Goal: Contribute content

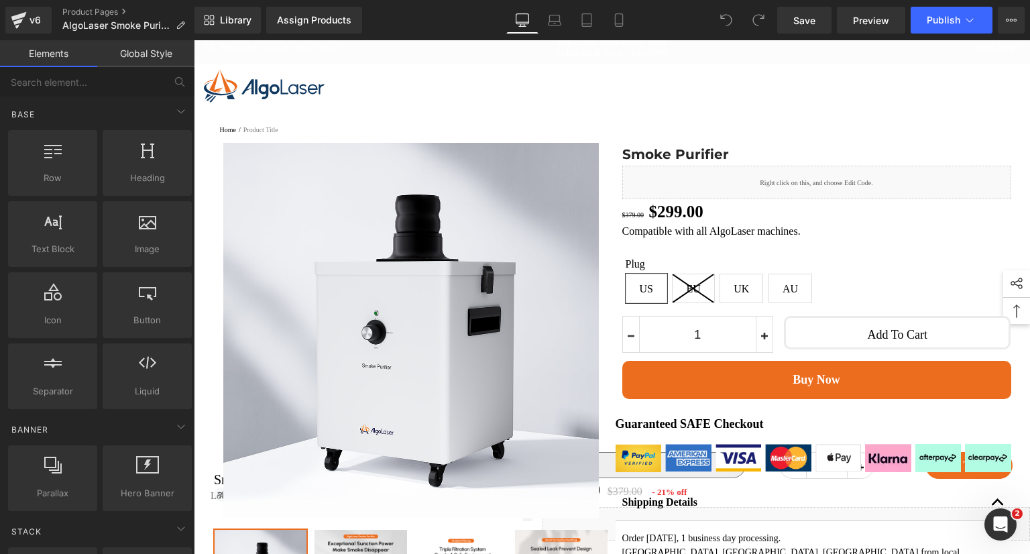
scroll to position [134, 0]
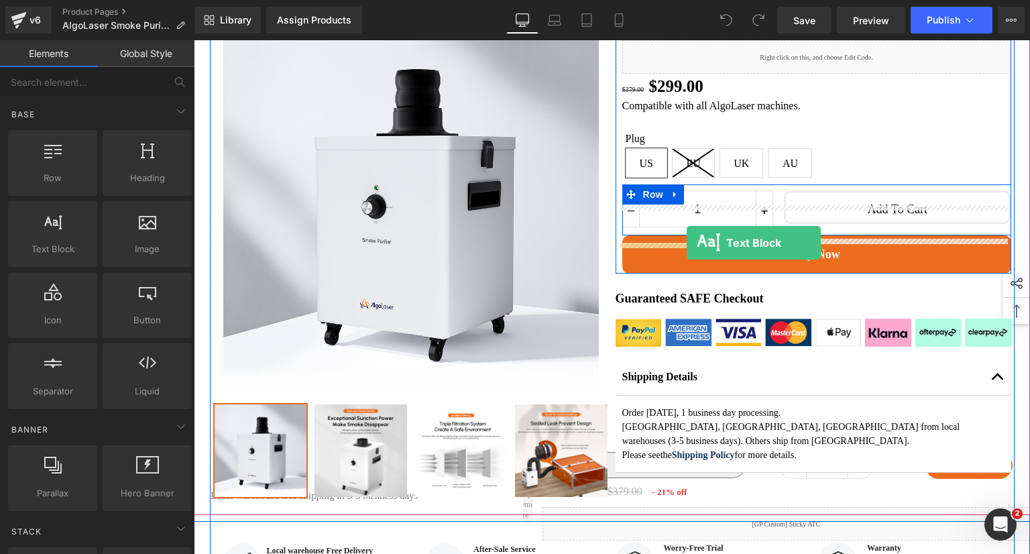
drag, startPoint x: 241, startPoint y: 282, endPoint x: 687, endPoint y: 243, distance: 447.0
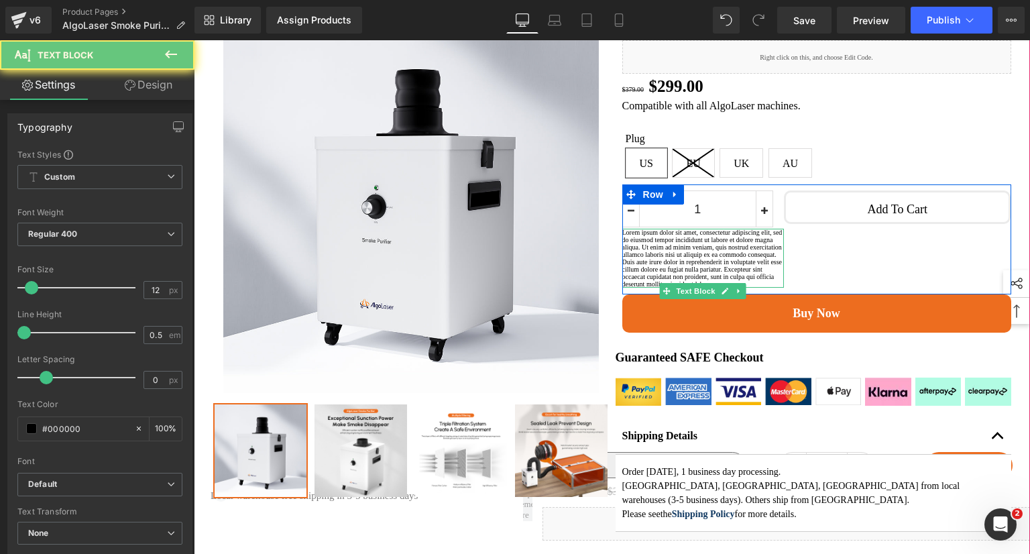
click at [763, 288] on p "Lorem ipsum dolor sit amet, consectetur adipiscing elit, sed do eiusmod tempor …" at bounding box center [703, 258] width 162 height 59
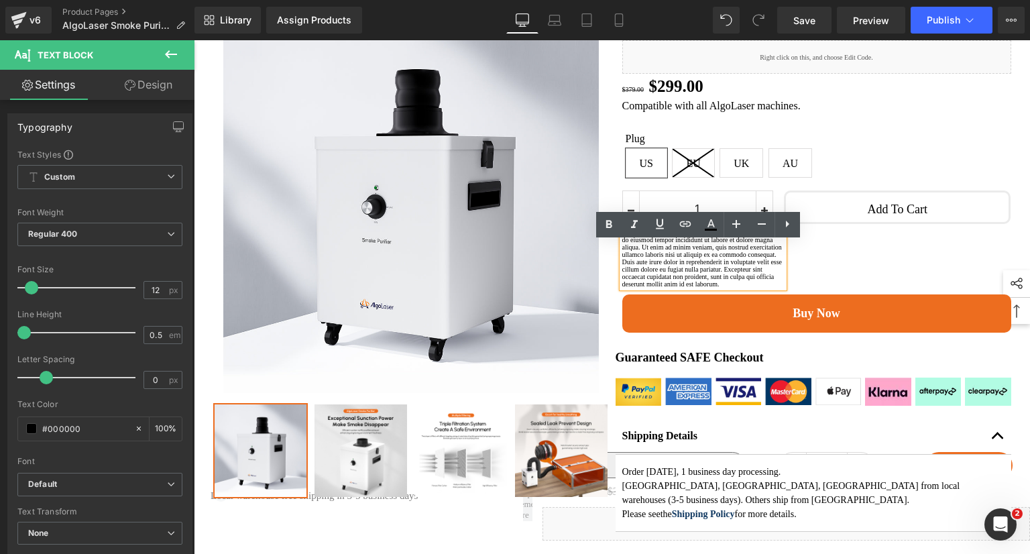
click at [775, 288] on p "Lorem ipsum dolor sit amet, consectetur adipiscing elit, sed do eiusmod tempor …" at bounding box center [703, 258] width 162 height 59
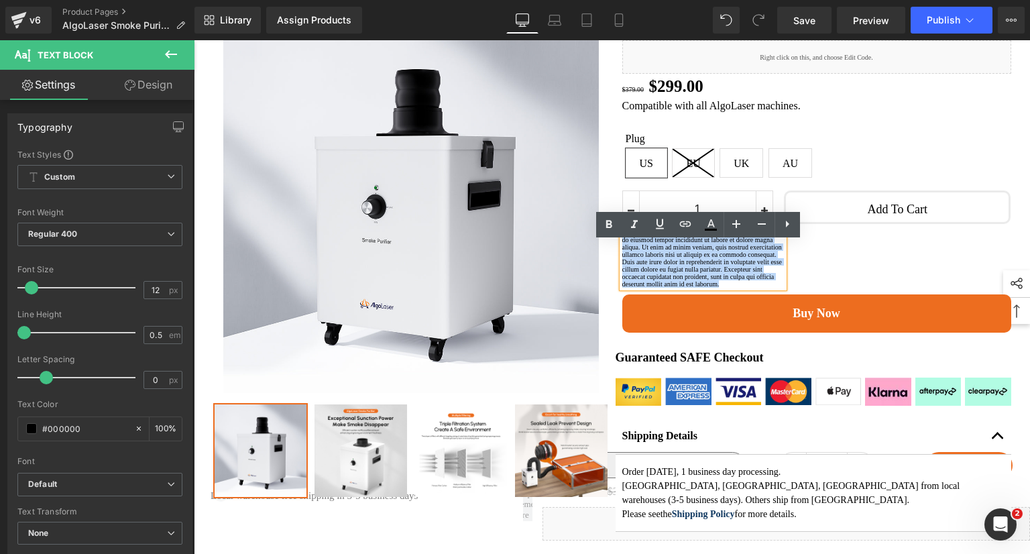
drag, startPoint x: 779, startPoint y: 365, endPoint x: 617, endPoint y: 253, distance: 196.6
click at [622, 253] on p "Lorem ipsum dolor sit amet, consectetur adipiscing elit, sed do eiusmod tempor …" at bounding box center [703, 258] width 162 height 59
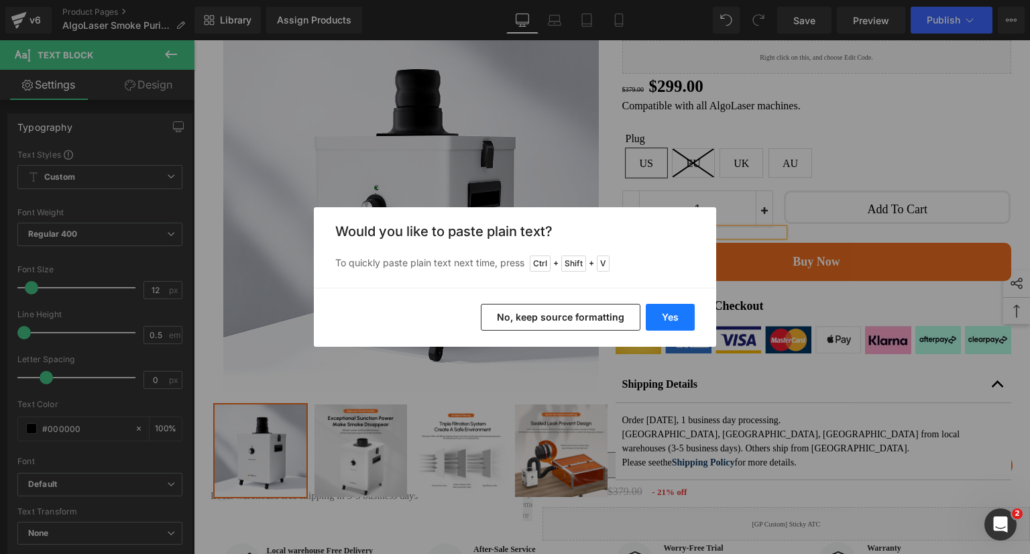
click at [682, 318] on button "Yes" at bounding box center [670, 317] width 49 height 27
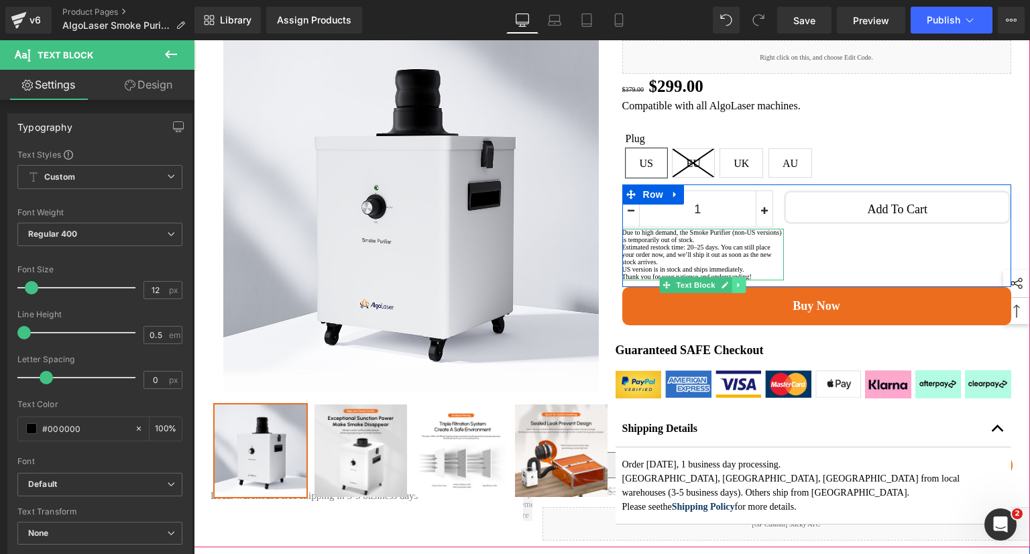
click at [737, 293] on link at bounding box center [739, 285] width 14 height 16
click at [743, 243] on p "Due to high demand, the Smoke Purifier (non-US versions) is temporarily out of …" at bounding box center [703, 236] width 162 height 15
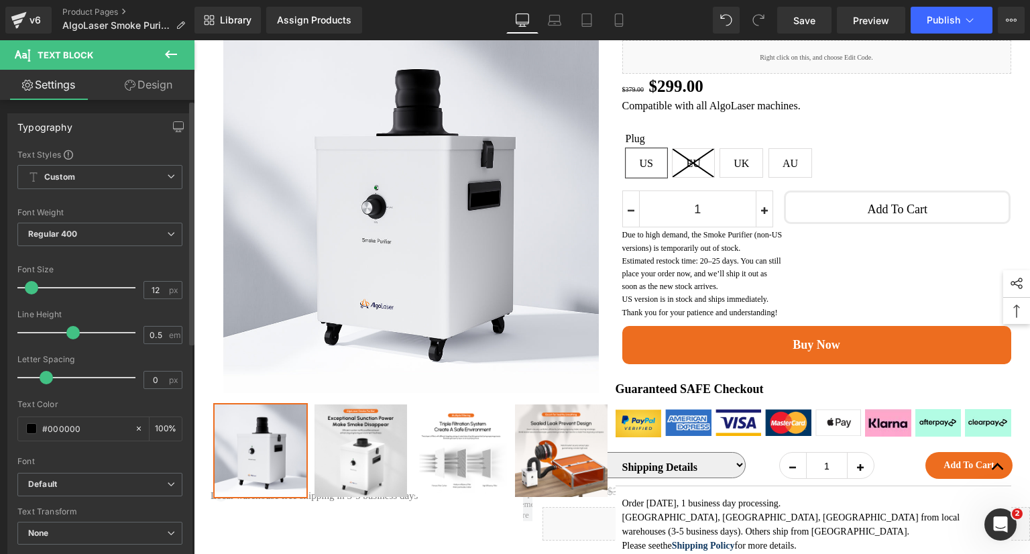
drag, startPoint x: 30, startPoint y: 333, endPoint x: 76, endPoint y: 337, distance: 47.2
click at [76, 337] on div at bounding box center [79, 332] width 111 height 27
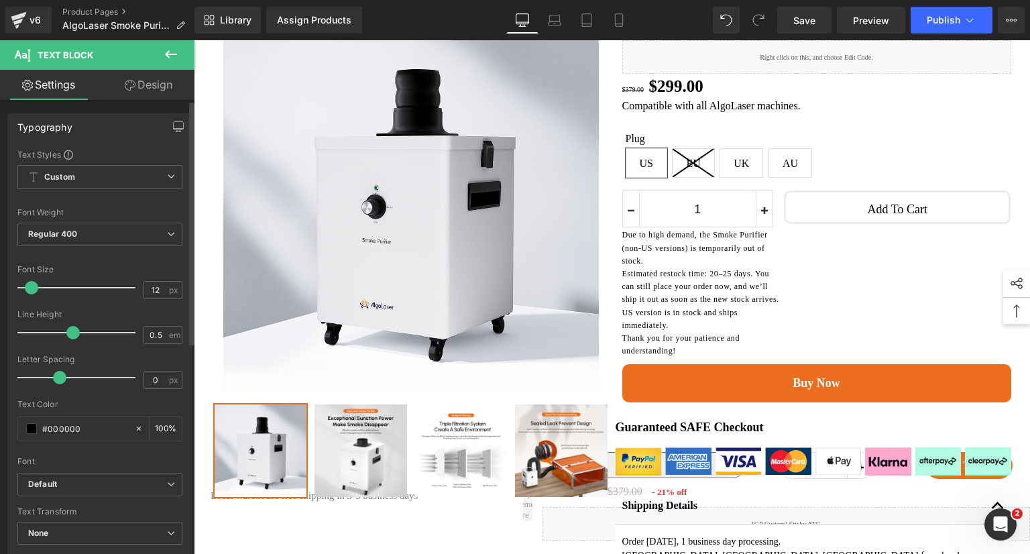
drag, startPoint x: 45, startPoint y: 380, endPoint x: 58, endPoint y: 378, distance: 12.8
click at [58, 378] on span at bounding box center [59, 377] width 13 height 13
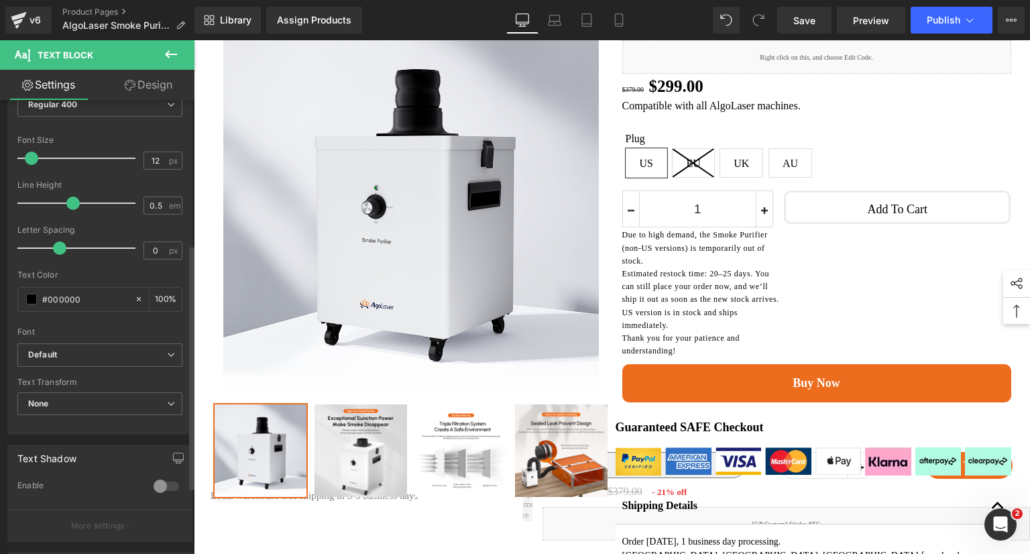
scroll to position [268, 0]
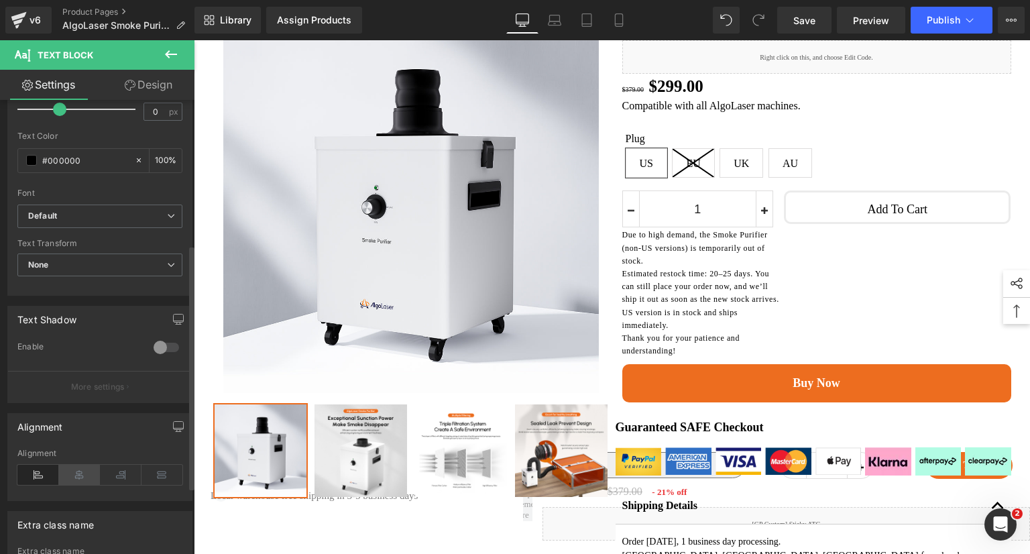
click at [64, 474] on icon at bounding box center [80, 475] width 42 height 20
click at [40, 475] on icon at bounding box center [38, 475] width 42 height 20
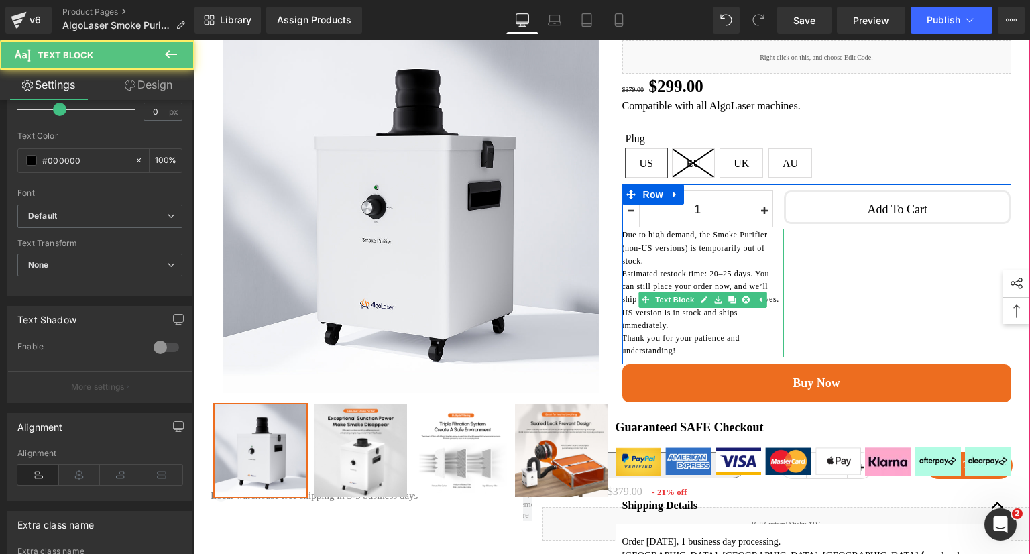
click at [766, 268] on p "Due to high demand, the Smoke Purifier (non-US versions) is temporarily out of …" at bounding box center [703, 248] width 162 height 39
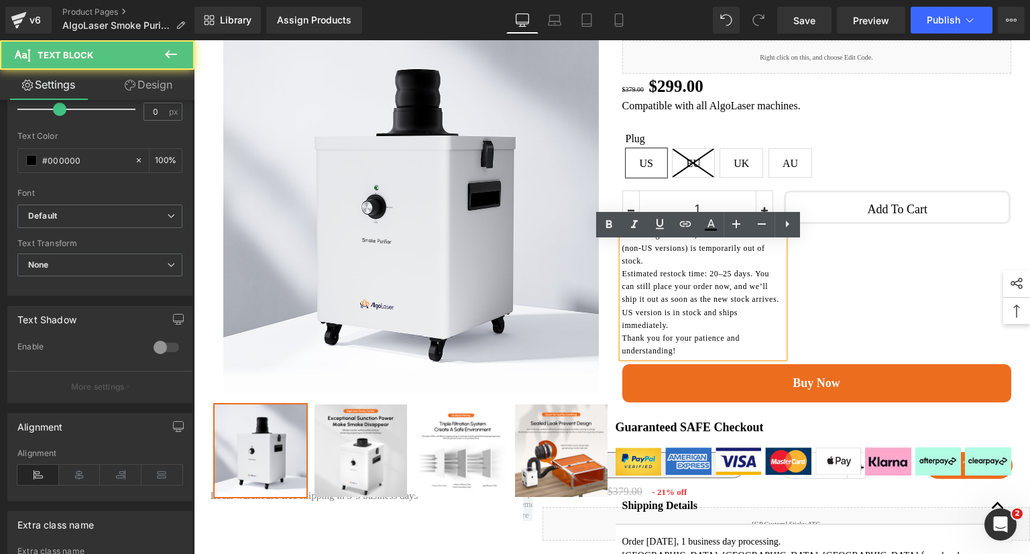
drag, startPoint x: 777, startPoint y: 309, endPoint x: 759, endPoint y: 347, distance: 41.7
click at [777, 306] on p "Estimated restock time: 20–25 days. You can still place your order now, and we’…" at bounding box center [703, 287] width 162 height 39
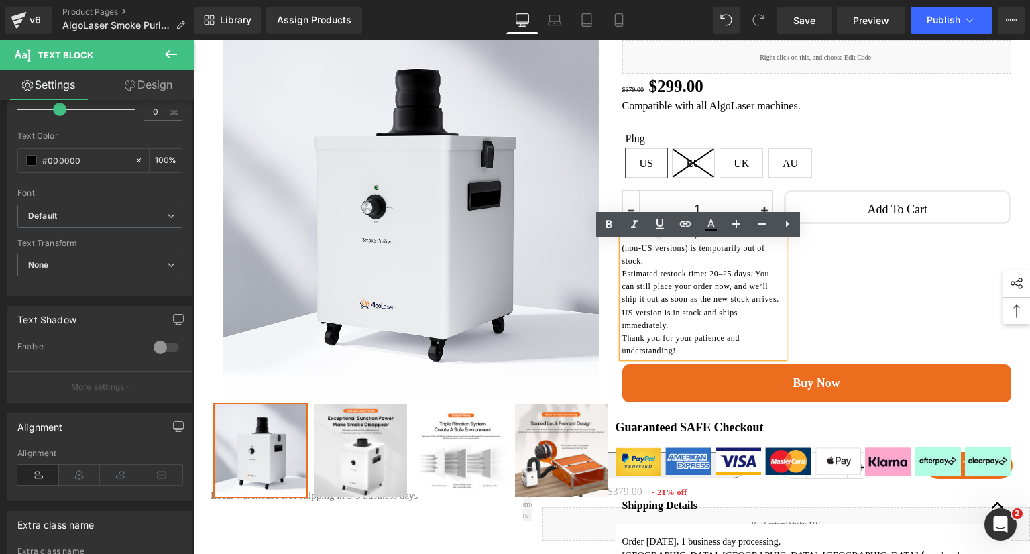
click at [755, 332] on p "US version is in stock and ships immediately." at bounding box center [703, 318] width 162 height 25
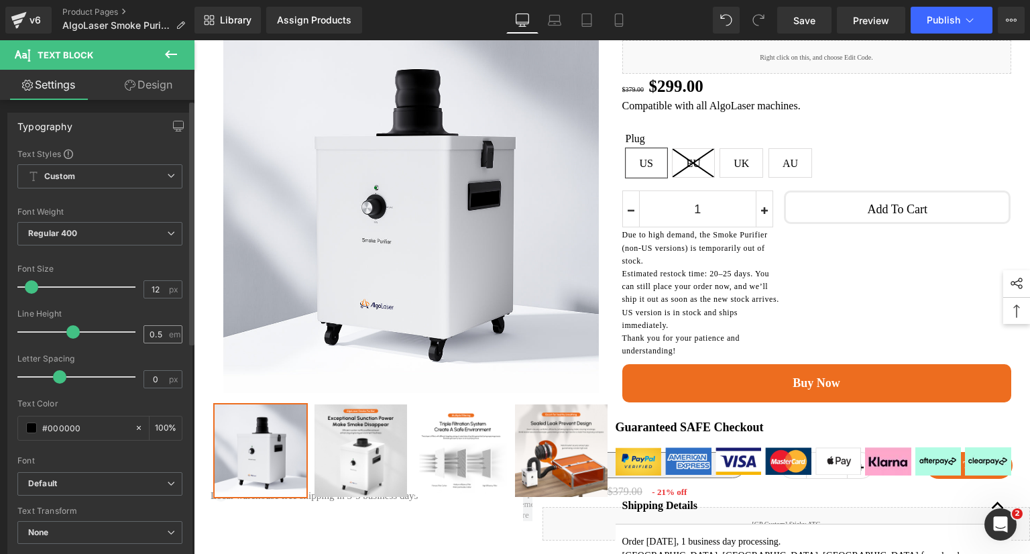
scroll to position [0, 0]
click at [80, 230] on span "Regular 400" at bounding box center [99, 234] width 165 height 23
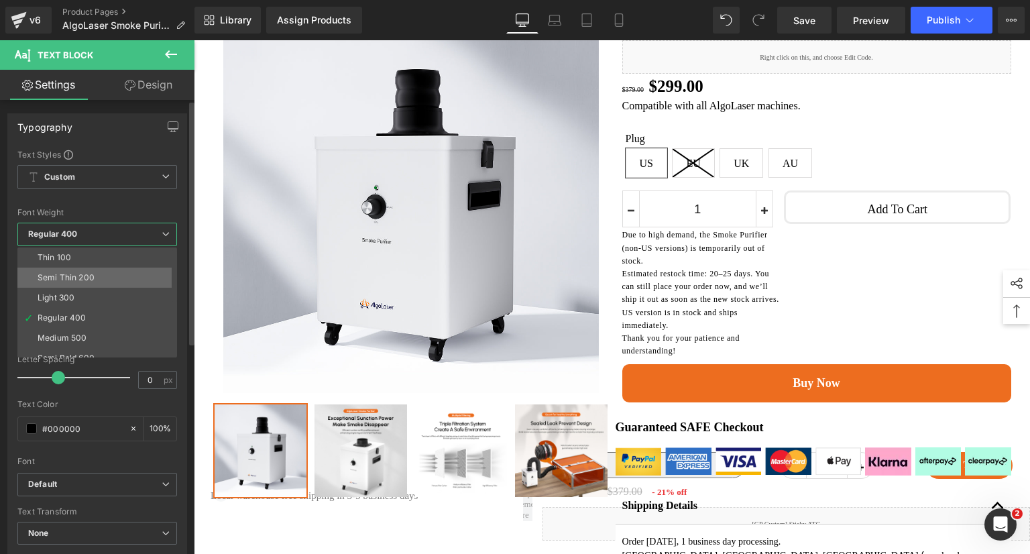
click at [97, 273] on li "Semi Thin 200" at bounding box center [100, 278] width 166 height 20
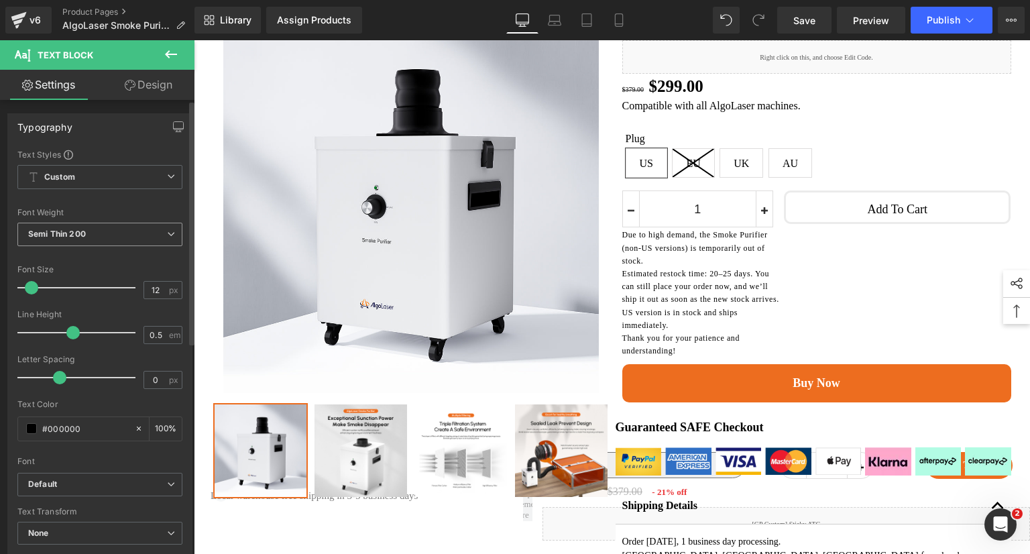
click at [104, 233] on span "Semi Thin 200" at bounding box center [99, 234] width 165 height 23
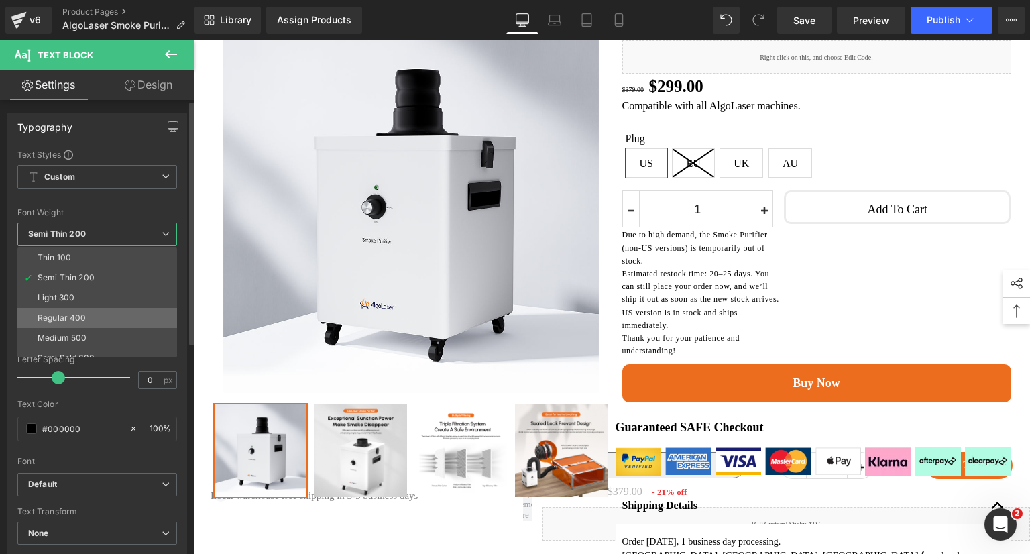
click at [78, 313] on div "Regular 400" at bounding box center [62, 317] width 49 height 9
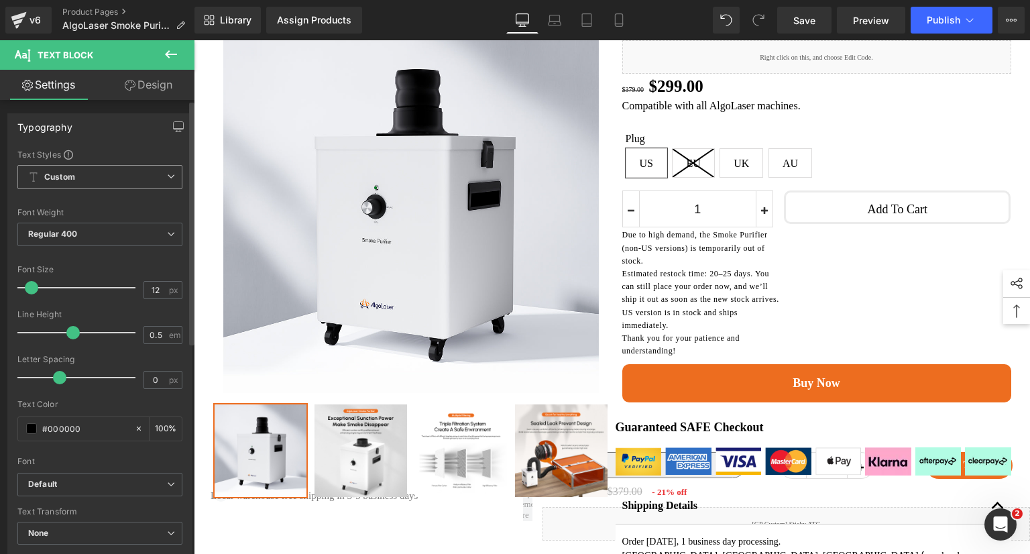
click at [119, 181] on span "Custom Setup Global Style" at bounding box center [99, 177] width 165 height 24
click at [119, 181] on span "Custom Setup Global Style" at bounding box center [97, 177] width 160 height 24
click at [88, 237] on span "Regular 400" at bounding box center [99, 234] width 165 height 23
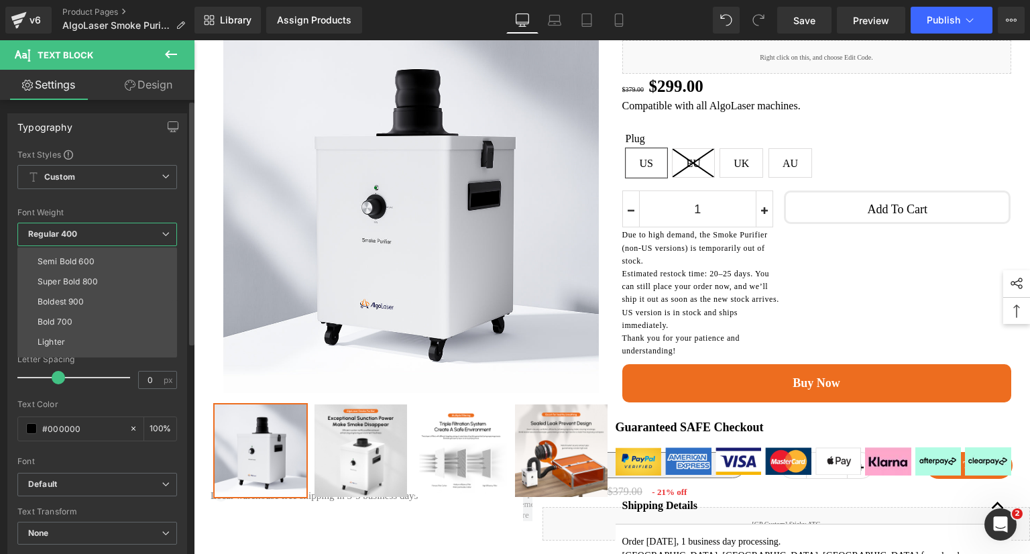
scroll to position [111, 0]
click at [88, 288] on li "Boldest 900" at bounding box center [100, 288] width 166 height 20
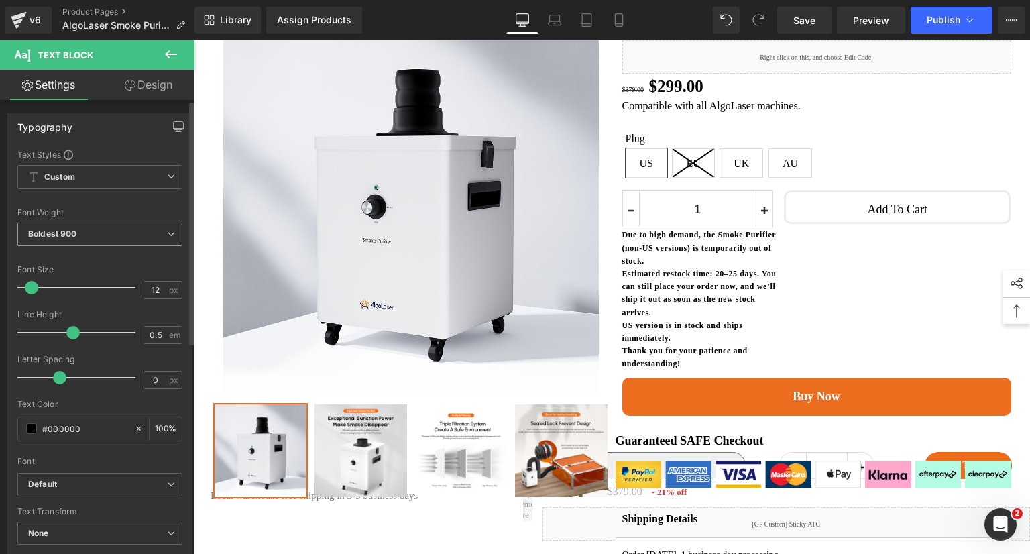
click at [109, 234] on span "Boldest 900" at bounding box center [99, 234] width 165 height 23
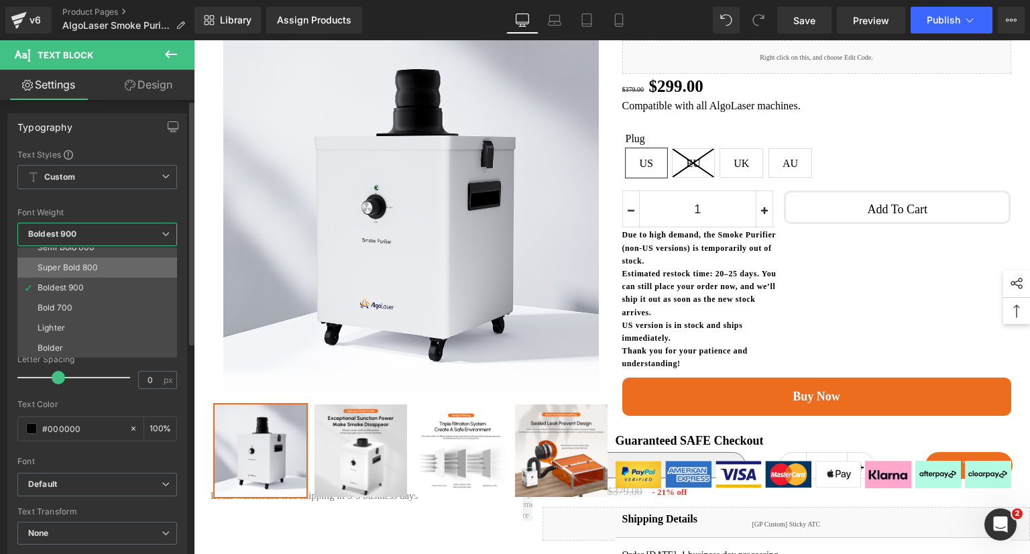
scroll to position [44, 0]
click at [107, 255] on li "Light 300" at bounding box center [100, 254] width 166 height 20
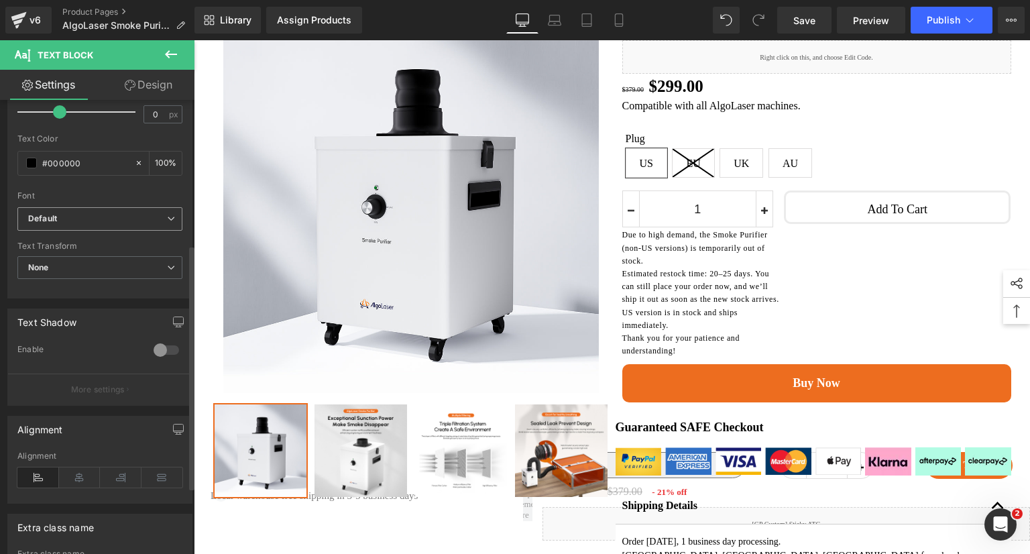
scroll to position [268, 0]
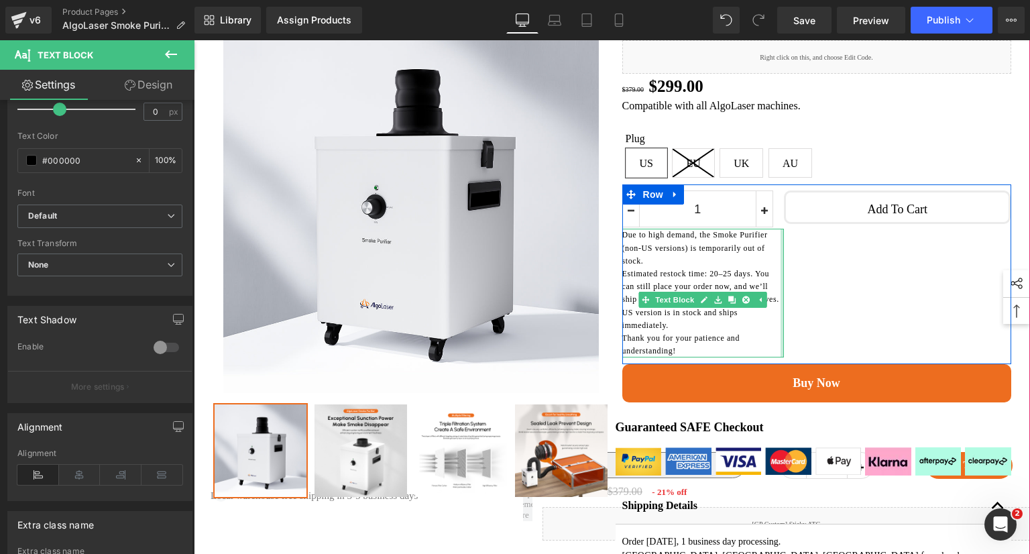
click at [781, 337] on div at bounding box center [782, 293] width 3 height 129
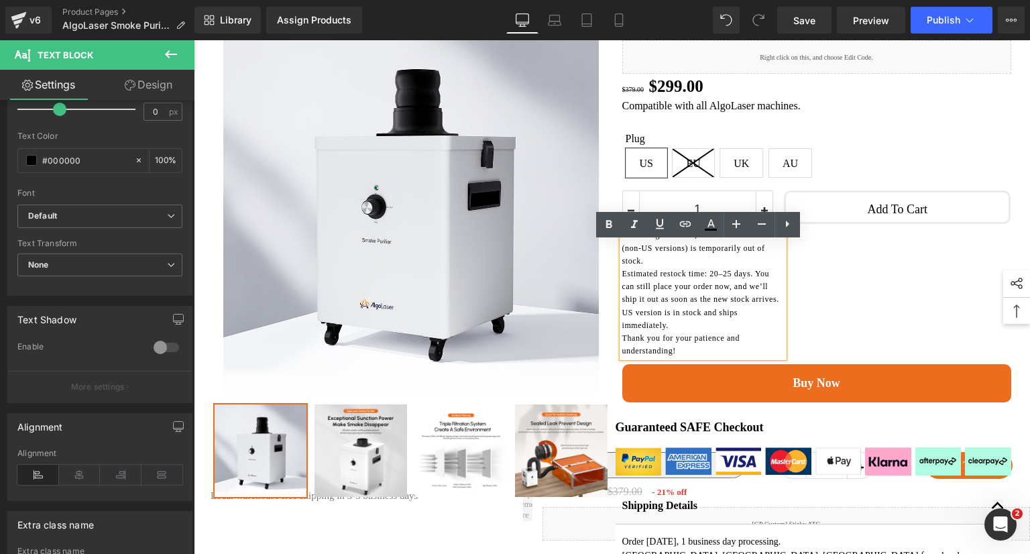
click at [778, 332] on p "US version is in stock and ships immediately." at bounding box center [703, 318] width 162 height 25
click at [836, 341] on div "1 (P) Quantity Due to high demand, the Smoke Purifier (non-US versions) is temp…" at bounding box center [816, 274] width 389 height 180
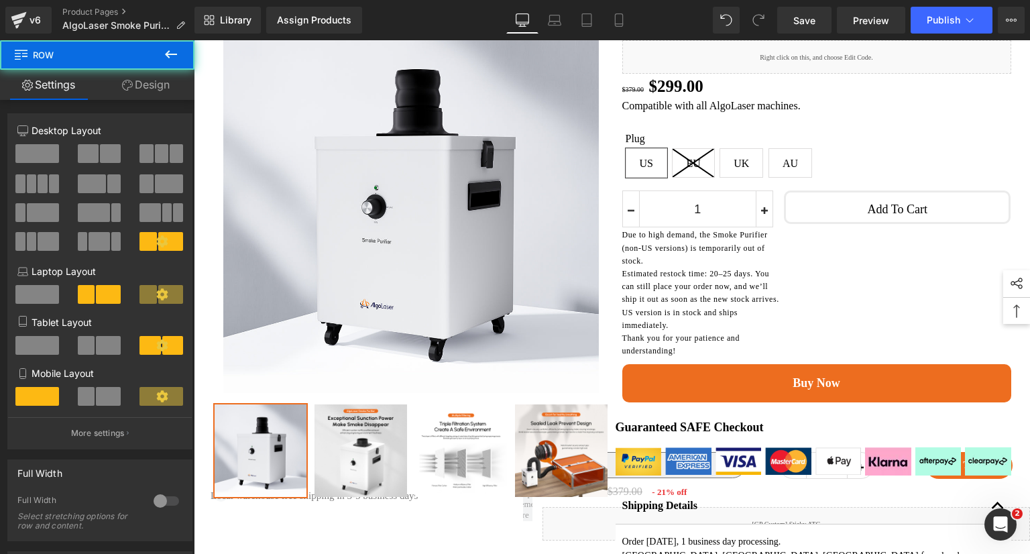
click at [735, 304] on p "Estimated restock time: 20–25 days. You can still place your order now, and we’…" at bounding box center [703, 287] width 162 height 39
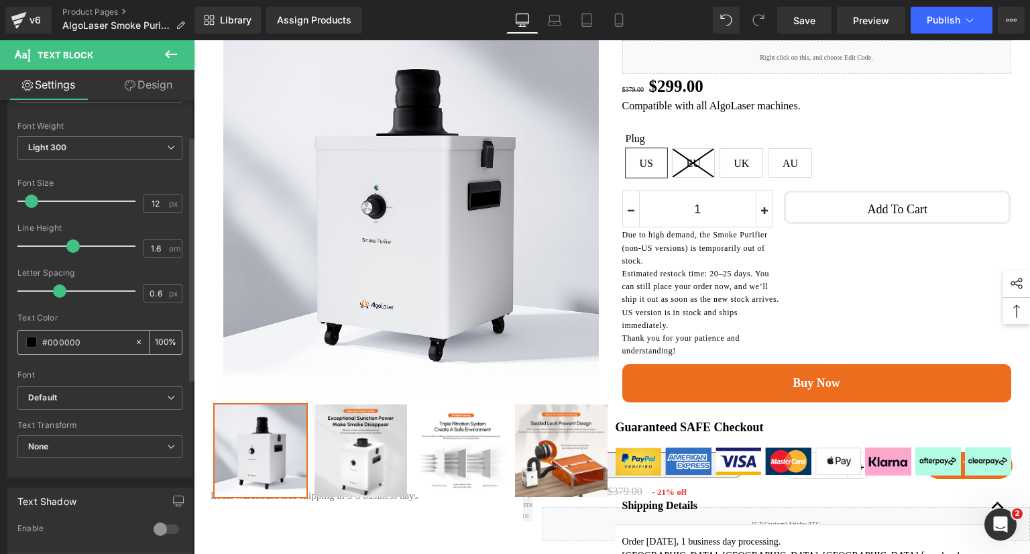
scroll to position [67, 0]
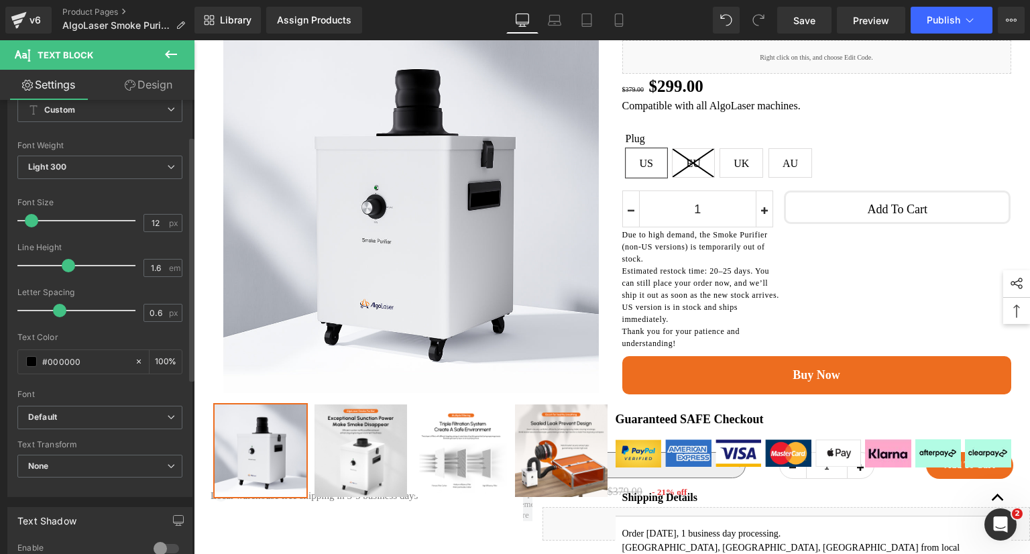
drag, startPoint x: 73, startPoint y: 267, endPoint x: 64, endPoint y: 267, distance: 9.4
click at [65, 271] on div at bounding box center [79, 265] width 111 height 27
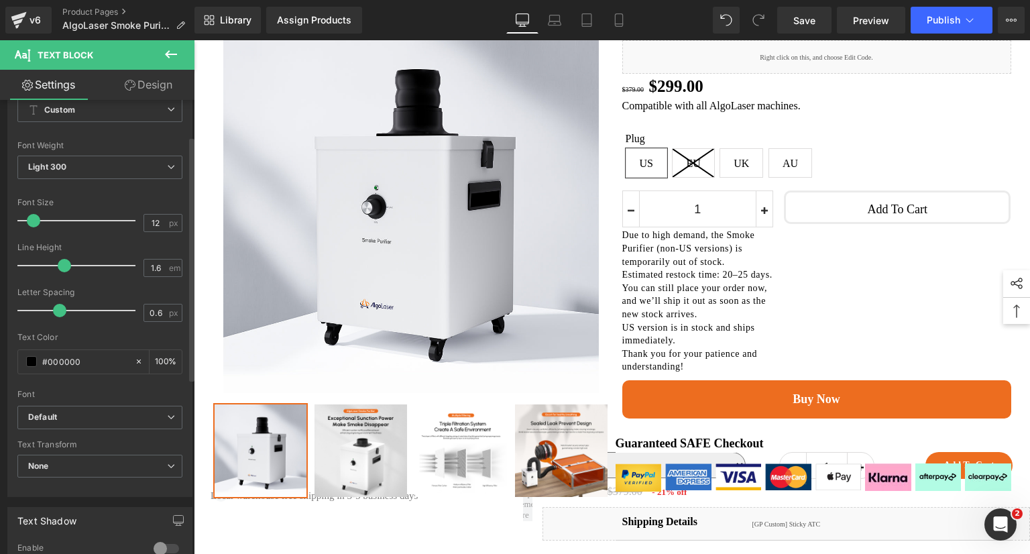
click at [37, 221] on span at bounding box center [33, 220] width 13 height 13
click at [54, 314] on span at bounding box center [54, 310] width 13 height 13
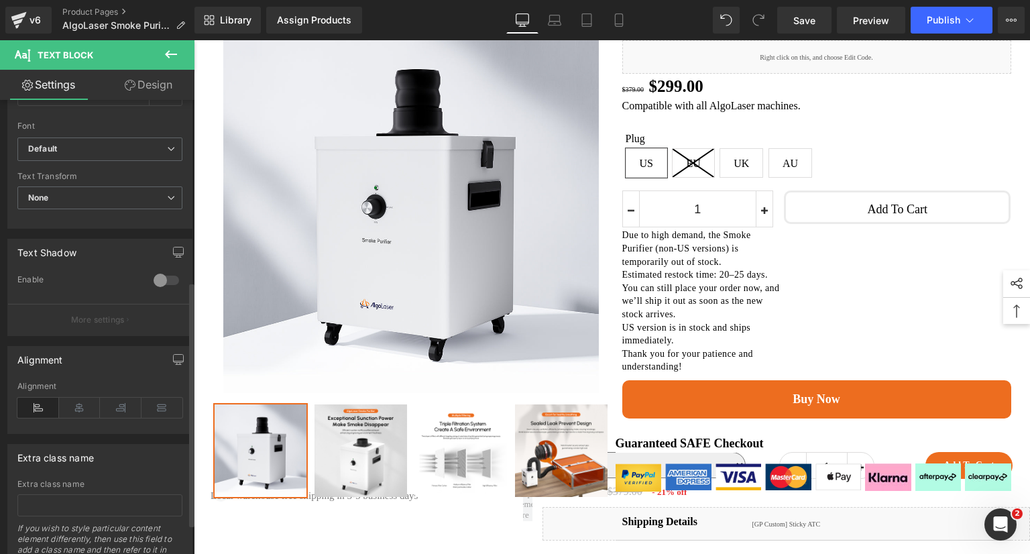
scroll to position [392, 0]
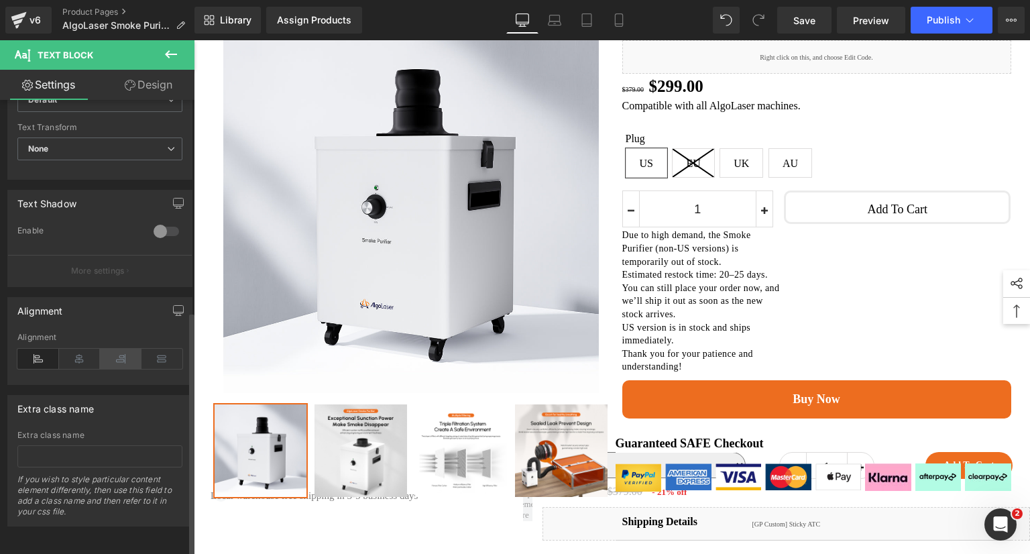
click at [118, 349] on icon at bounding box center [121, 359] width 42 height 20
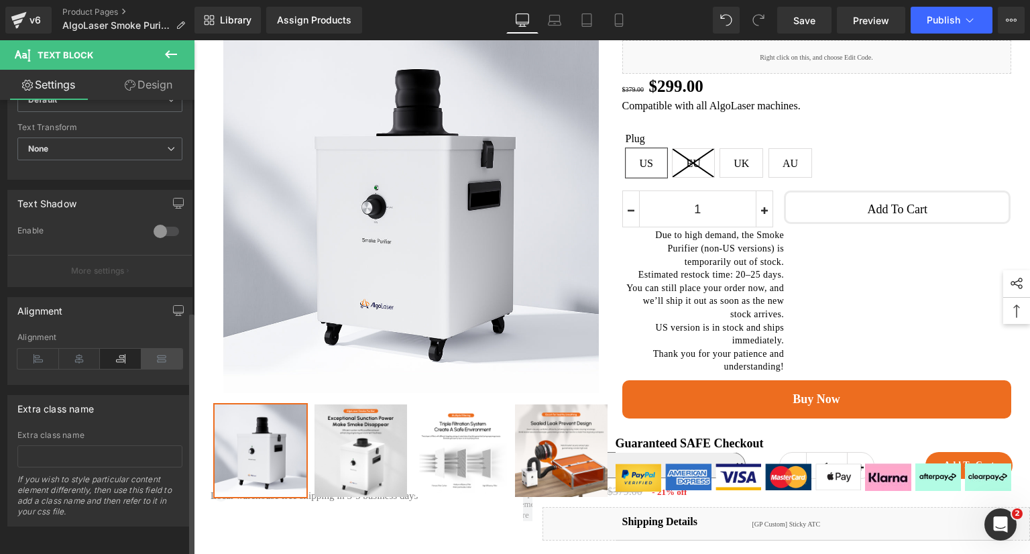
click at [152, 349] on icon at bounding box center [162, 359] width 42 height 20
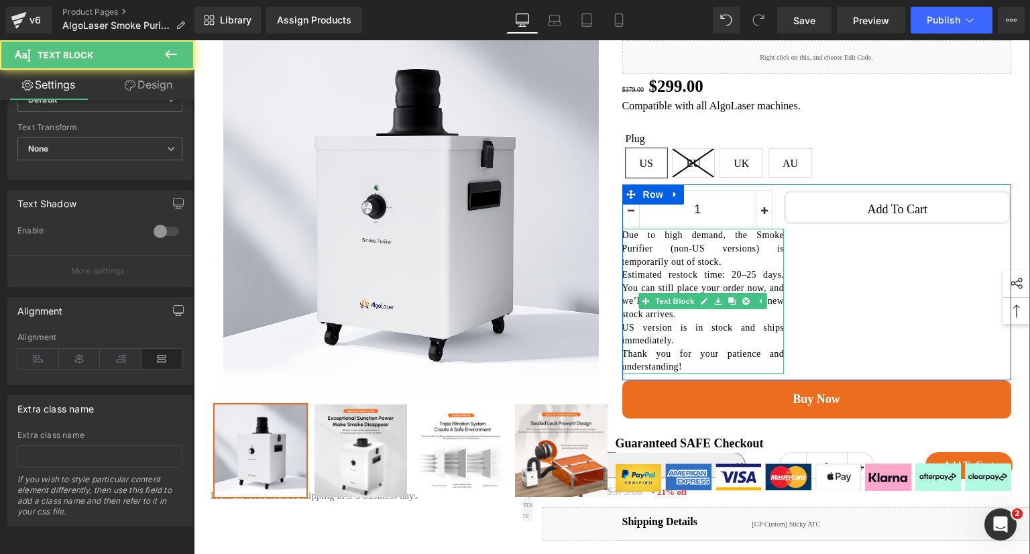
click at [718, 321] on p "Estimated restock time: 20–25 days. You can still place your order now, and we’…" at bounding box center [703, 294] width 162 height 52
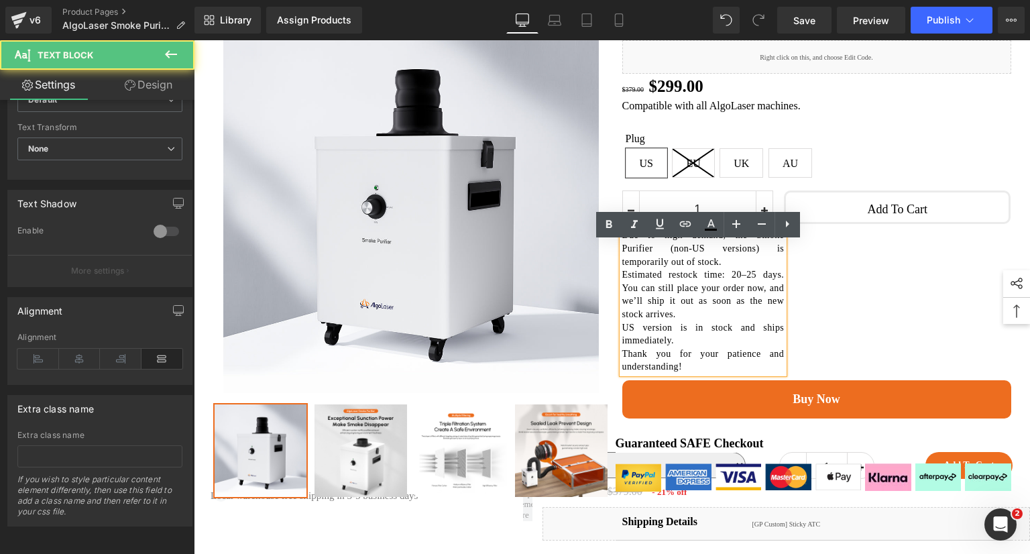
click at [754, 347] on p "US version is in stock and ships immediately." at bounding box center [703, 334] width 162 height 26
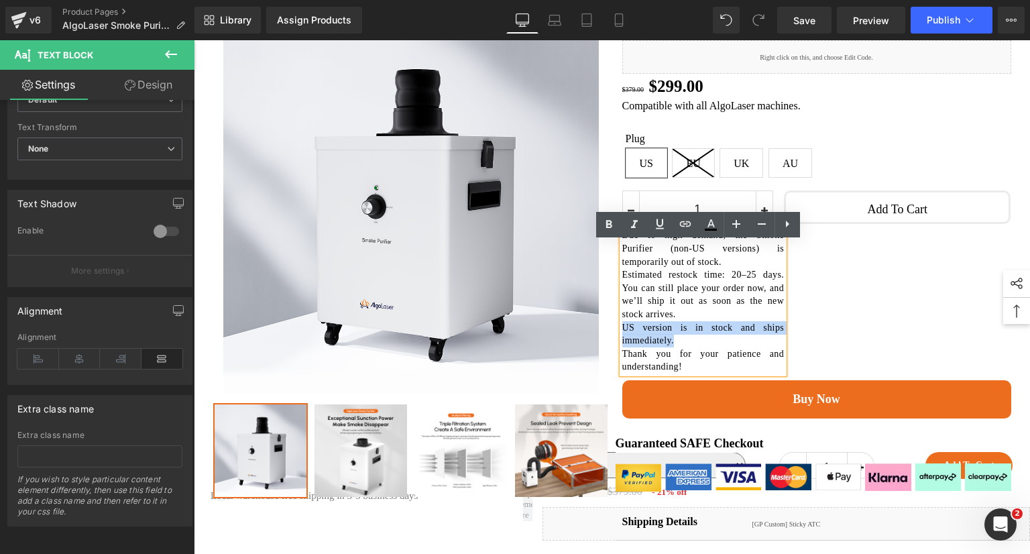
drag, startPoint x: 685, startPoint y: 351, endPoint x: 614, endPoint y: 344, distance: 71.4
click at [616, 344] on div "Smoke Purifier (P) Title Liquid $379.00 $299.00 (P) Price Row Compatible with a…" at bounding box center [814, 217] width 396 height 401
click at [610, 225] on icon at bounding box center [609, 225] width 16 height 16
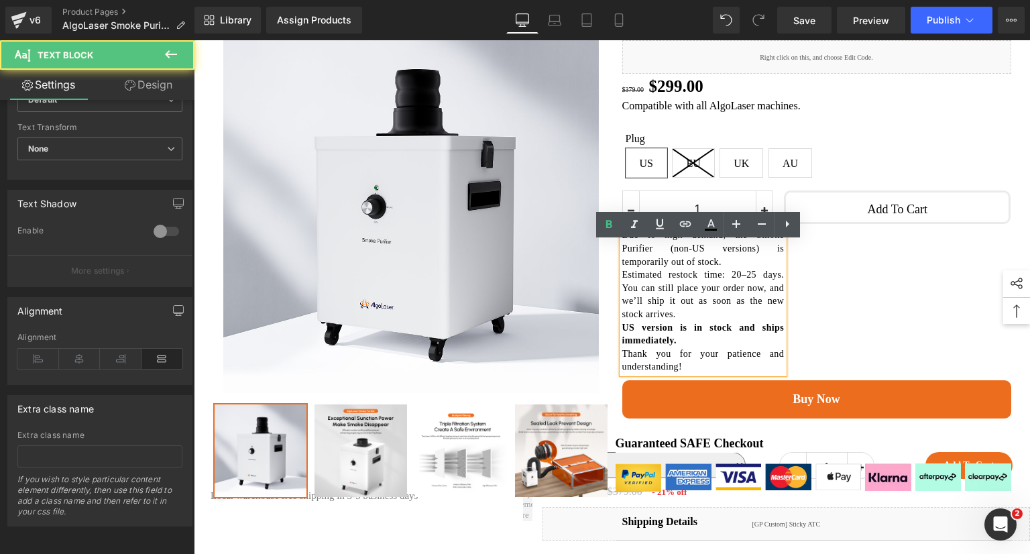
click at [702, 321] on p "Estimated restock time: 20–25 days. You can still place your order now, and we’…" at bounding box center [703, 294] width 162 height 52
drag, startPoint x: 724, startPoint y: 286, endPoint x: 673, endPoint y: 245, distance: 65.4
click at [781, 291] on div "1 (P) Quantity Due to high demand, the Smoke Purifier (non-US versions) is temp…" at bounding box center [816, 282] width 389 height 196
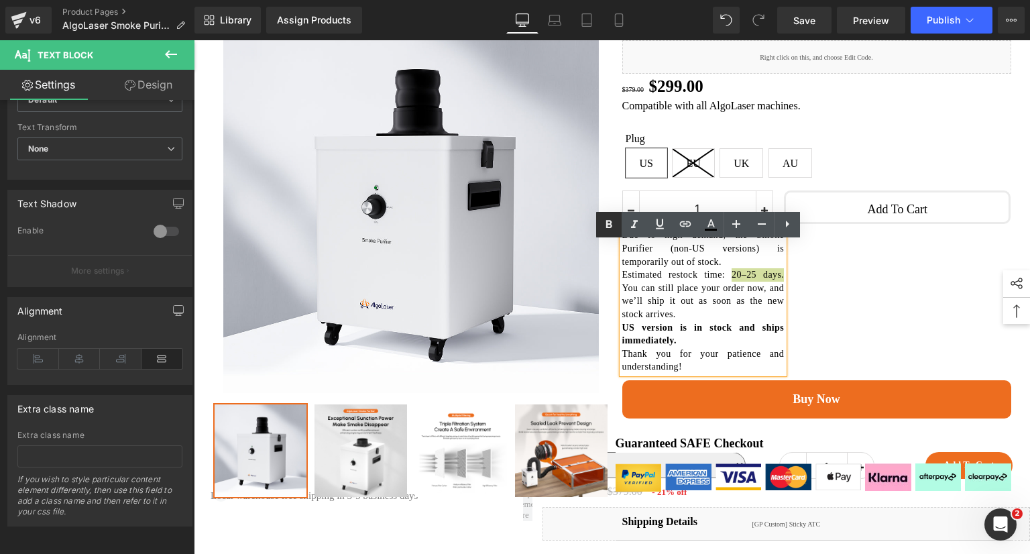
drag, startPoint x: 616, startPoint y: 225, endPoint x: 453, endPoint y: 211, distance: 163.5
click at [616, 225] on icon at bounding box center [609, 225] width 16 height 16
drag, startPoint x: 661, startPoint y: 262, endPoint x: 756, endPoint y: 276, distance: 96.8
click at [756, 268] on p "Due to high demand, the Smoke Purifier (non-US versions) is temporarily out of …" at bounding box center [703, 249] width 162 height 40
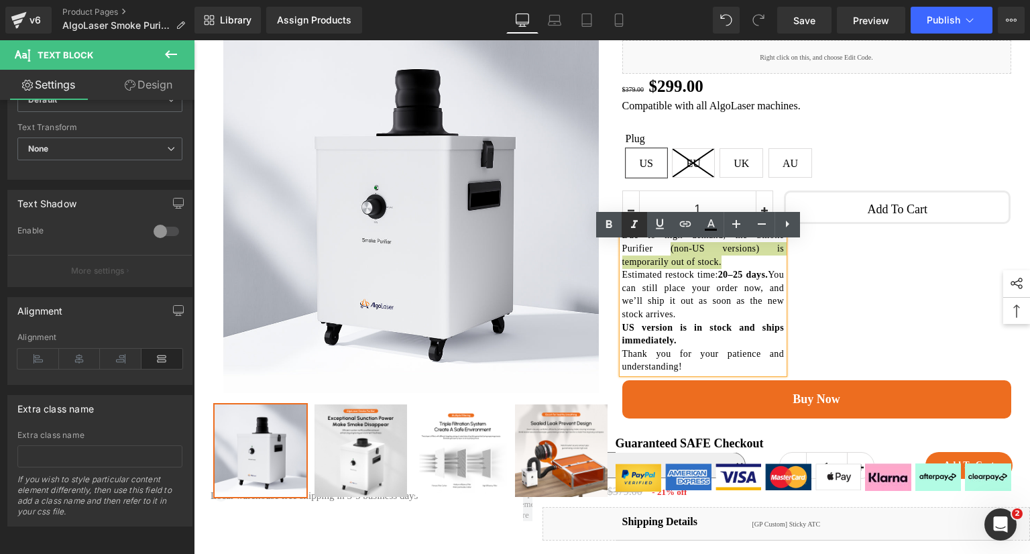
drag, startPoint x: 614, startPoint y: 224, endPoint x: 628, endPoint y: 230, distance: 15.3
click at [614, 224] on icon at bounding box center [609, 225] width 16 height 16
click at [829, 282] on div "1 (P) Quantity Due to high demand, the Smoke Purifier (non-US versions) is temp…" at bounding box center [816, 282] width 389 height 196
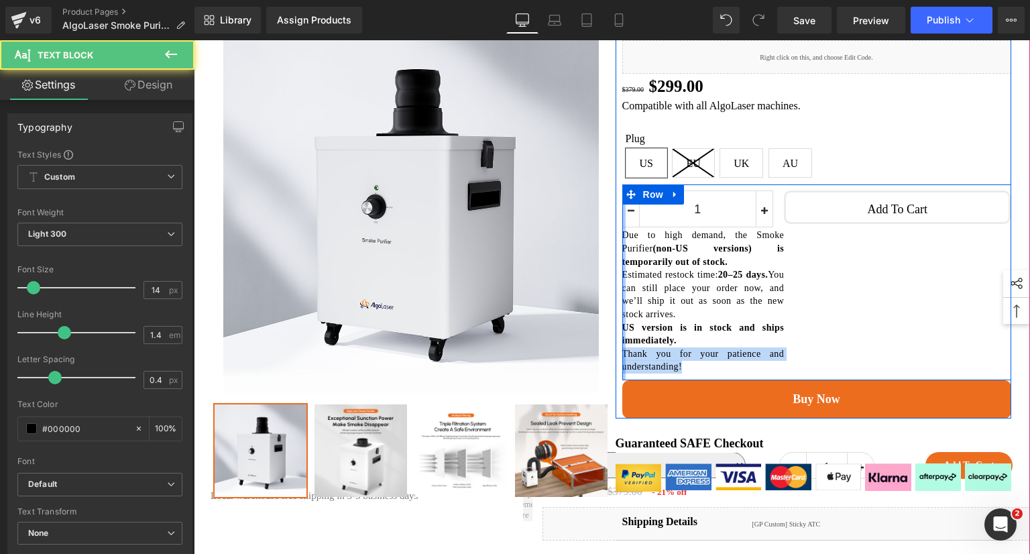
drag, startPoint x: 699, startPoint y: 378, endPoint x: 618, endPoint y: 368, distance: 81.7
click at [622, 368] on div "1 (P) Quantity Due to high demand, the Smoke Purifier (non-US versions) is temp…" at bounding box center [816, 282] width 389 height 196
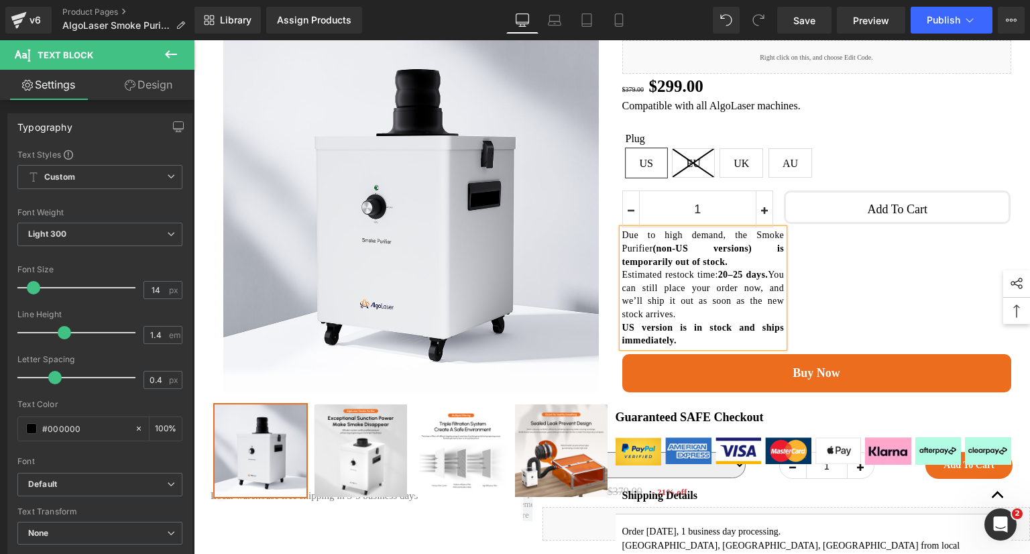
click at [911, 276] on div "1 (P) Quantity Due to high demand, the Smoke Purifier (non-US versions) is temp…" at bounding box center [816, 268] width 389 height 169
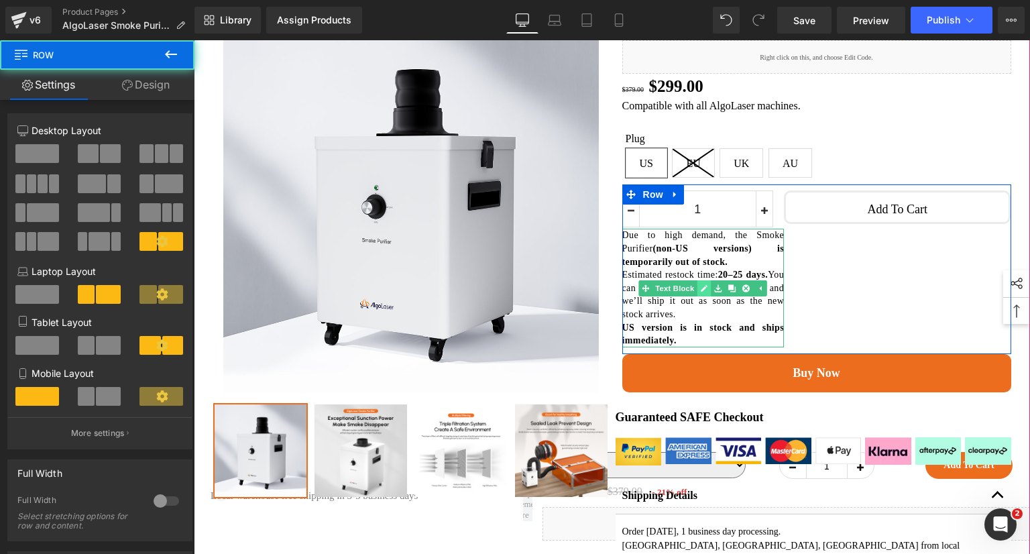
click at [701, 292] on icon at bounding box center [704, 288] width 7 height 8
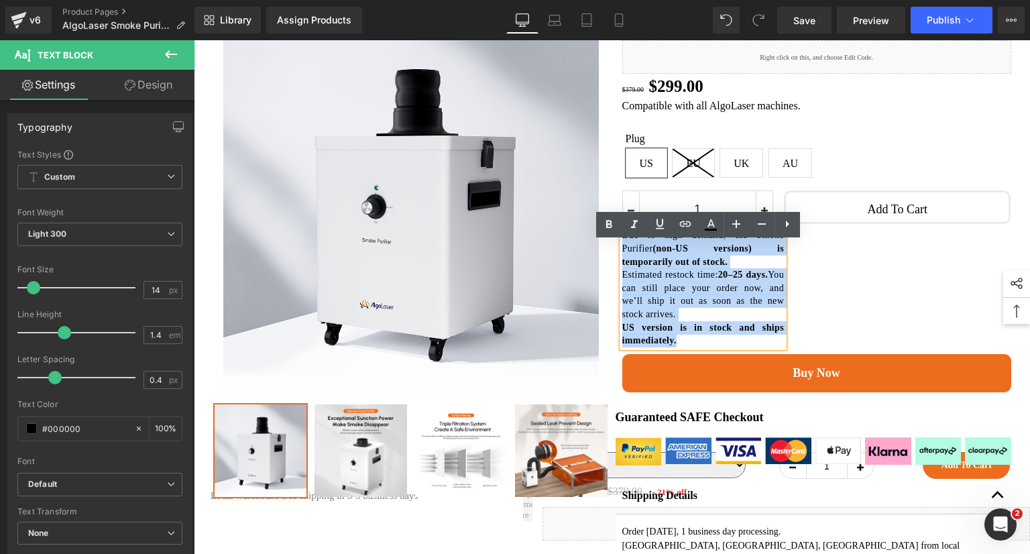
drag, startPoint x: 617, startPoint y: 250, endPoint x: 690, endPoint y: 352, distance: 125.4
click at [690, 347] on div "Due to high demand, the Smoke Purifier (non-US versions) is temporarily out of …" at bounding box center [703, 288] width 162 height 118
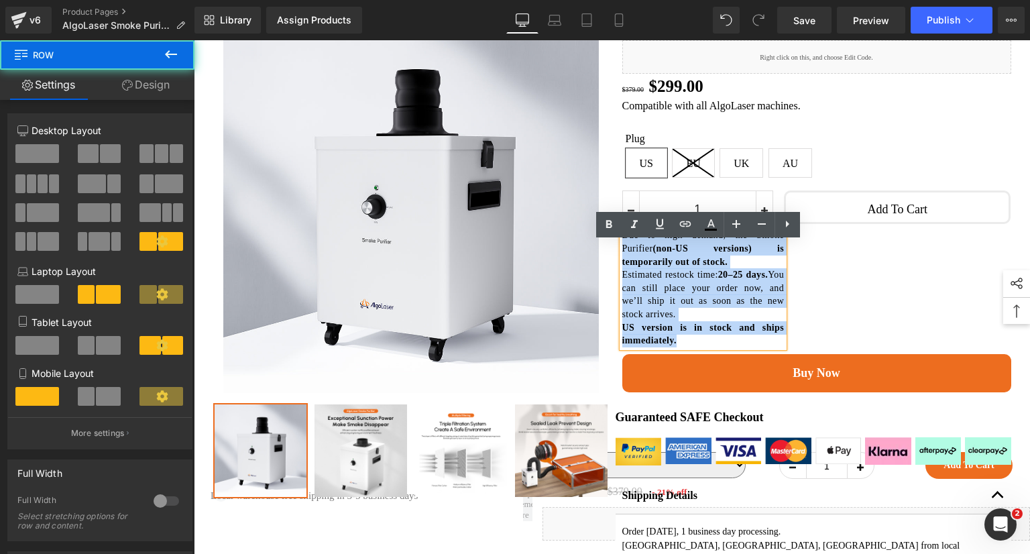
click at [863, 301] on div "1 (P) Quantity Due to high demand, the Smoke Purifier (non-US versions) is temp…" at bounding box center [816, 268] width 389 height 169
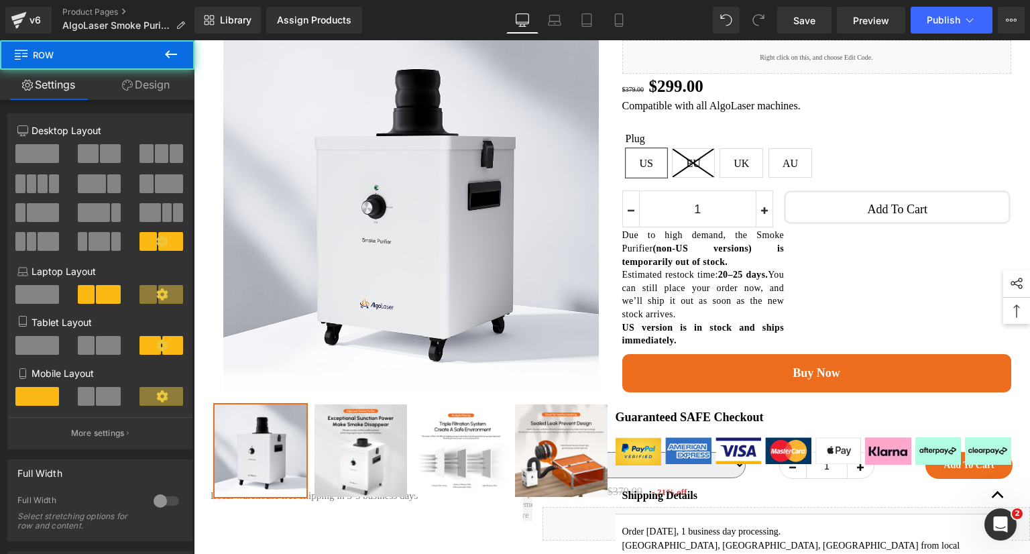
click at [764, 280] on strong "20–25 days." at bounding box center [743, 275] width 50 height 10
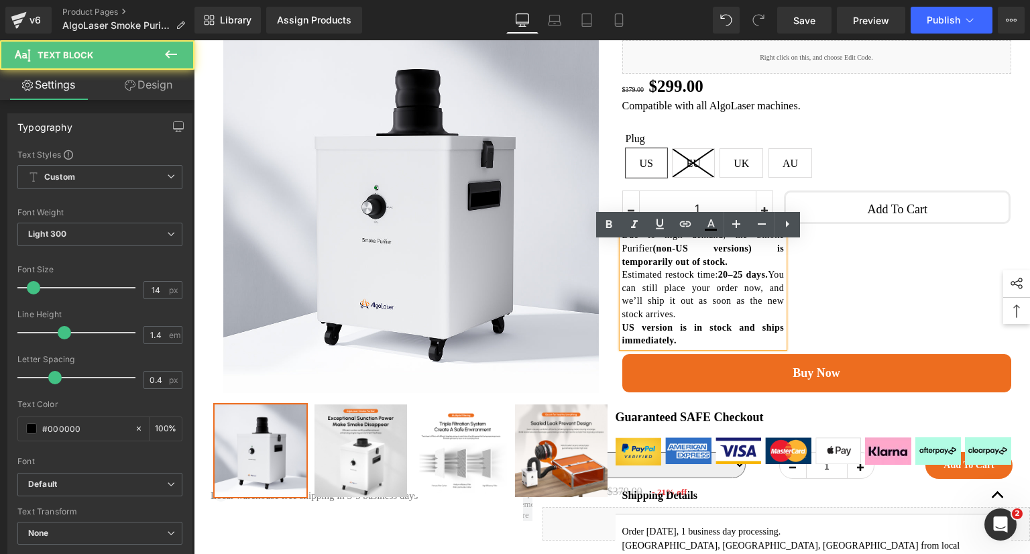
click at [776, 268] on p "Due to high demand, the Smoke Purifier (non-US versions) is temporarily out of …" at bounding box center [703, 249] width 162 height 40
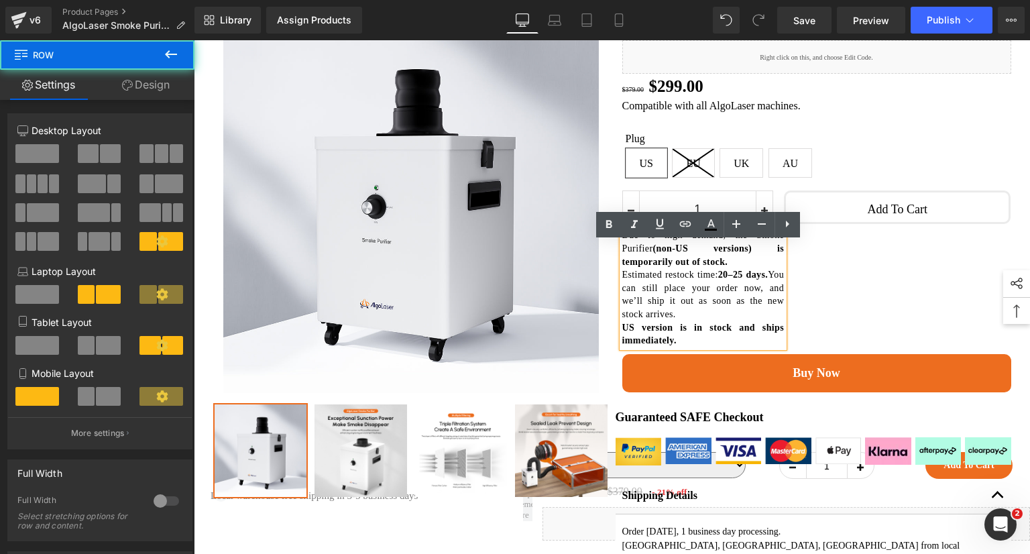
click at [781, 286] on div "1 (P) Quantity Due to high demand, the Smoke Purifier (non-US versions) is temp…" at bounding box center [816, 268] width 389 height 169
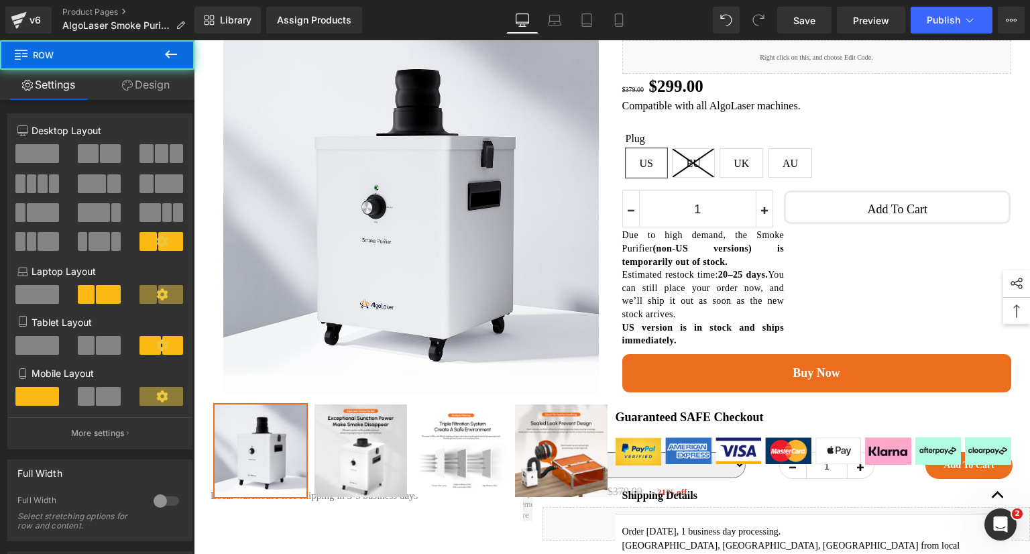
click at [781, 286] on div "1 (P) Quantity Due to high demand, the Smoke Purifier (non-US versions) is temp…" at bounding box center [816, 268] width 389 height 169
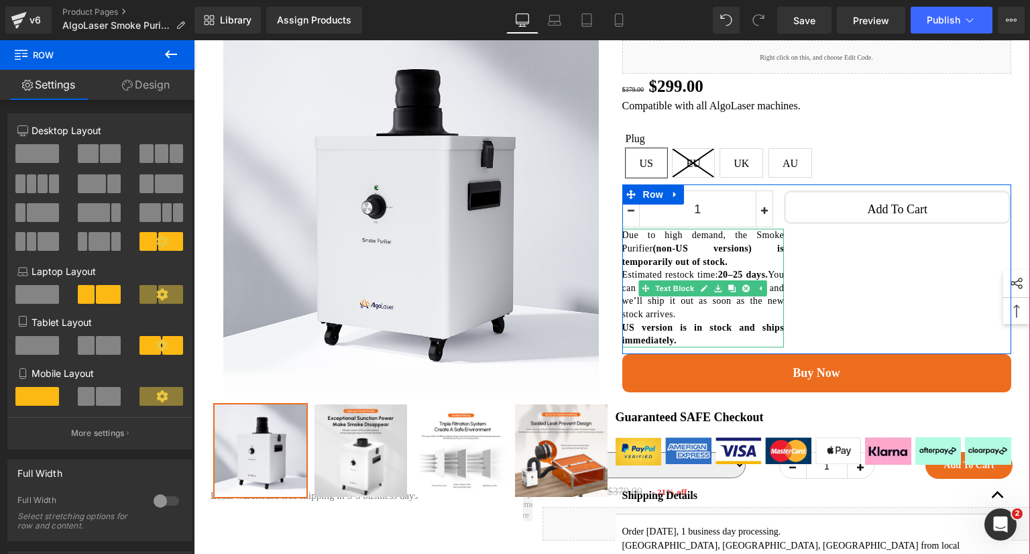
click at [645, 267] on strong "(non-US versions) is temporarily out of stock." at bounding box center [703, 254] width 162 height 23
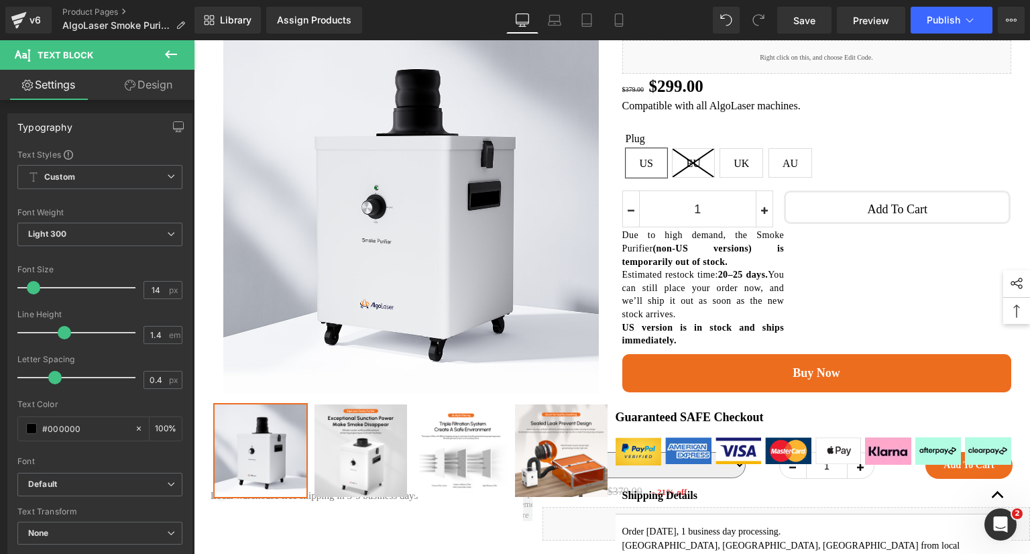
click at [128, 89] on icon at bounding box center [130, 85] width 11 height 11
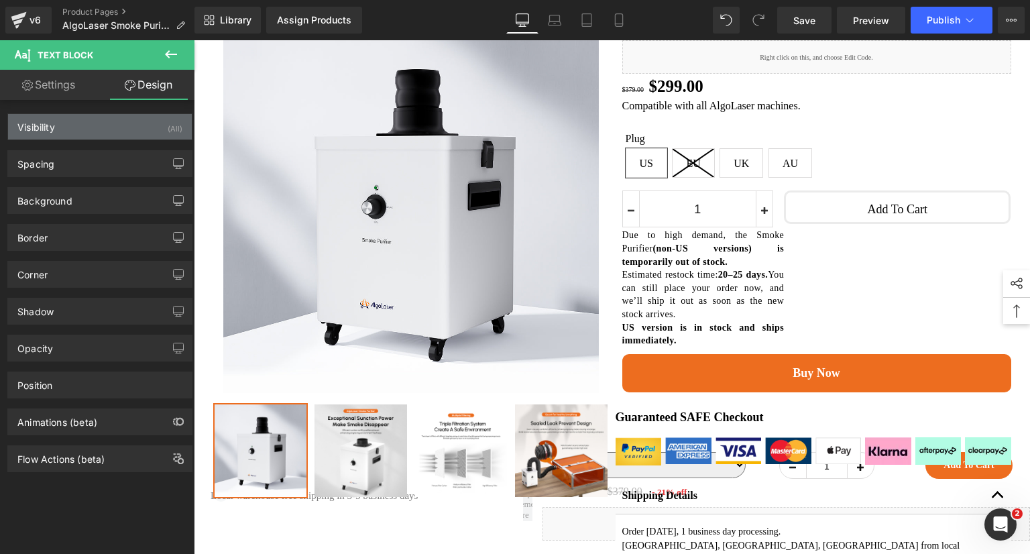
click at [153, 129] on div "Visibility (All)" at bounding box center [100, 126] width 184 height 25
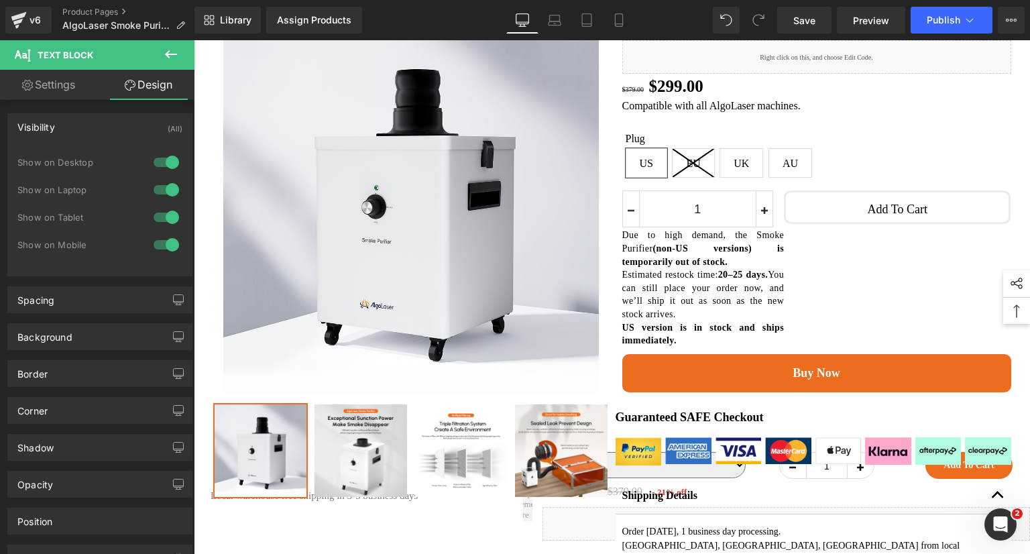
click at [153, 129] on div "Visibility (All)" at bounding box center [100, 126] width 184 height 25
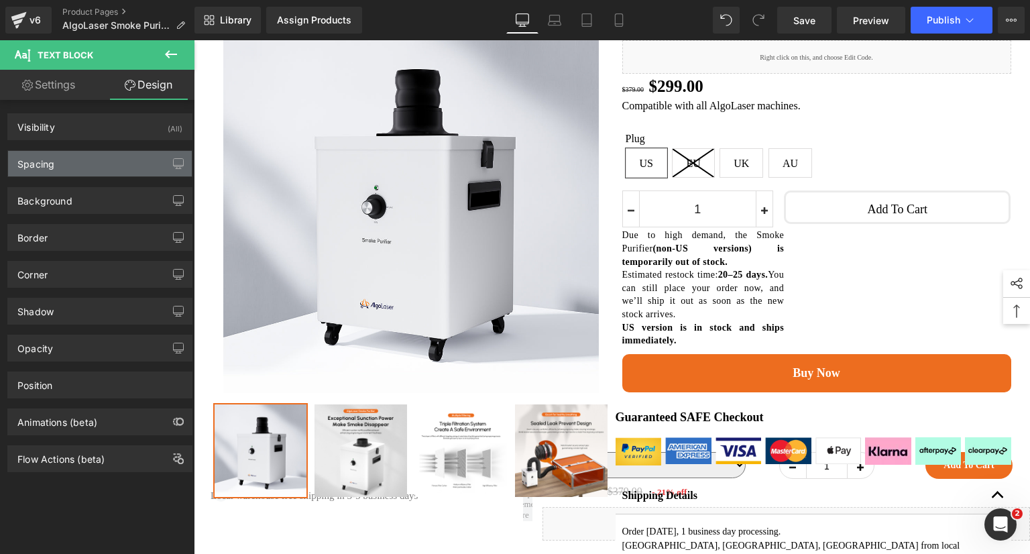
click at [141, 166] on div "Spacing" at bounding box center [100, 163] width 184 height 25
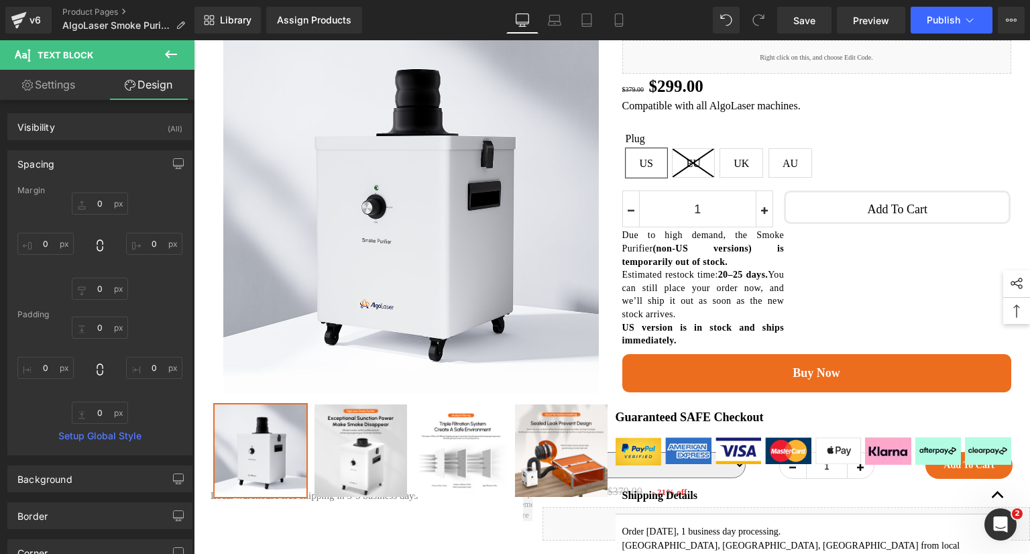
click at [141, 166] on div "Spacing" at bounding box center [100, 163] width 184 height 25
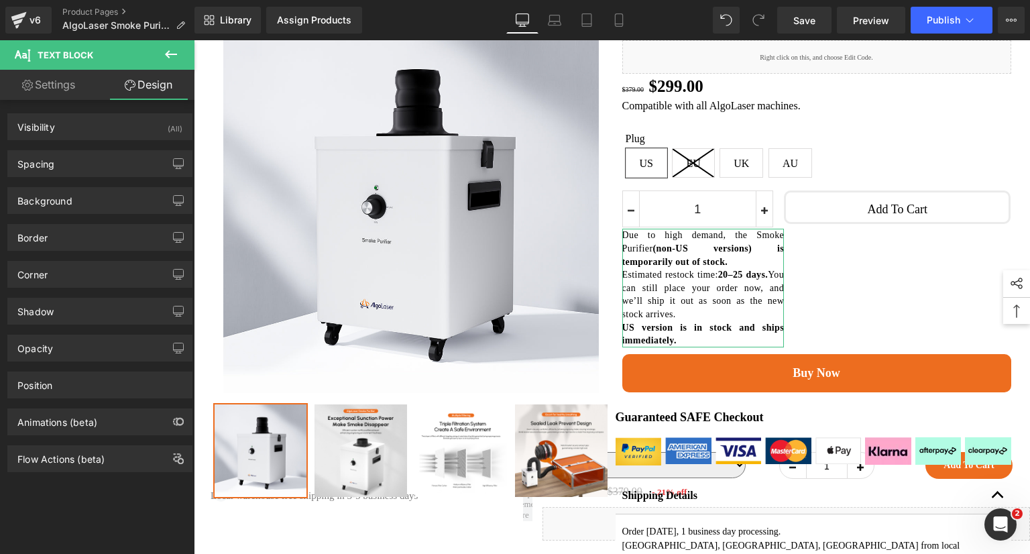
click at [40, 87] on link "Settings" at bounding box center [48, 85] width 97 height 30
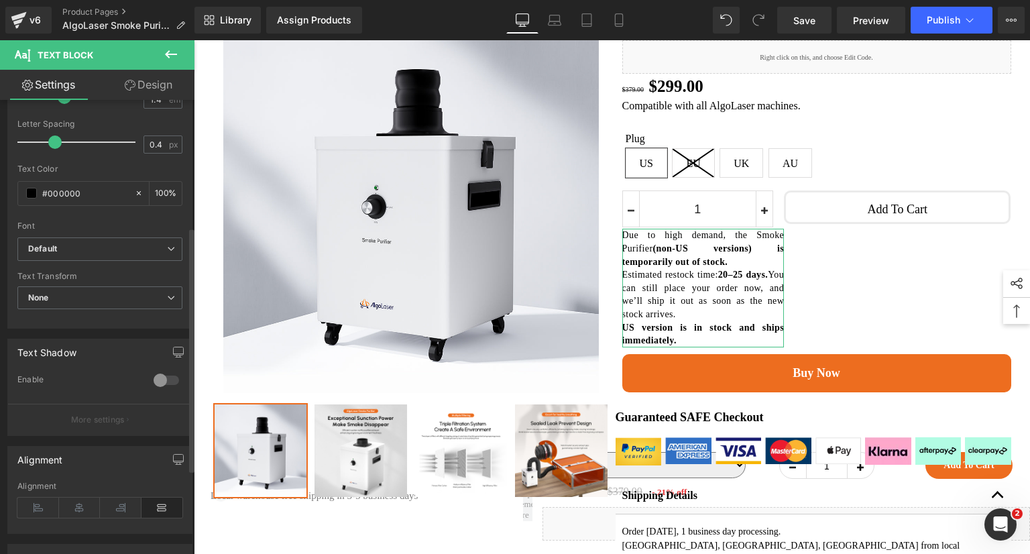
scroll to position [268, 0]
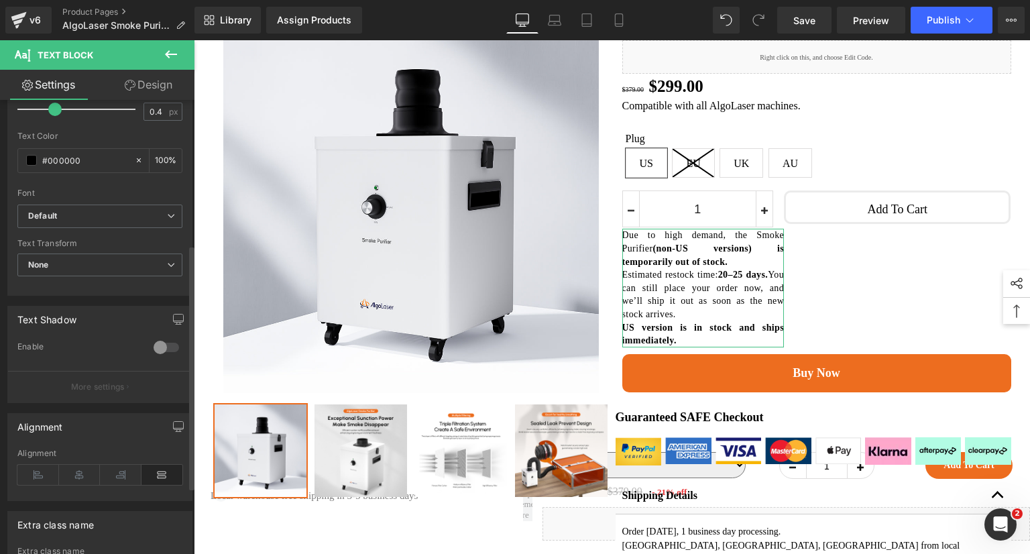
click at [159, 343] on div at bounding box center [166, 347] width 32 height 21
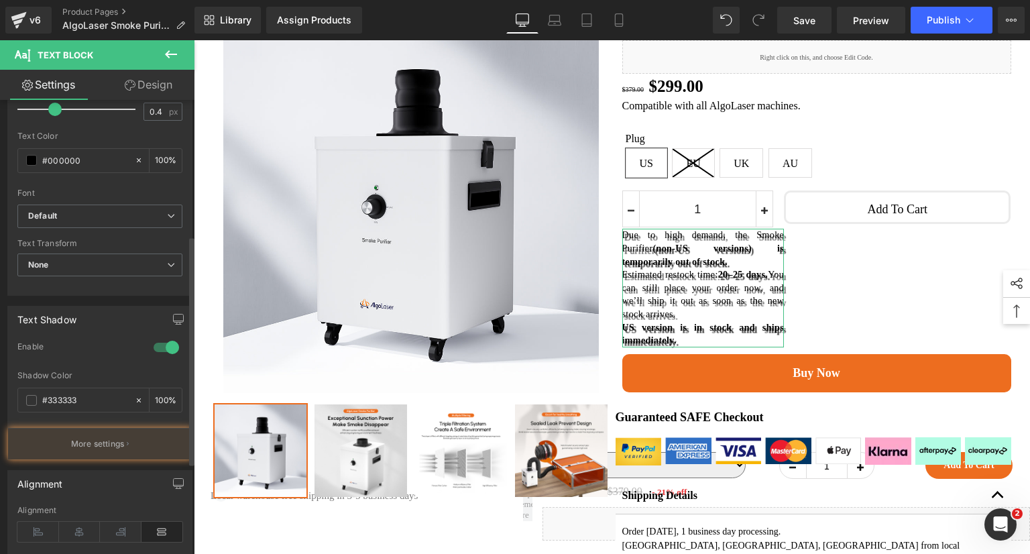
click at [159, 343] on div at bounding box center [166, 347] width 32 height 21
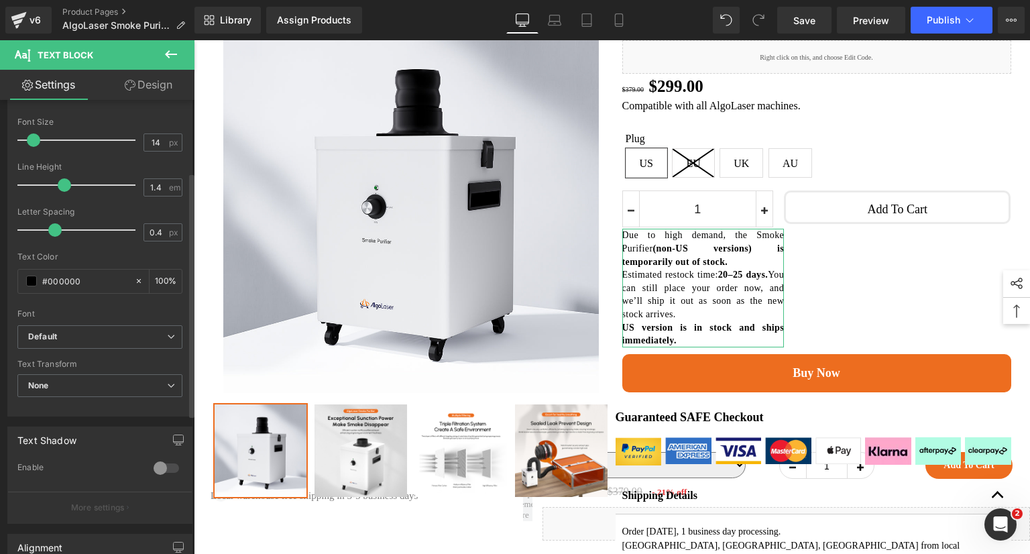
scroll to position [134, 0]
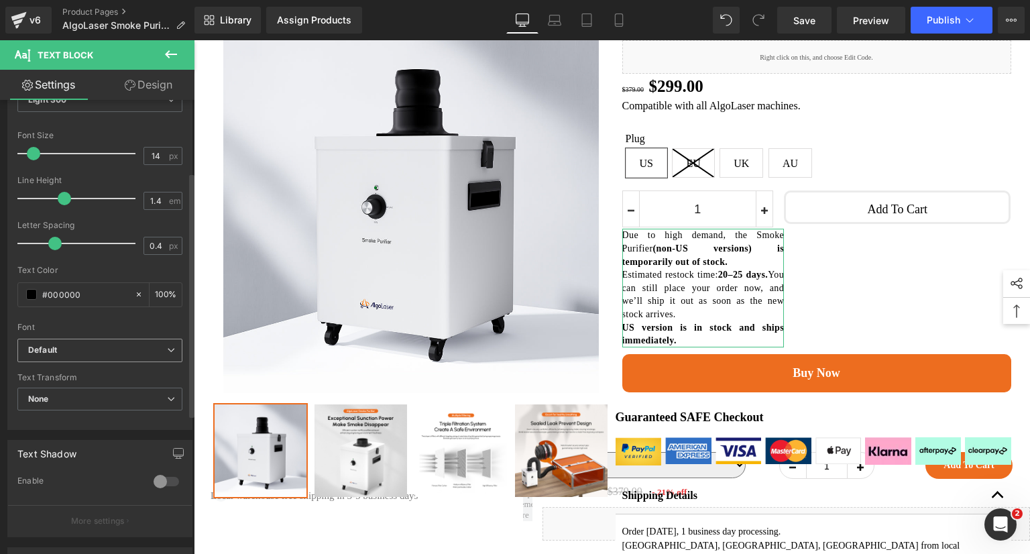
click at [121, 355] on span "Default" at bounding box center [99, 350] width 165 height 23
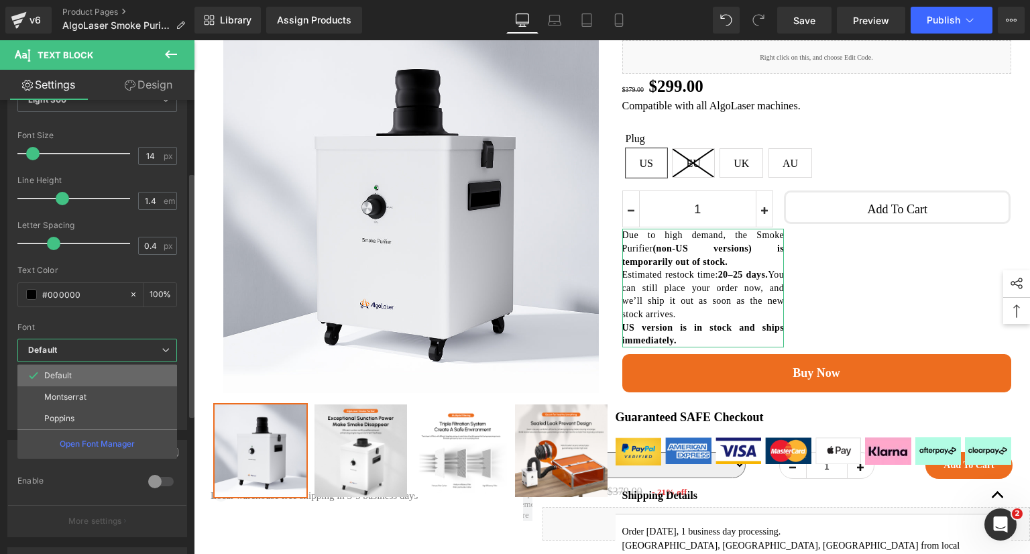
click at [117, 383] on li "Default" at bounding box center [97, 375] width 160 height 21
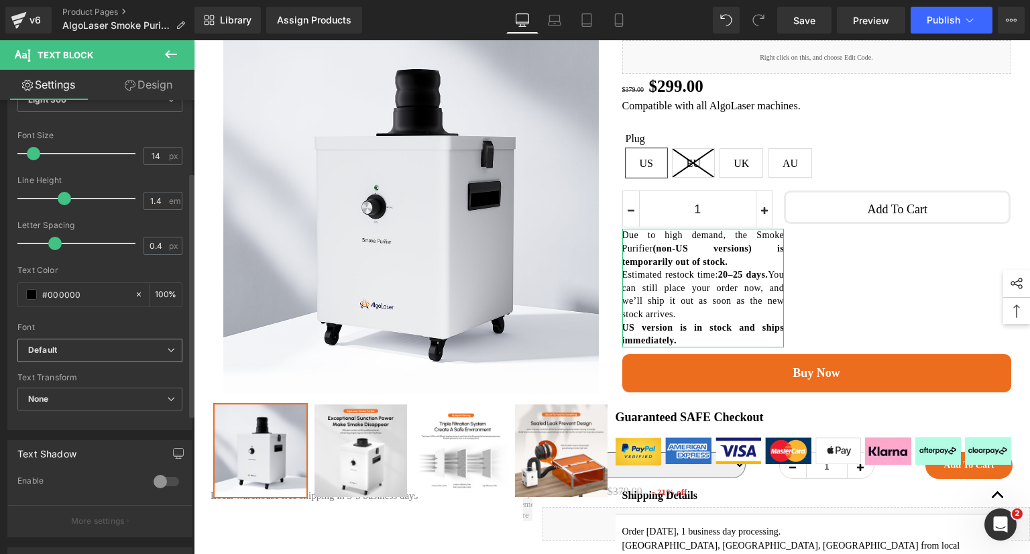
click at [127, 349] on b "Default" at bounding box center [97, 350] width 139 height 11
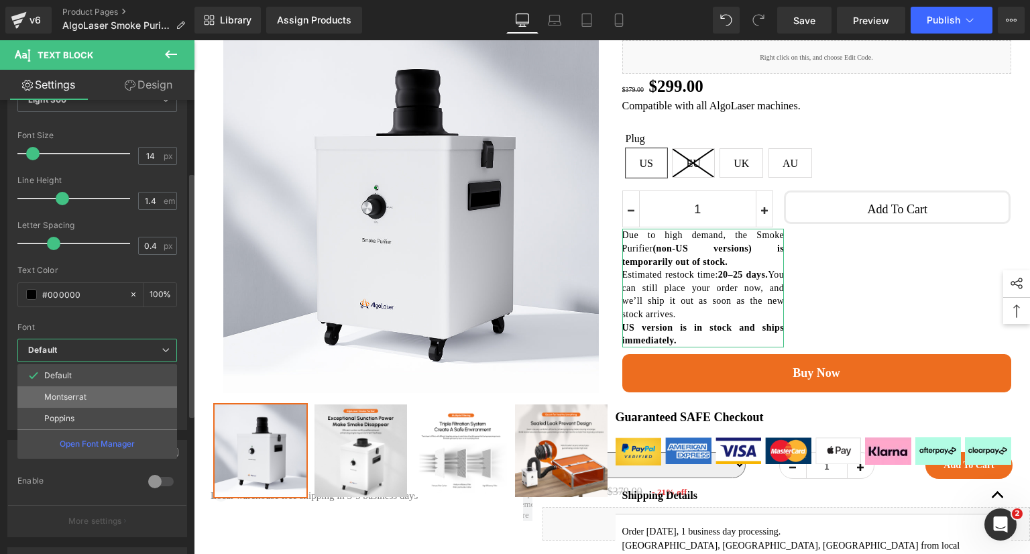
click at [107, 406] on li "Montserrat" at bounding box center [97, 396] width 160 height 21
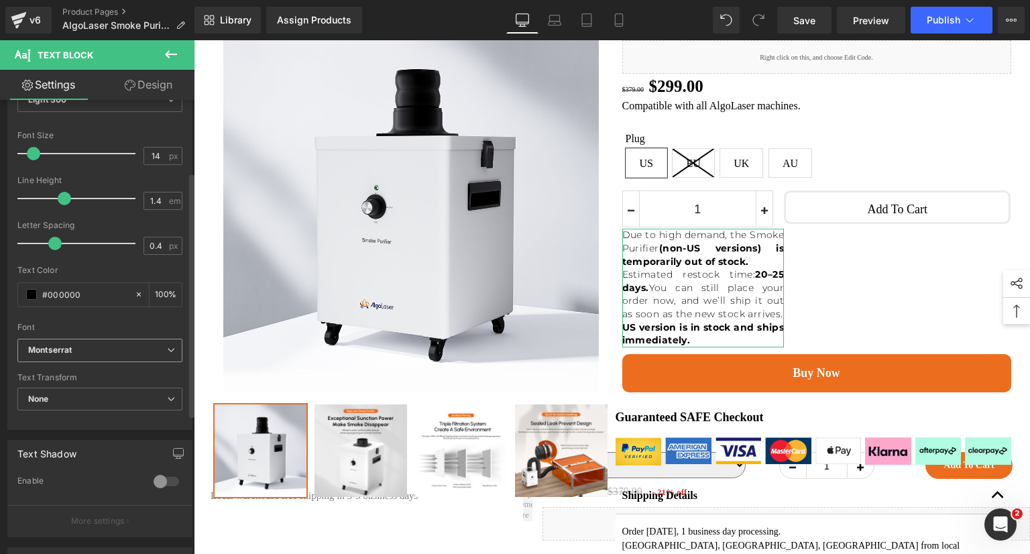
click at [120, 347] on b "Montserrat" at bounding box center [97, 350] width 139 height 11
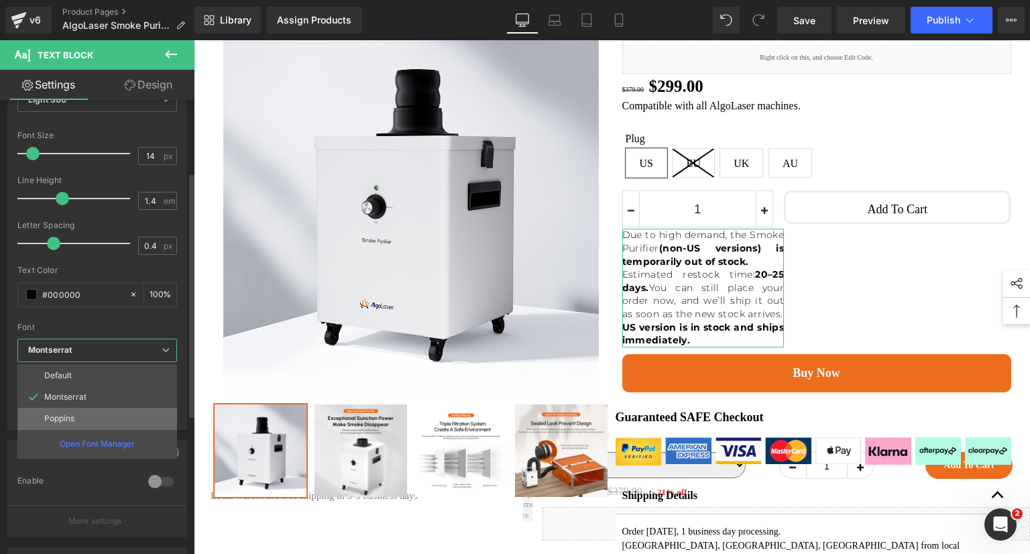
click at [104, 413] on li "Poppins" at bounding box center [97, 418] width 160 height 21
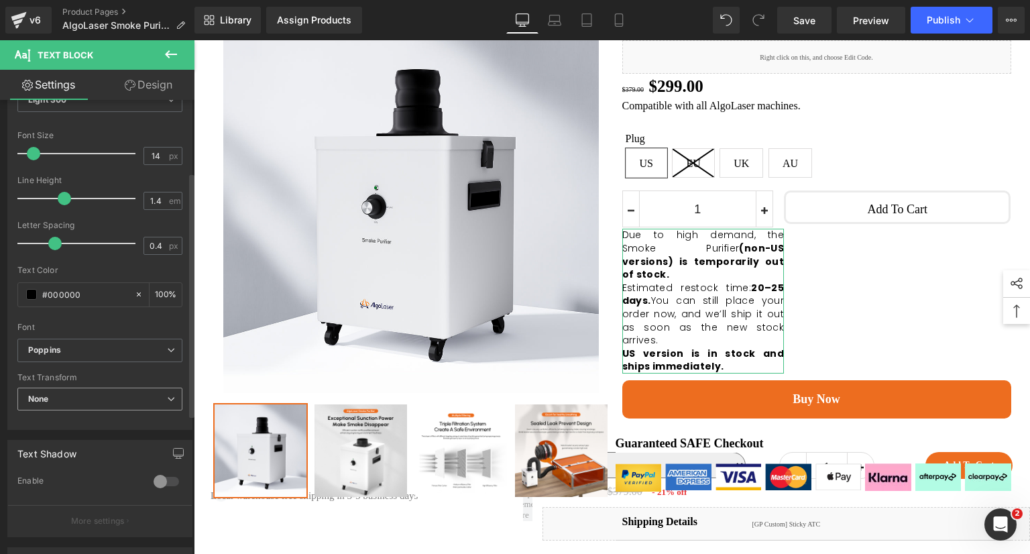
click at [119, 398] on span "None" at bounding box center [99, 399] width 165 height 23
click at [103, 135] on div "Font Size" at bounding box center [99, 135] width 165 height 9
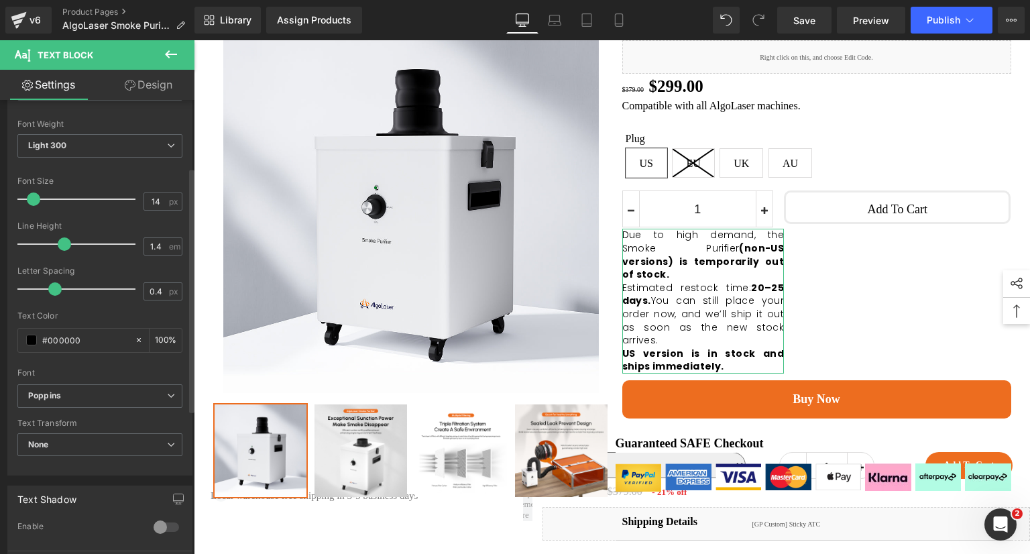
scroll to position [0, 0]
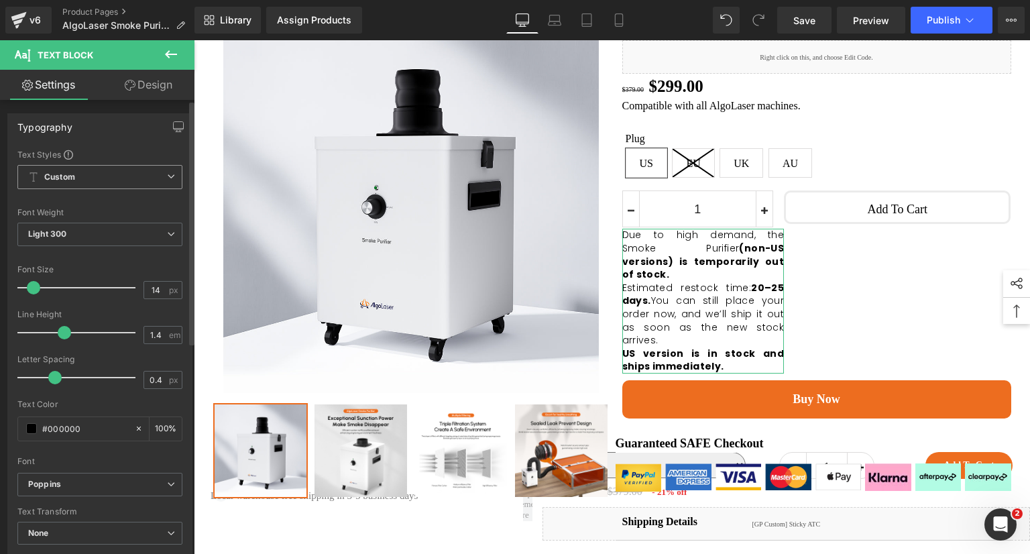
click at [132, 176] on span "Custom Setup Global Style" at bounding box center [99, 177] width 165 height 24
click at [132, 176] on span "Custom Setup Global Style" at bounding box center [97, 177] width 160 height 24
click at [132, 176] on span "Custom Setup Global Style" at bounding box center [99, 177] width 165 height 24
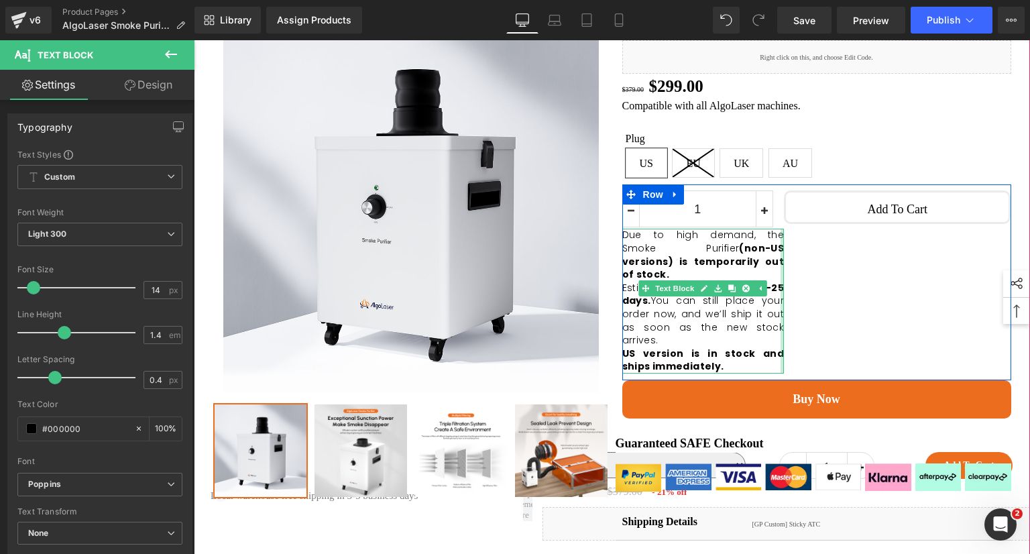
drag, startPoint x: 778, startPoint y: 284, endPoint x: 837, endPoint y: 284, distance: 59.0
click at [837, 284] on div "1 (P) Quantity Due to high demand, the Smoke Purifier (non-US versions) is temp…" at bounding box center [816, 282] width 389 height 196
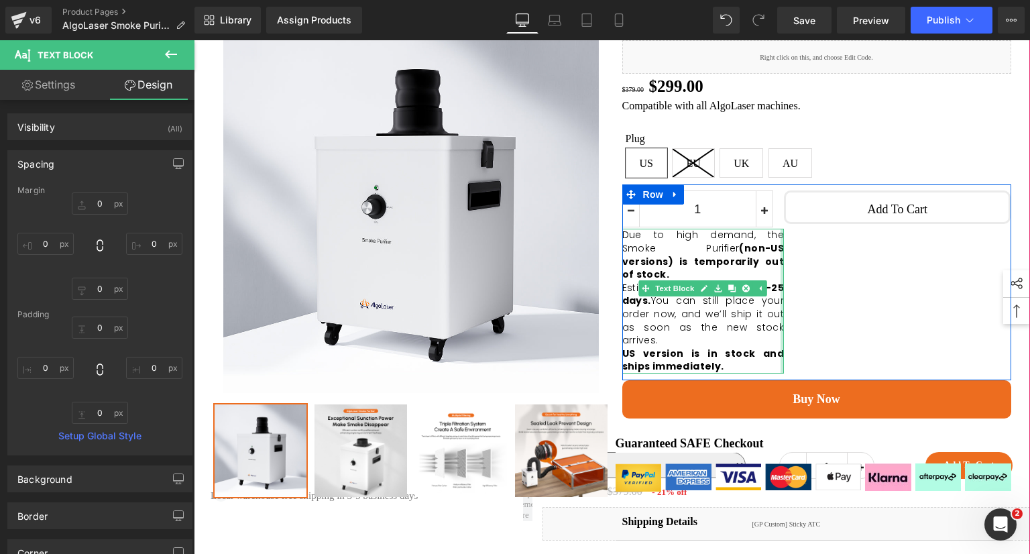
drag, startPoint x: 778, startPoint y: 280, endPoint x: 791, endPoint y: 278, distance: 12.9
click at [793, 278] on div "1 (P) Quantity Due to high demand, the Smoke Purifier (non-US versions) is temp…" at bounding box center [816, 282] width 389 height 196
drag, startPoint x: 778, startPoint y: 277, endPoint x: 788, endPoint y: 277, distance: 10.1
click at [788, 277] on div "1 (P) Quantity Due to high demand, the Smoke Purifier (non-US versions) is temp…" at bounding box center [816, 282] width 389 height 196
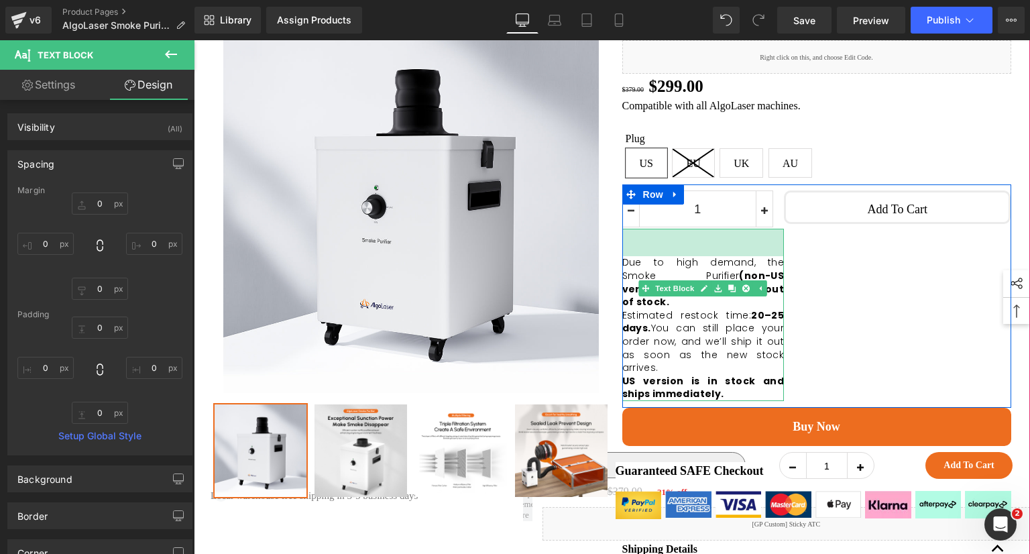
drag, startPoint x: 722, startPoint y: 243, endPoint x: 719, endPoint y: 272, distance: 29.0
click at [719, 272] on div "Due to high demand, the Smoke Purifier (non-US versions) is temporarily out of …" at bounding box center [703, 315] width 162 height 172
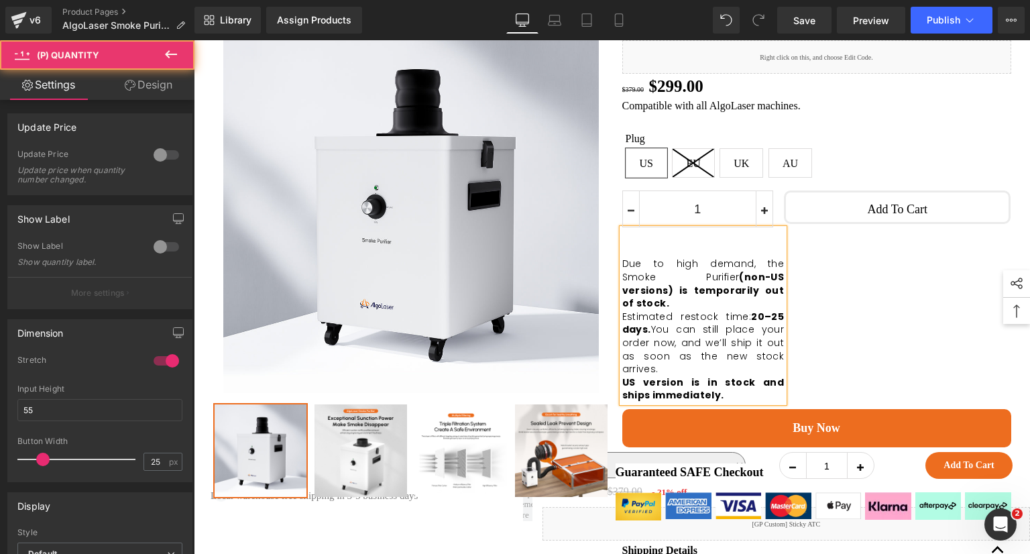
click at [713, 244] on div "1 (P) Quantity Due to high demand, the Smoke Purifier (non-US versions) is temp…" at bounding box center [703, 296] width 162 height 212
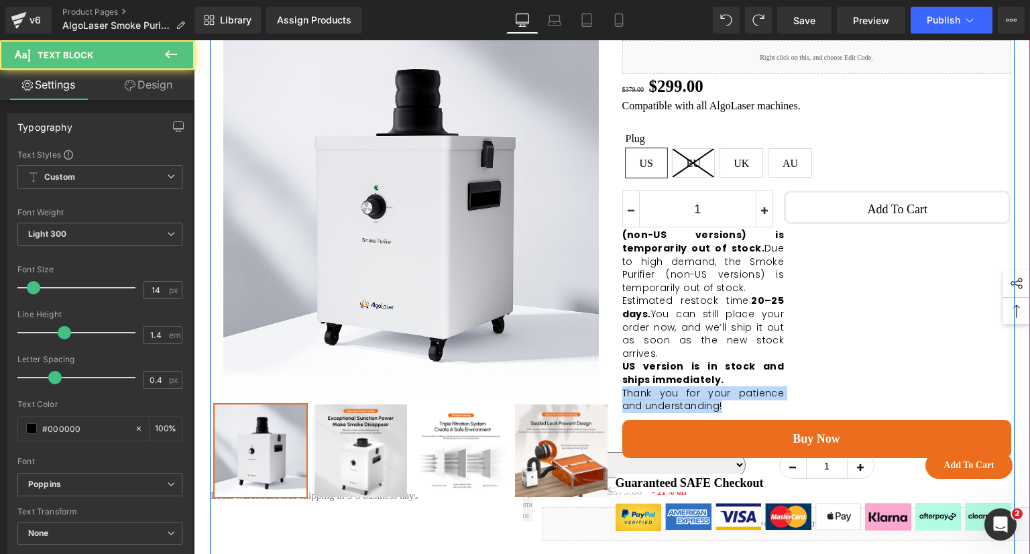
drag, startPoint x: 698, startPoint y: 404, endPoint x: 610, endPoint y: 392, distance: 89.3
click at [616, 392] on div "Smoke Purifier (P) Title Liquid $379.00 $299.00 (P) Price Row Compatible with a…" at bounding box center [814, 237] width 396 height 441
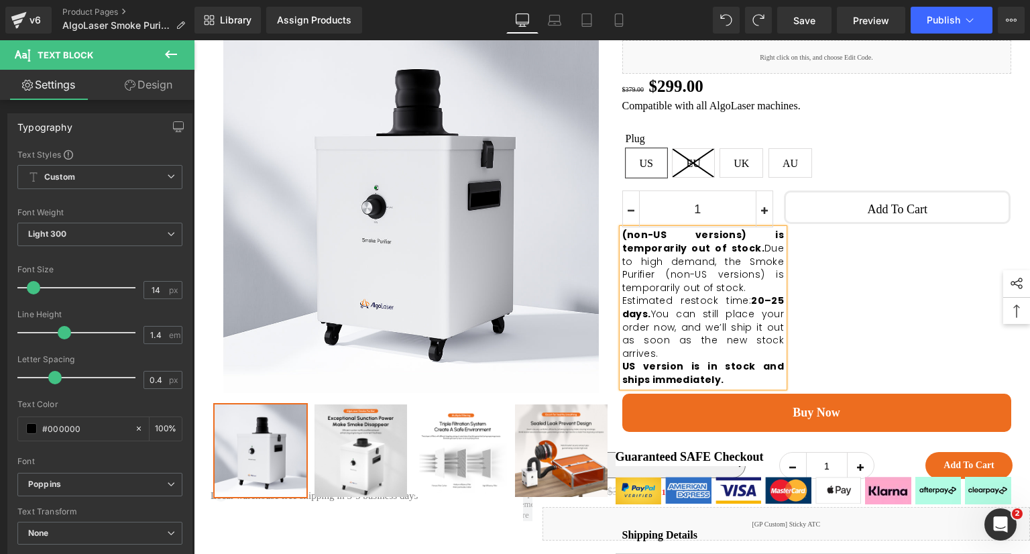
click at [781, 315] on div "1 (P) Quantity (non-US versions) is temporarily out of stock. Due to high deman…" at bounding box center [816, 288] width 389 height 209
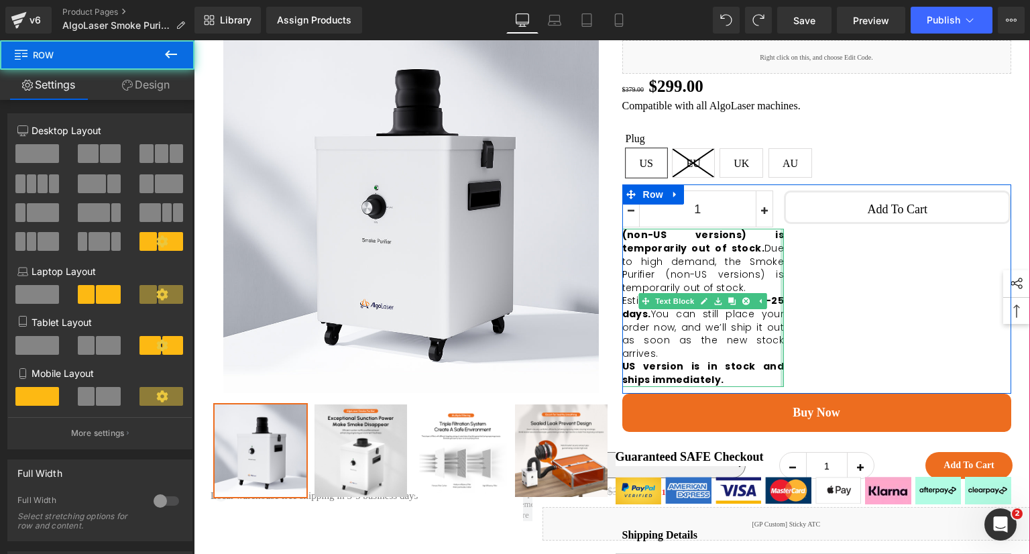
click at [781, 291] on div at bounding box center [782, 308] width 3 height 158
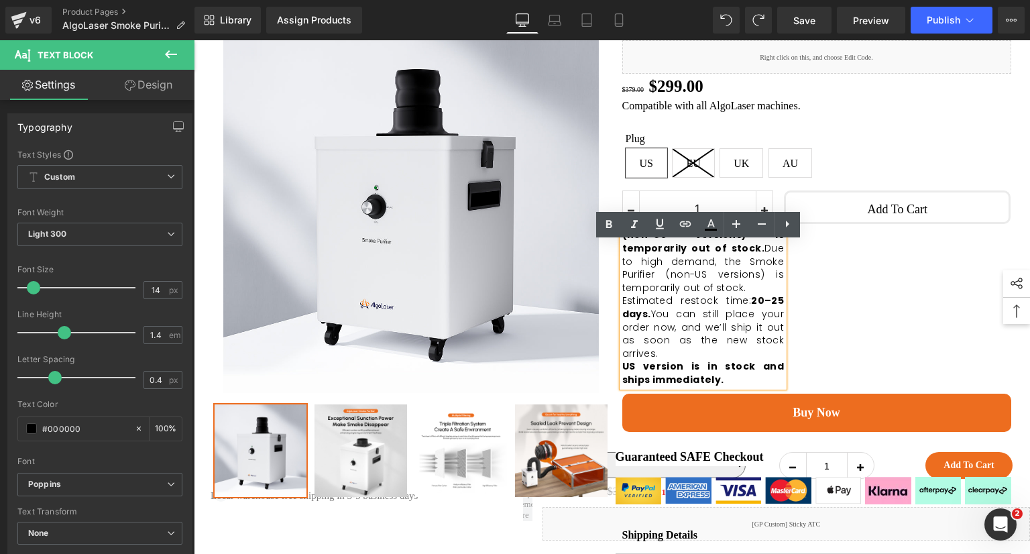
click at [783, 304] on div "1 (P) Quantity (non-US versions) is temporarily out of stock. Due to high deman…" at bounding box center [816, 288] width 389 height 209
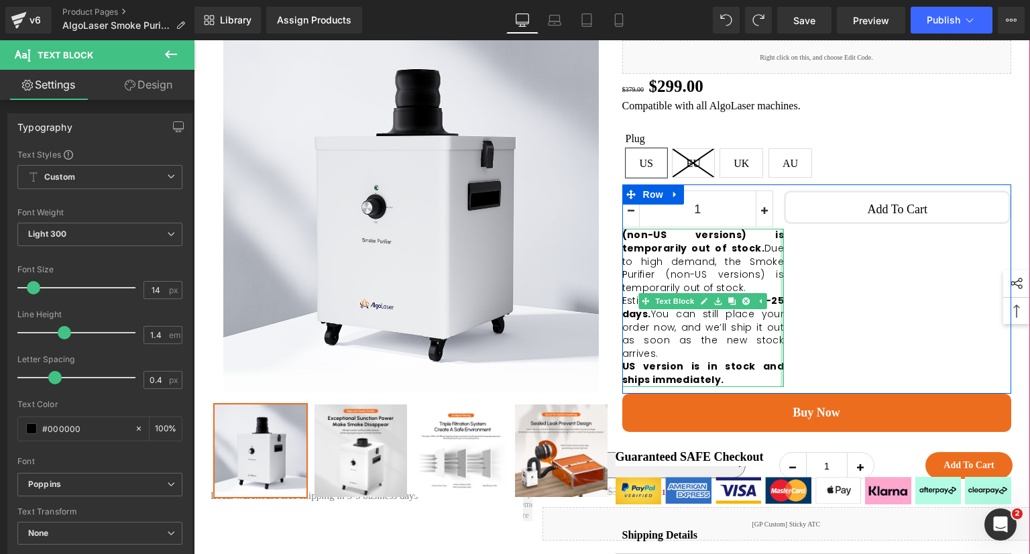
drag, startPoint x: 778, startPoint y: 308, endPoint x: 810, endPoint y: 309, distance: 32.2
click at [810, 309] on div "1 (P) Quantity (non-US versions) is temporarily out of stock. Due to high deman…" at bounding box center [816, 288] width 389 height 209
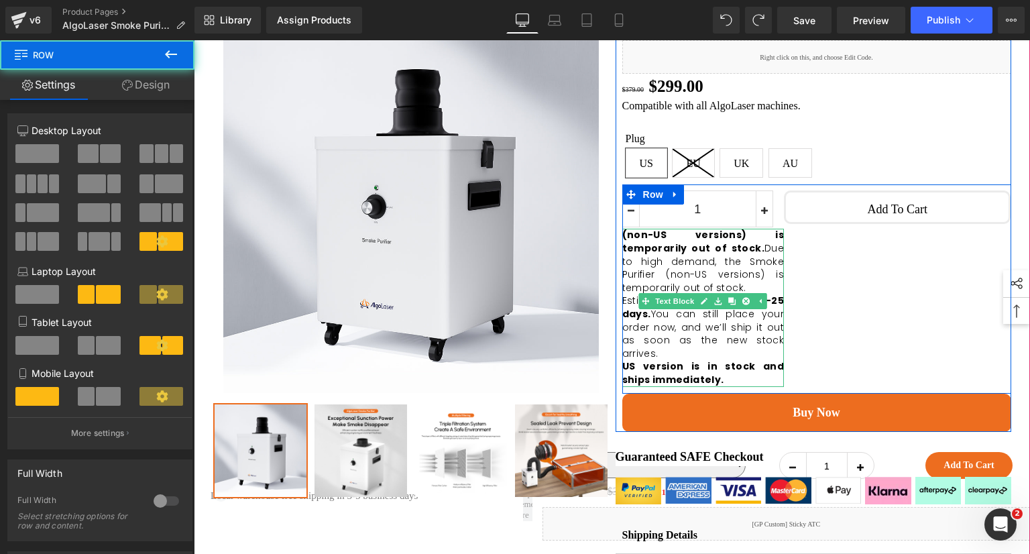
click at [881, 335] on div "1 (P) Quantity (non-US versions) is temporarily out of stock. Due to high deman…" at bounding box center [816, 288] width 389 height 209
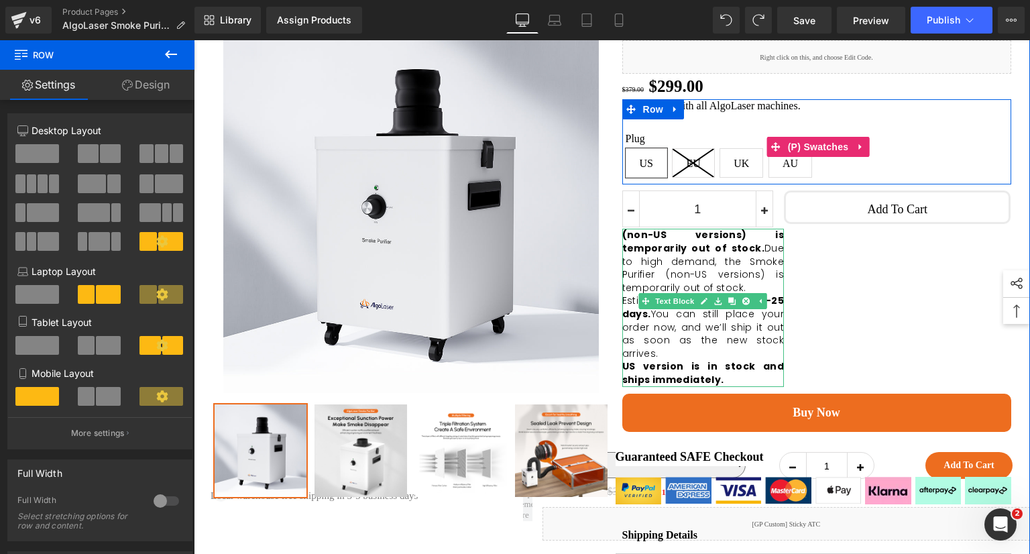
click at [883, 169] on div "Plug [GEOGRAPHIC_DATA] EU [GEOGRAPHIC_DATA] AU" at bounding box center [819, 156] width 386 height 49
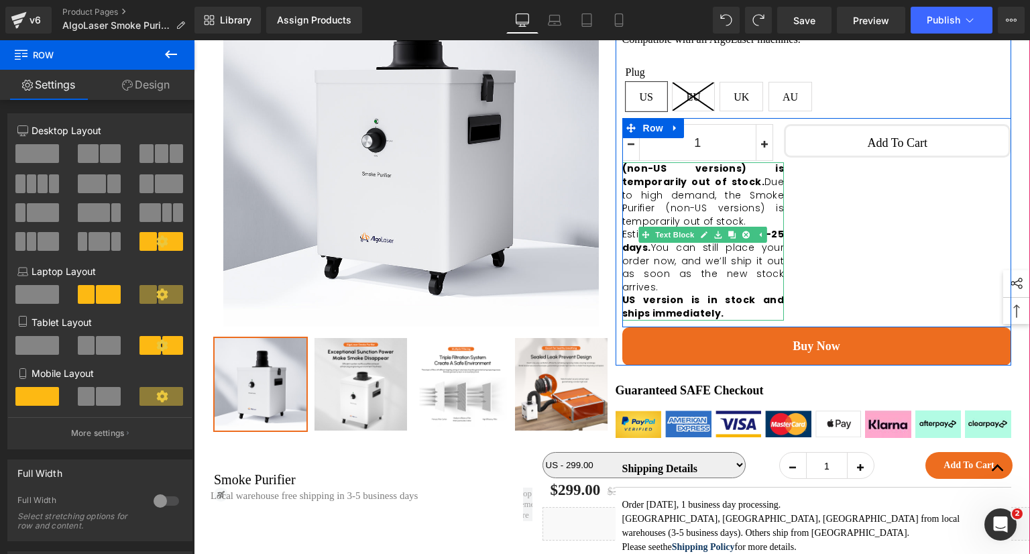
scroll to position [201, 0]
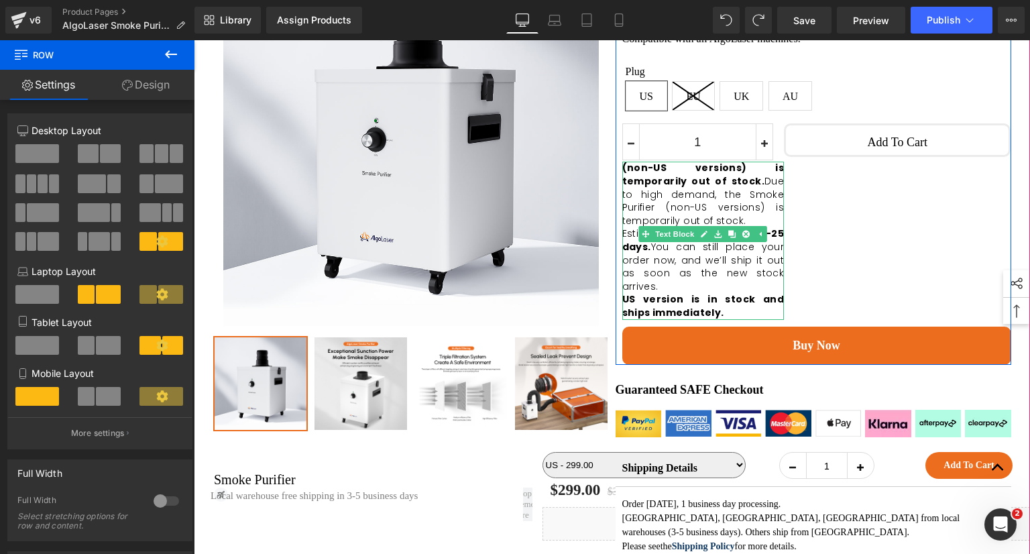
click at [911, 255] on div "1 (P) Quantity (non-US versions) is temporarily out of stock. Due to high deman…" at bounding box center [816, 221] width 389 height 209
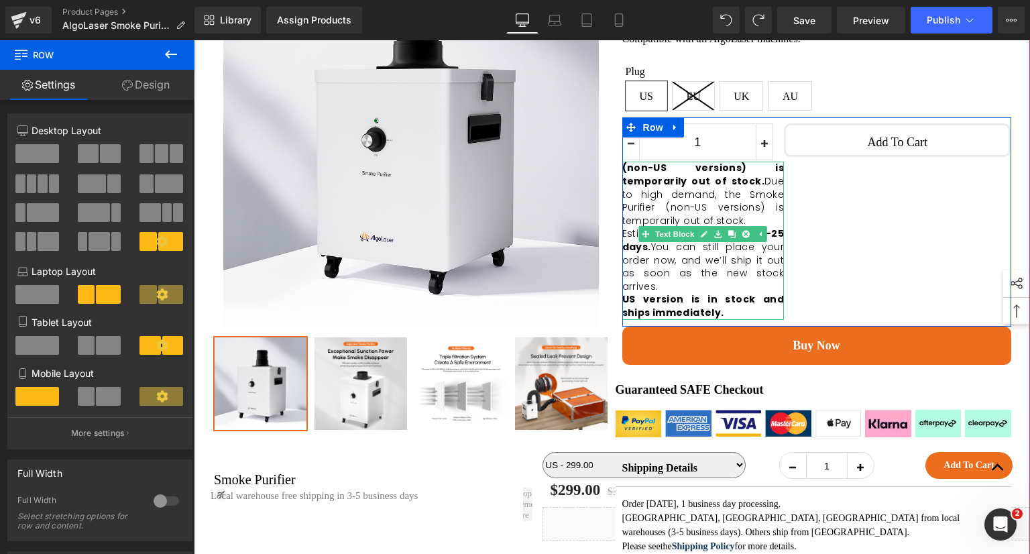
click at [681, 214] on p "(non-US versions) is temporarily out of stock. Due to high demand, the Smoke Pu…" at bounding box center [703, 195] width 162 height 66
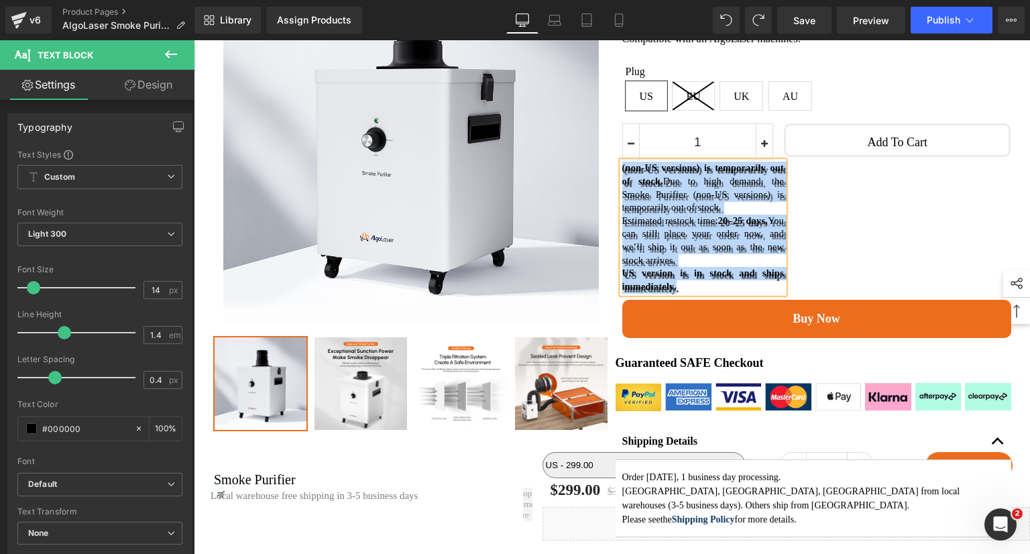
drag, startPoint x: 697, startPoint y: 300, endPoint x: 615, endPoint y: 186, distance: 140.3
click at [616, 186] on div "Smoke Purifier (P) Title Liquid $379.00 $299.00 (P) Price Row Compatible with a…" at bounding box center [814, 144] width 396 height 388
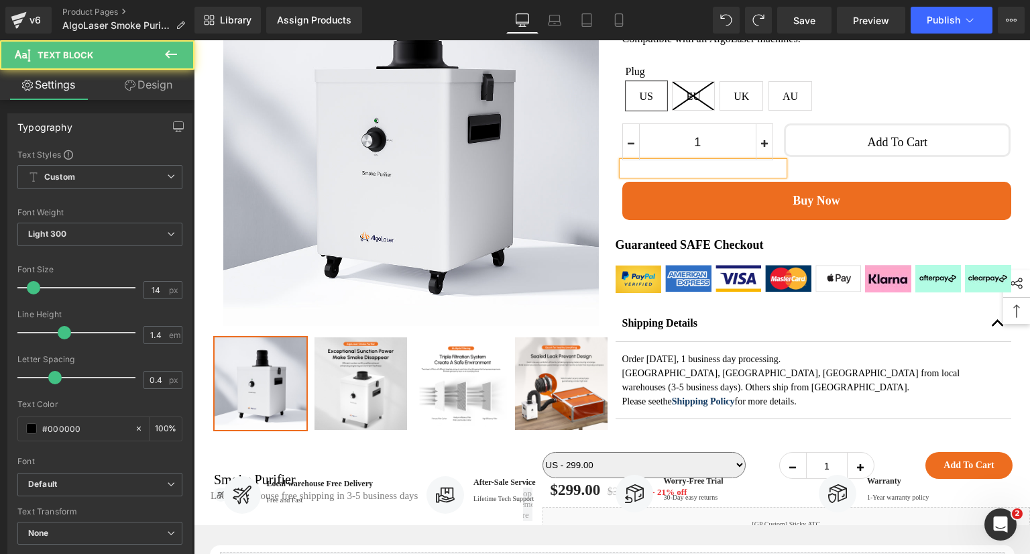
click at [771, 175] on p at bounding box center [703, 168] width 162 height 13
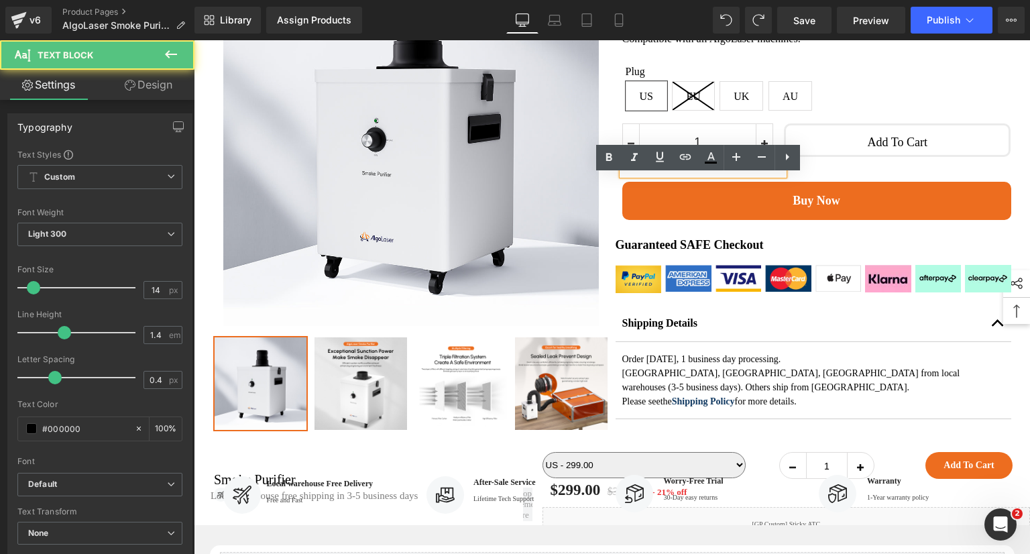
click at [807, 178] on div "1 (P) Quantity Text Block Add To Cart (P) Cart Button Row" at bounding box center [816, 149] width 389 height 64
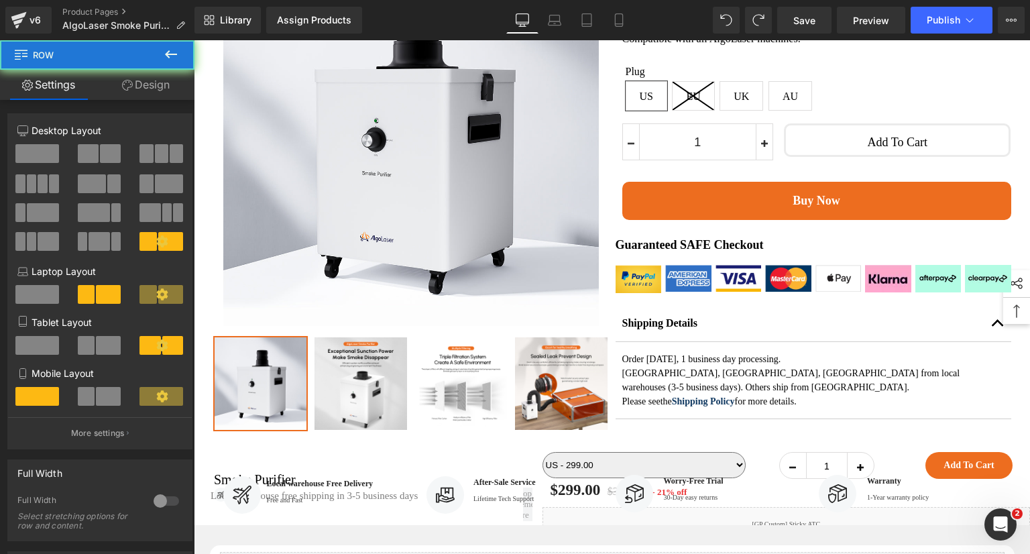
click at [756, 175] on div "Text Block" at bounding box center [703, 168] width 162 height 13
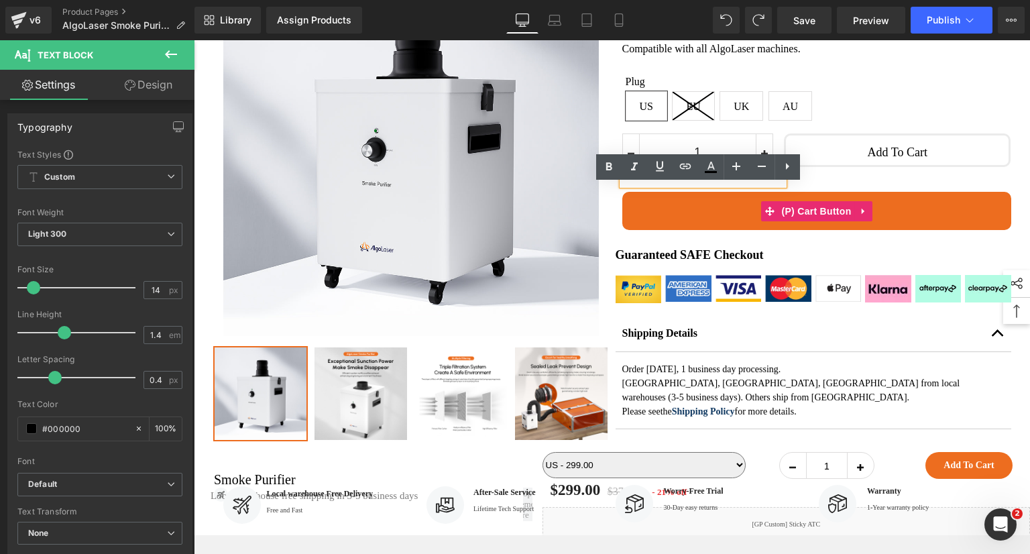
scroll to position [67, 0]
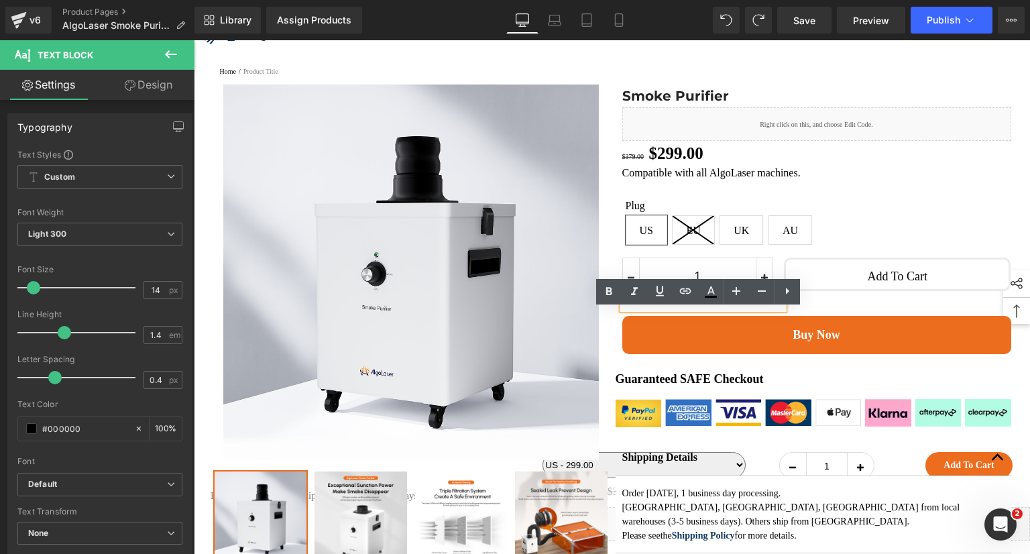
click at [785, 314] on div "1 (P) Quantity Text Block Add To Cart (P) Cart Button Row" at bounding box center [816, 283] width 389 height 64
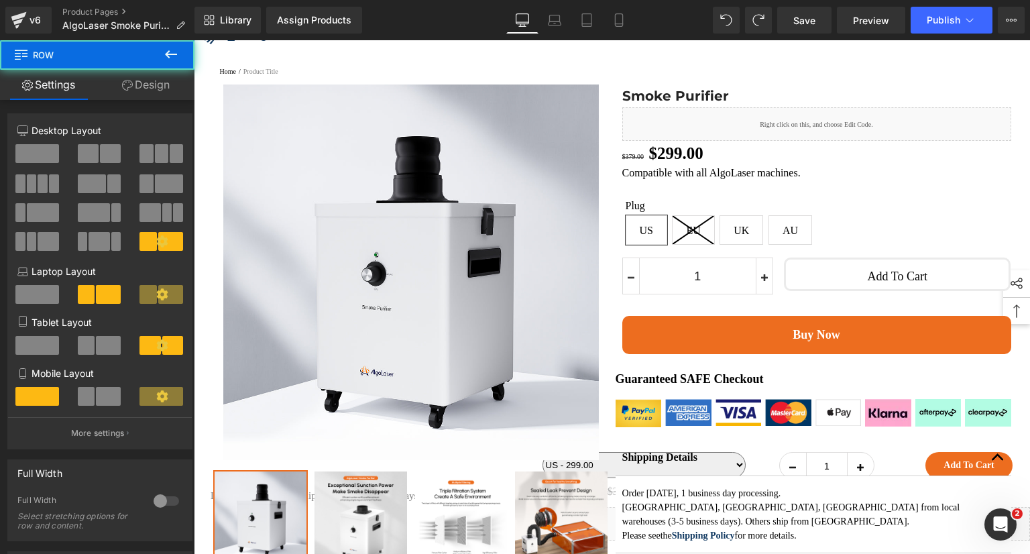
click at [779, 316] on div "1 (P) Quantity Text Block Add To Cart (P) Cart Button Row" at bounding box center [816, 283] width 389 height 64
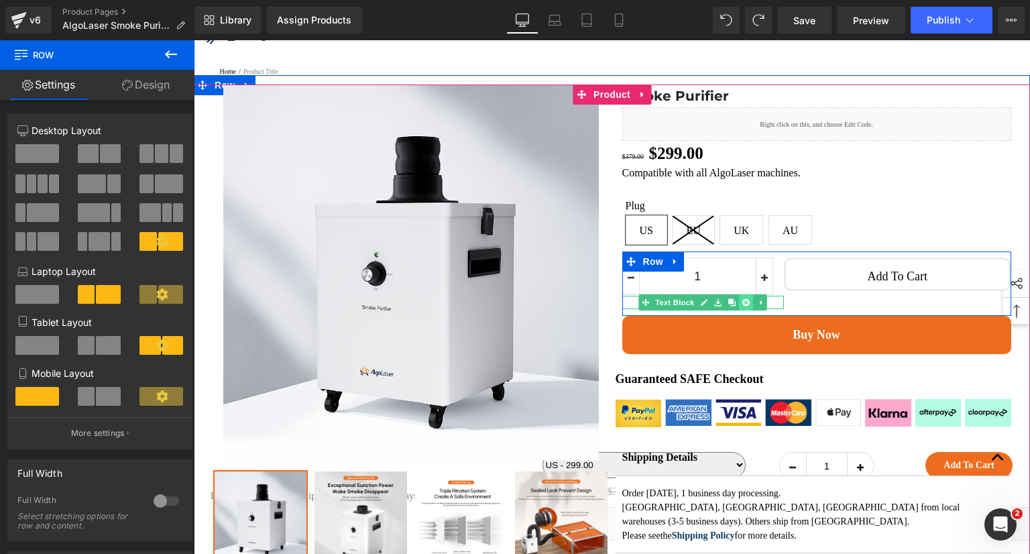
click at [739, 310] on link at bounding box center [746, 302] width 14 height 16
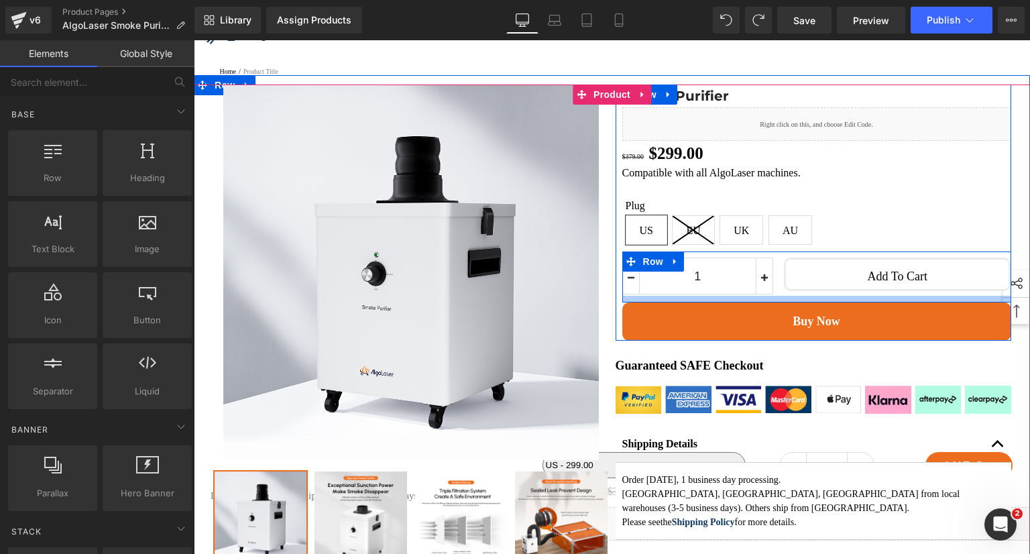
click at [777, 302] on div at bounding box center [816, 299] width 389 height 7
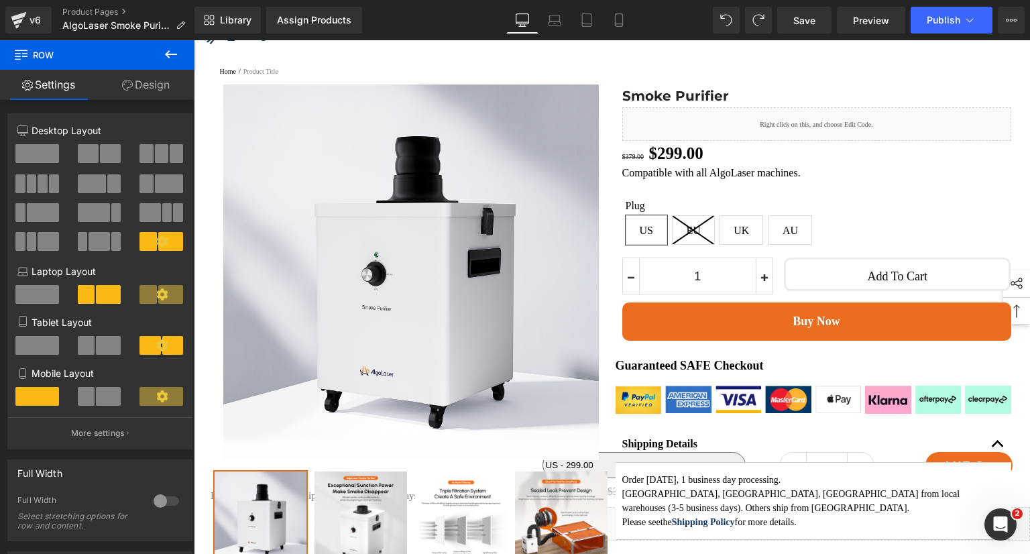
click at [171, 54] on icon at bounding box center [171, 54] width 12 height 8
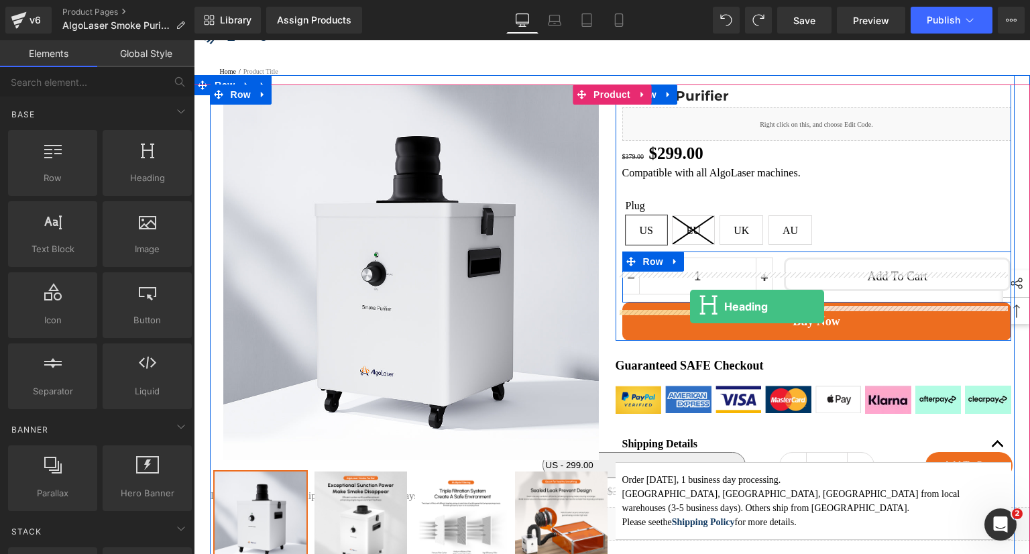
drag, startPoint x: 339, startPoint y: 223, endPoint x: 690, endPoint y: 306, distance: 360.4
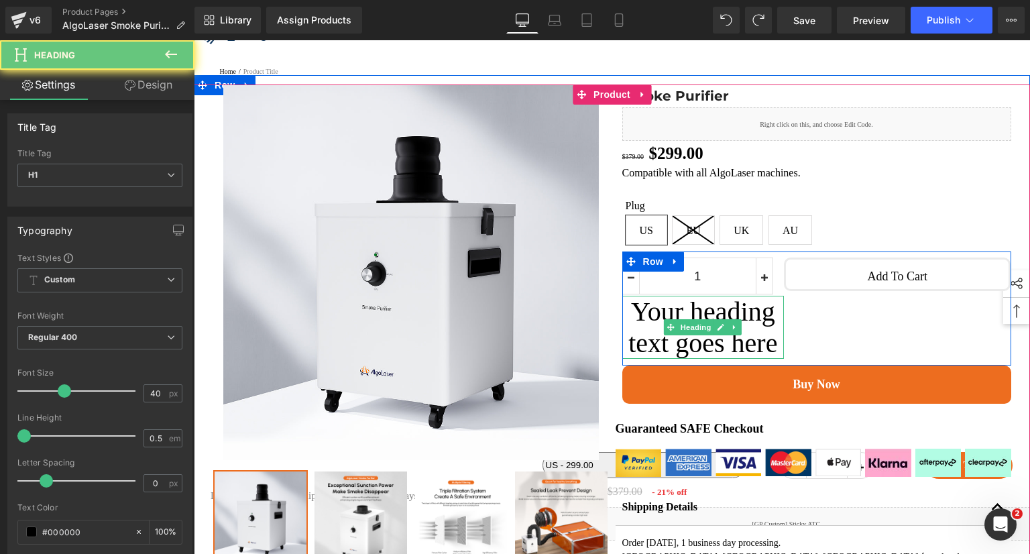
click at [769, 359] on h1 "Your heading text goes here" at bounding box center [703, 327] width 162 height 63
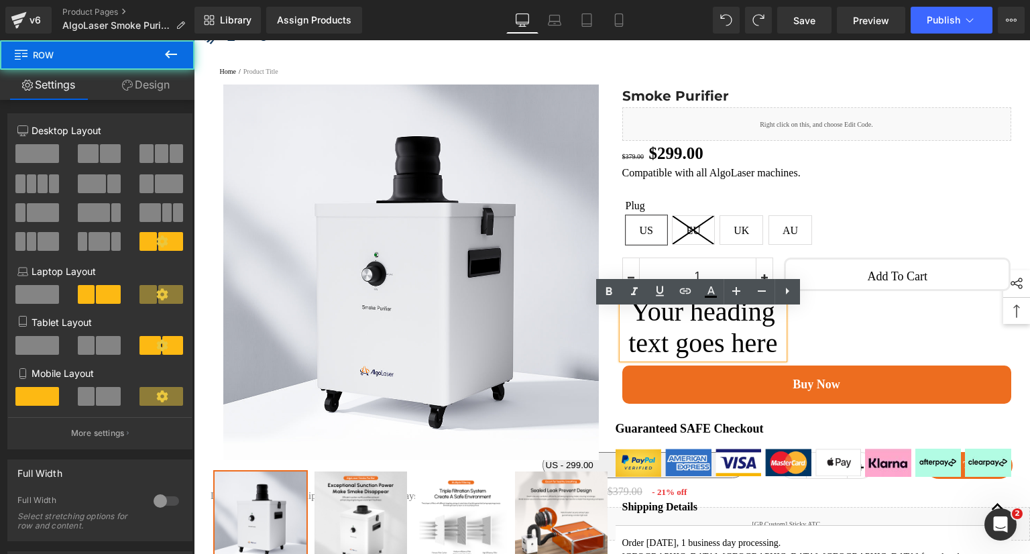
drag, startPoint x: 781, startPoint y: 351, endPoint x: 797, endPoint y: 352, distance: 16.1
click at [797, 352] on div "1 (P) Quantity Your heading text goes here Heading Add To Cart (P) Cart Button …" at bounding box center [816, 308] width 389 height 114
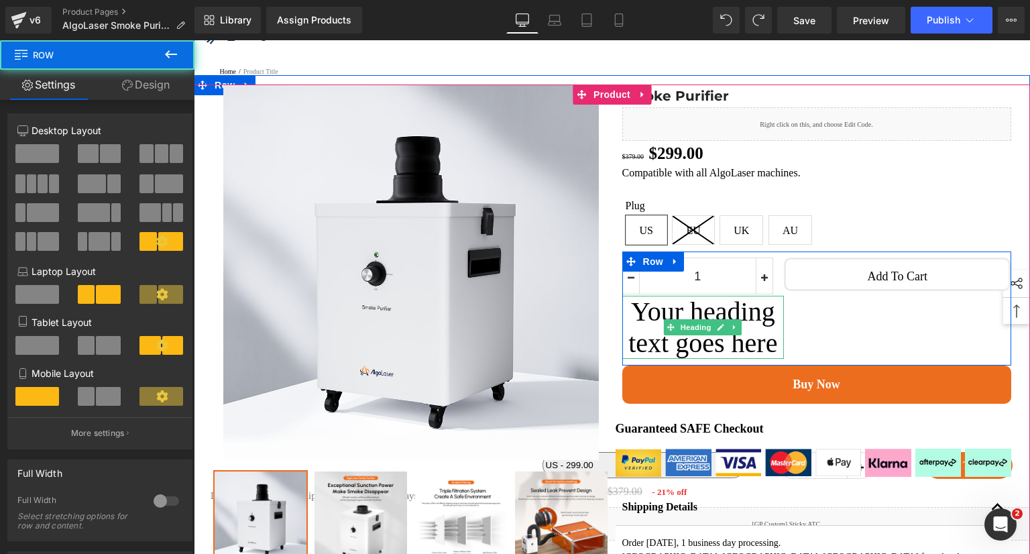
click at [756, 346] on h1 "Your heading text goes here" at bounding box center [703, 327] width 162 height 63
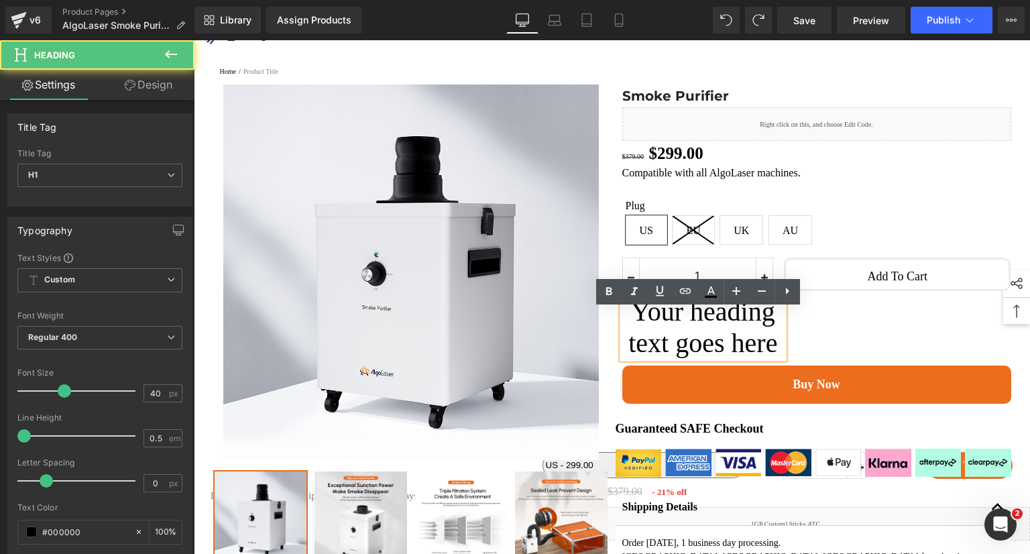
click at [724, 342] on h1 "Your heading text goes here" at bounding box center [703, 327] width 162 height 63
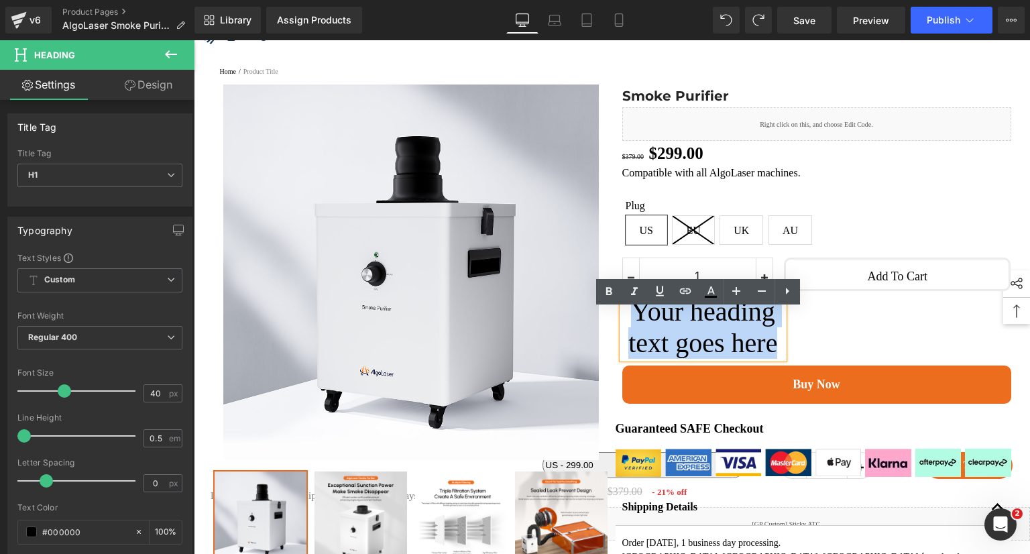
drag, startPoint x: 761, startPoint y: 420, endPoint x: 649, endPoint y: 331, distance: 142.8
click at [649, 331] on h1 "Your heading text goes here" at bounding box center [703, 327] width 162 height 63
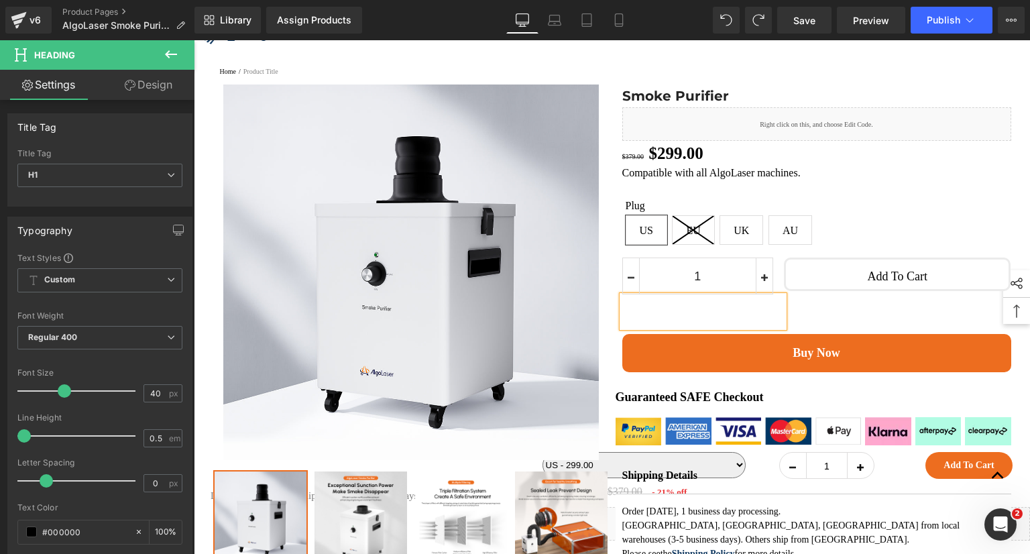
click at [746, 326] on h1 at bounding box center [703, 312] width 162 height 32
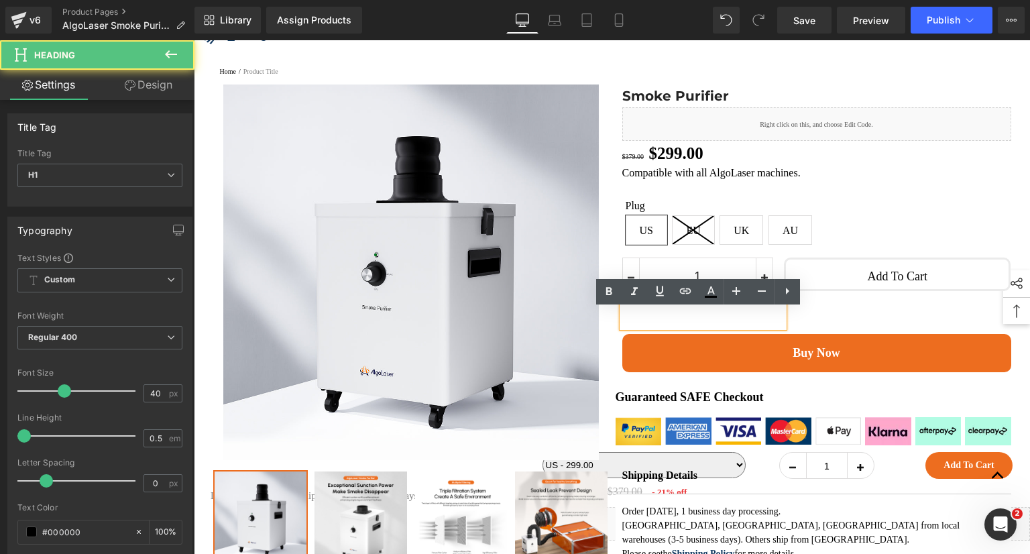
click at [787, 331] on div "1 (P) Quantity Heading Add To Cart (P) Cart Button Row" at bounding box center [816, 292] width 389 height 82
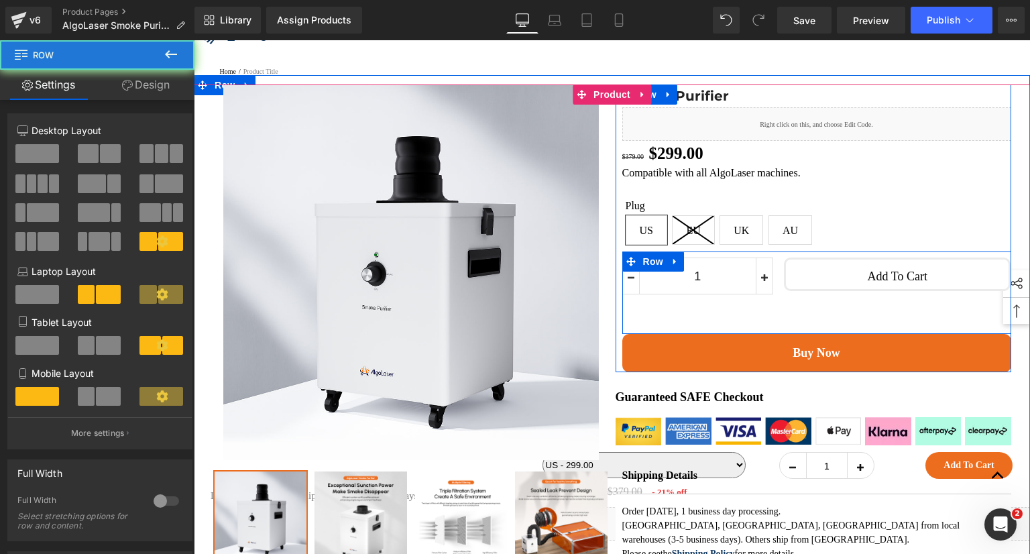
click at [785, 331] on div "1 (P) Quantity Heading Add To Cart (P) Cart Button Row" at bounding box center [816, 292] width 389 height 82
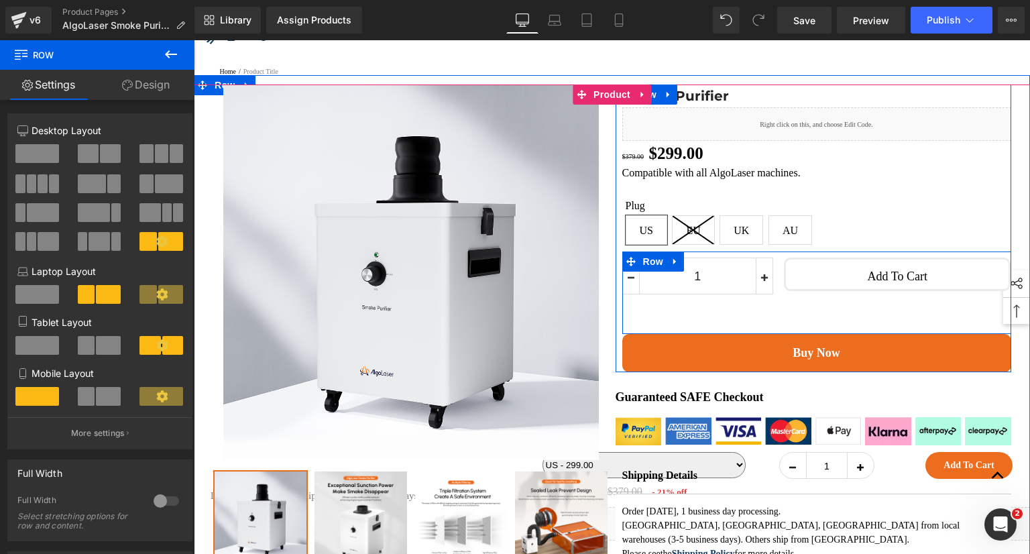
click at [779, 332] on div "1 (P) Quantity Heading Add To Cart (P) Cart Button Row" at bounding box center [816, 292] width 389 height 82
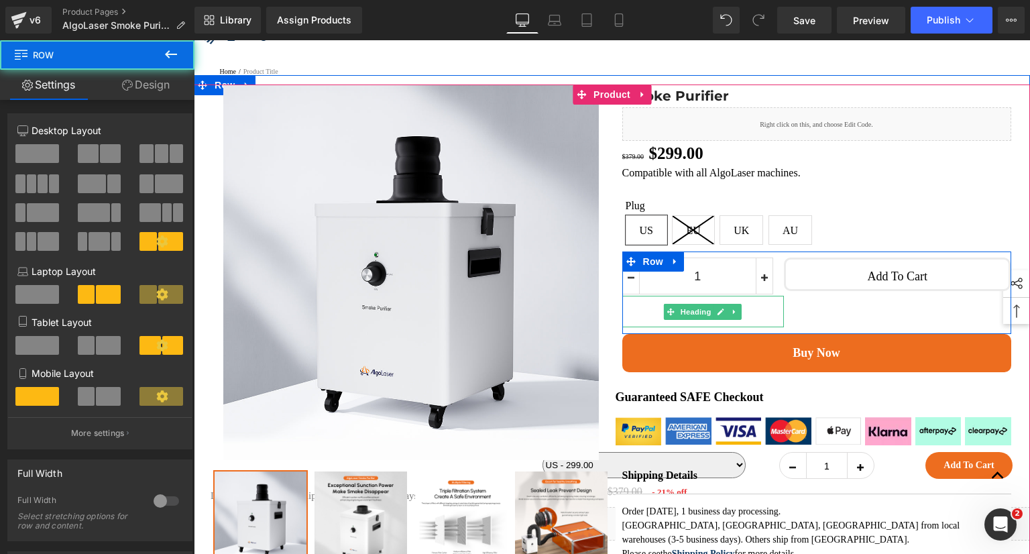
click at [773, 327] on h1 at bounding box center [703, 312] width 162 height 32
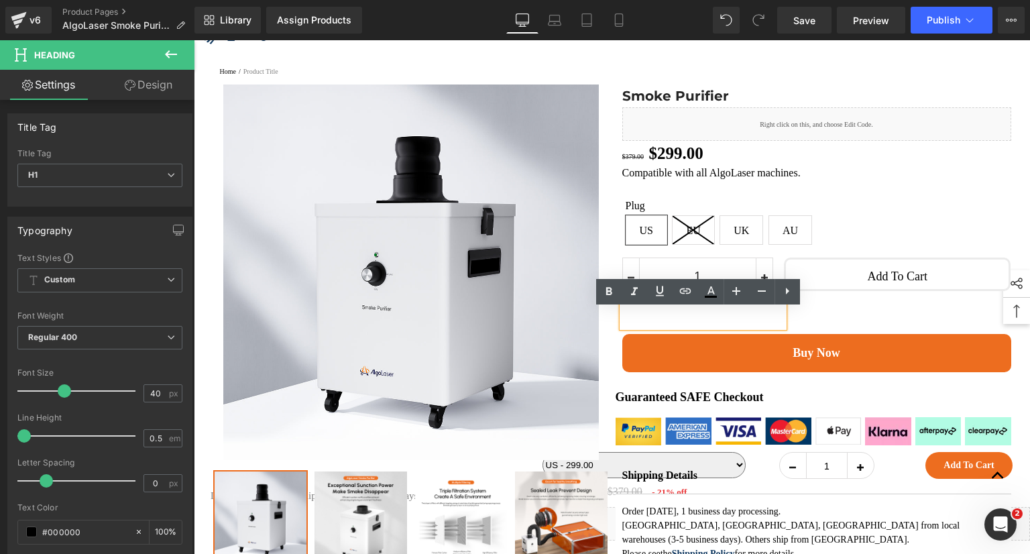
click at [780, 333] on div "1 (P) Quantity Heading Add To Cart (P) Cart Button Row" at bounding box center [816, 292] width 389 height 82
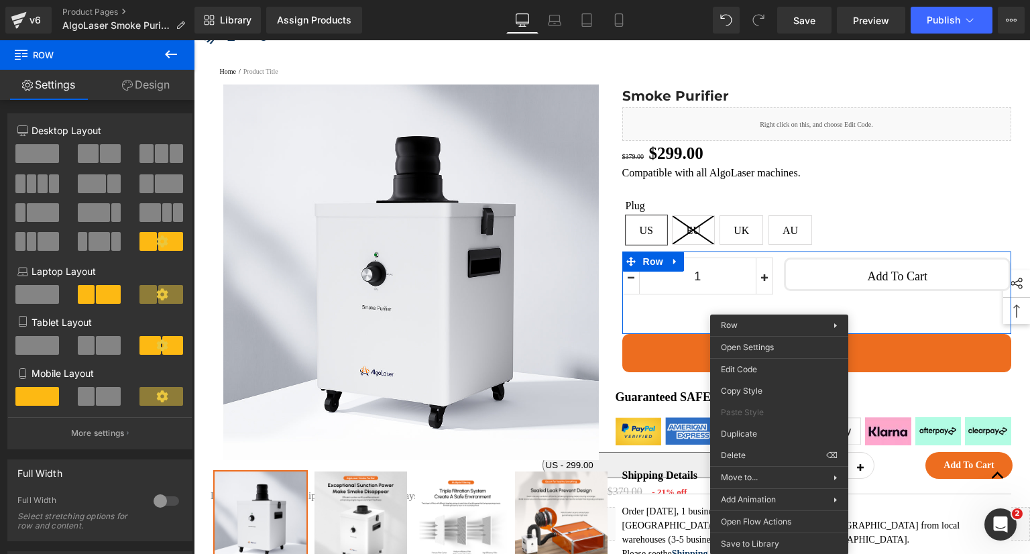
click at [652, 325] on h1 at bounding box center [703, 312] width 162 height 32
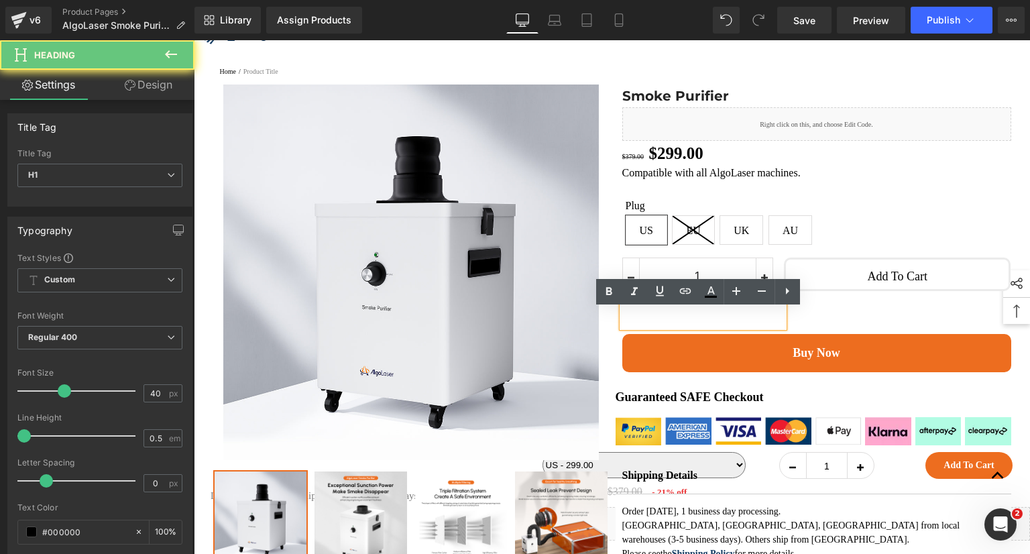
click at [628, 327] on h1 at bounding box center [703, 312] width 162 height 32
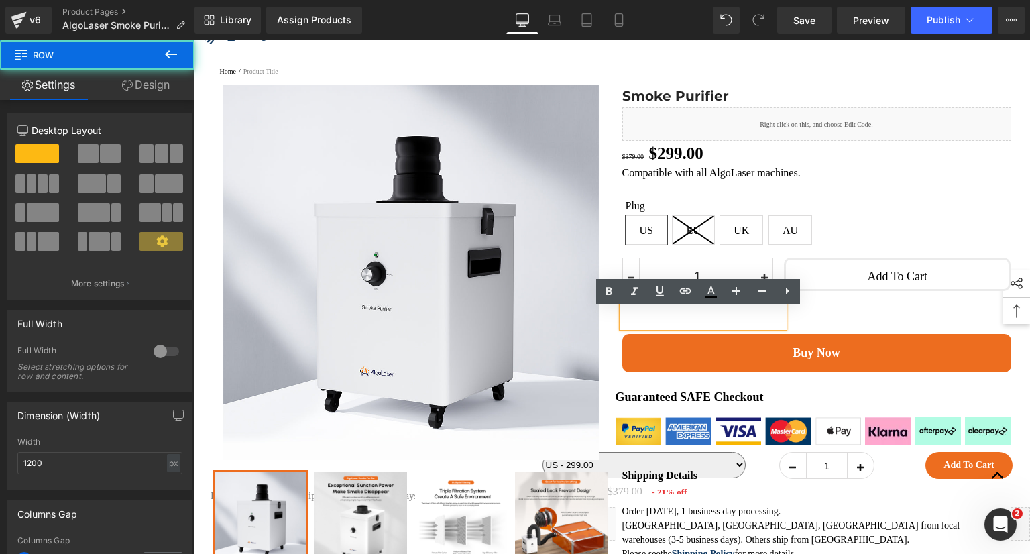
click at [616, 337] on div "Smoke Purifier (P) Title Liquid $379.00 $299.00 (P) Price Row Compatible with a…" at bounding box center [814, 228] width 396 height 288
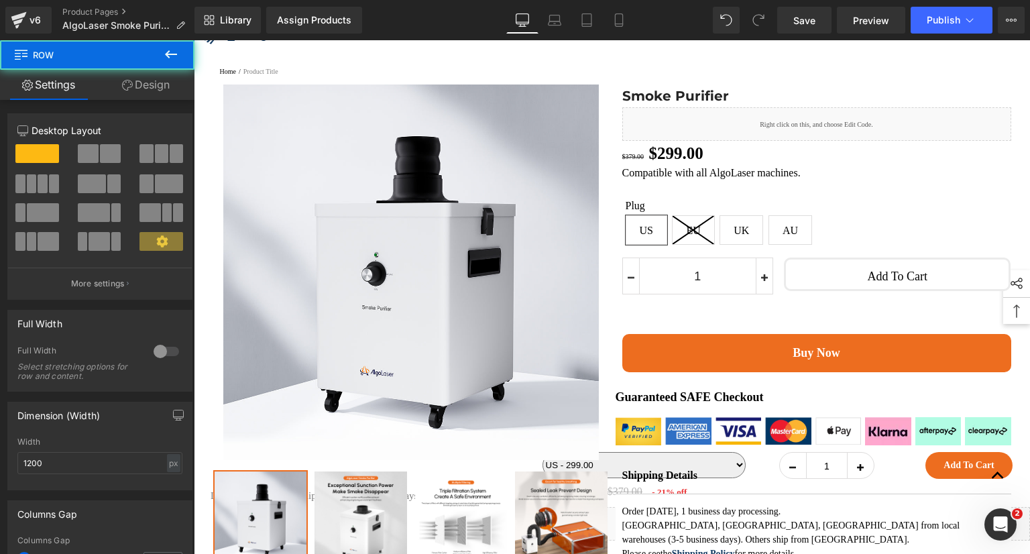
click at [616, 337] on div "Smoke Purifier (P) Title Liquid $379.00 $299.00 (P) Price Row Compatible with a…" at bounding box center [814, 228] width 396 height 288
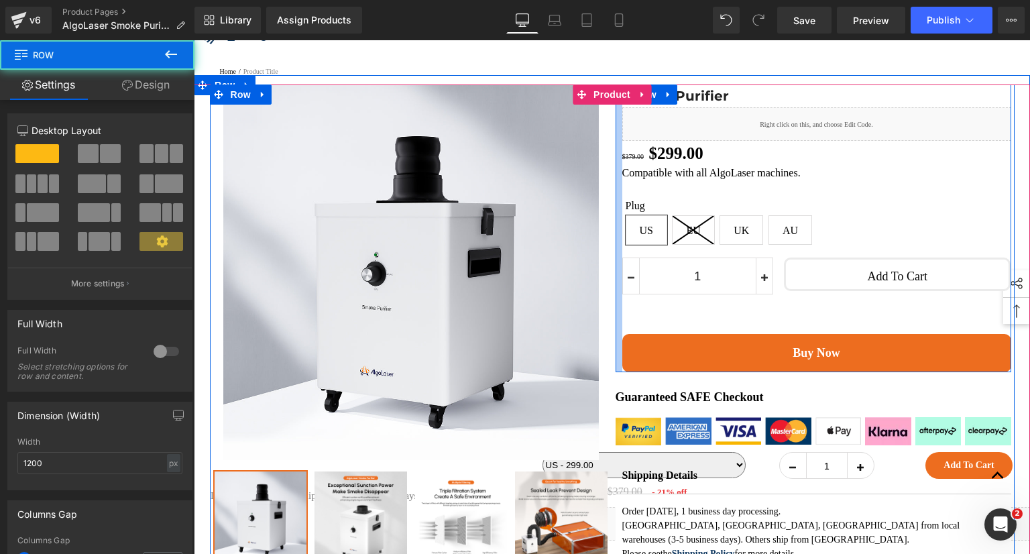
click at [630, 327] on h1 at bounding box center [703, 312] width 162 height 32
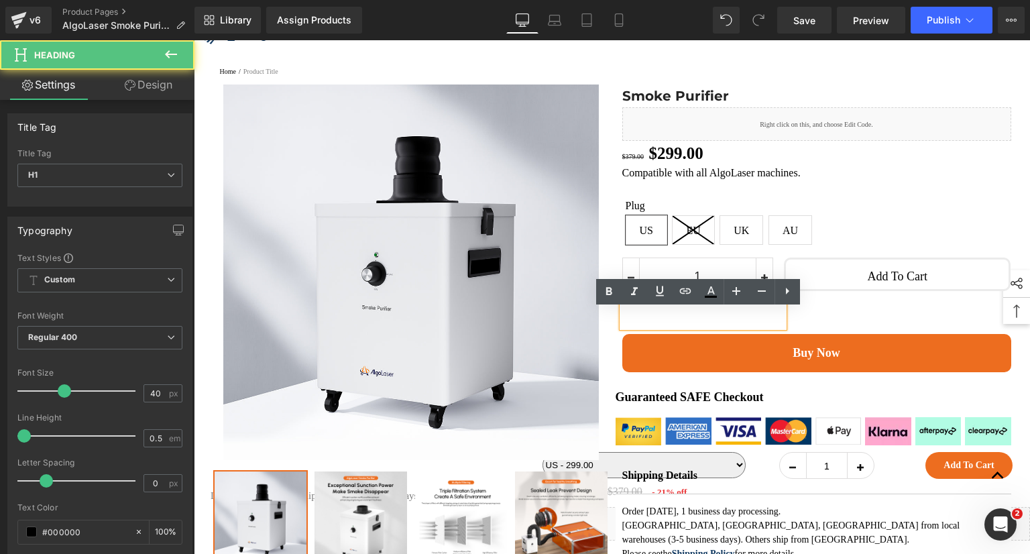
click at [729, 325] on h1 at bounding box center [703, 312] width 162 height 32
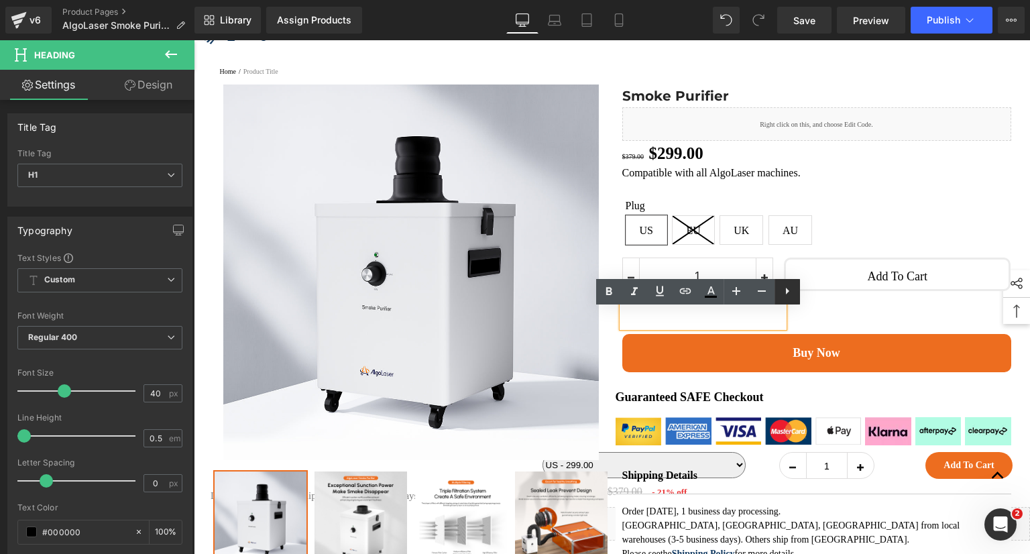
click at [781, 291] on icon at bounding box center [787, 291] width 16 height 16
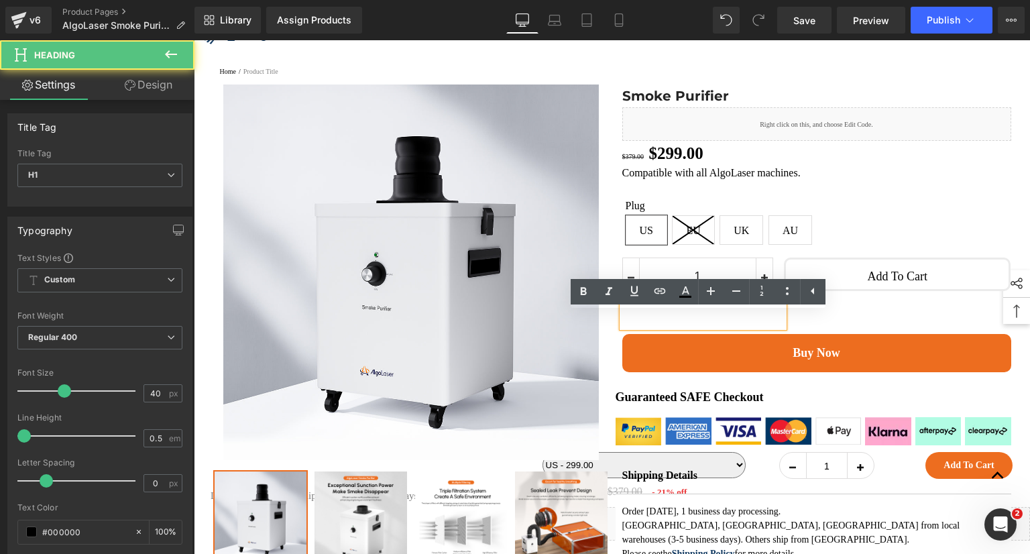
click at [773, 319] on h1 at bounding box center [703, 312] width 162 height 32
click at [782, 325] on div "1 (P) Quantity Heading Add To Cart (P) Cart Button Row" at bounding box center [816, 292] width 389 height 82
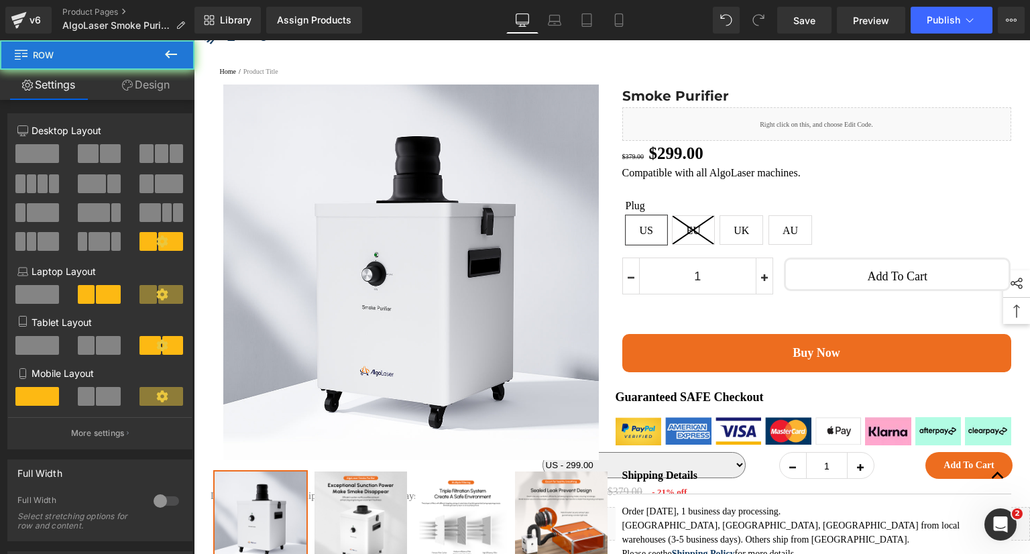
click at [782, 327] on div "1 (P) Quantity Heading Add To Cart (P) Cart Button Row" at bounding box center [816, 292] width 389 height 82
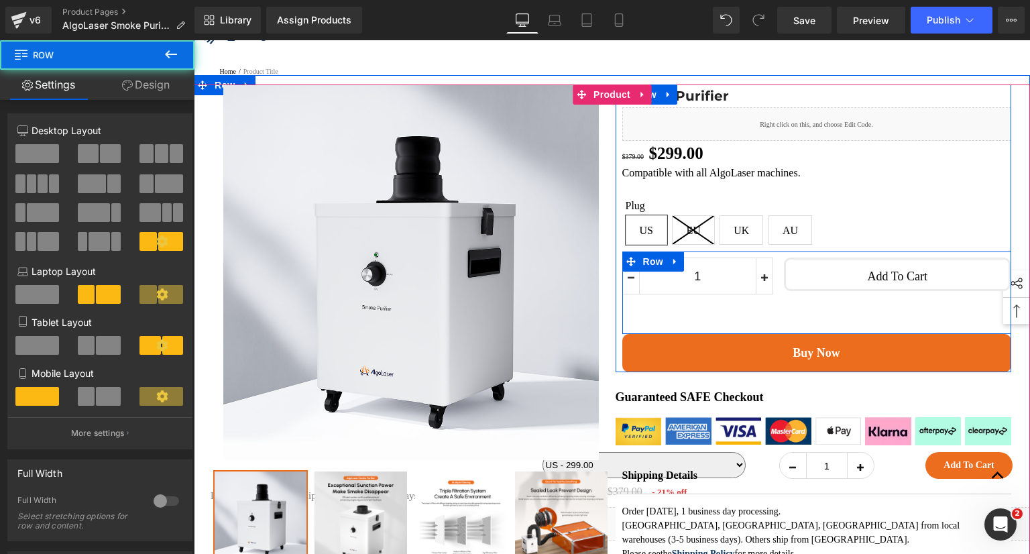
drag, startPoint x: 780, startPoint y: 329, endPoint x: 772, endPoint y: 332, distance: 8.5
click at [779, 331] on div "1 (P) Quantity Heading Add To Cart (P) Cart Button Row" at bounding box center [816, 292] width 389 height 82
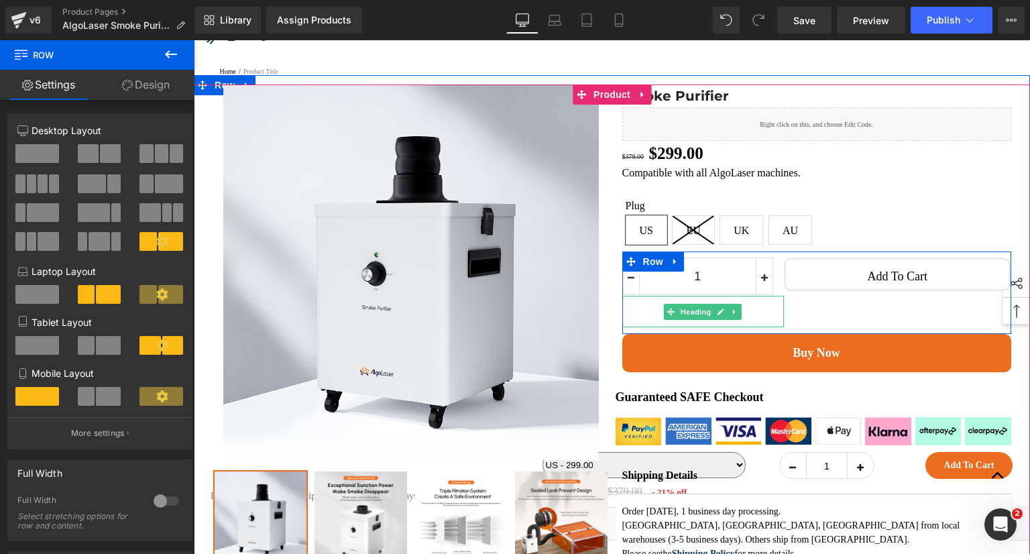
click at [756, 327] on h1 at bounding box center [703, 312] width 162 height 32
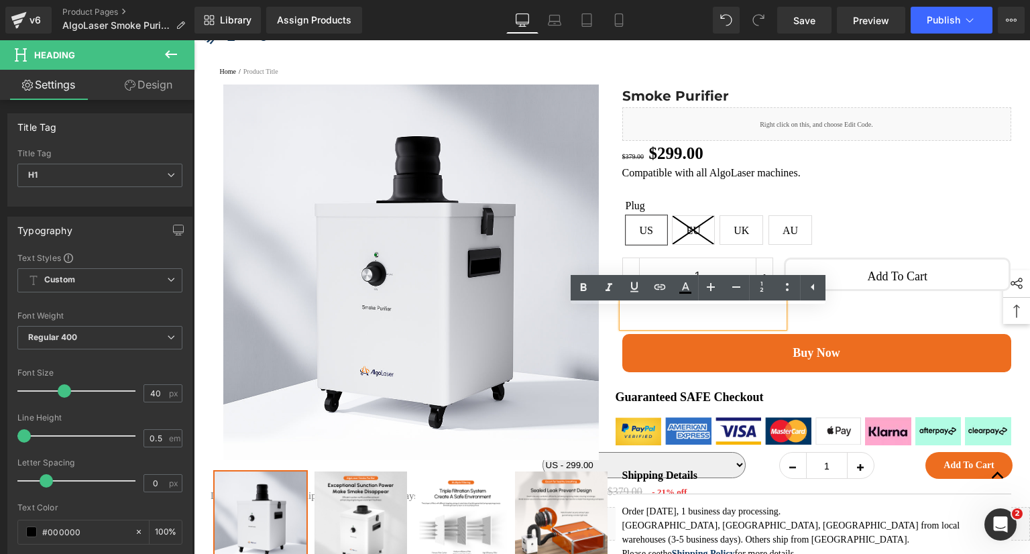
click at [780, 334] on div "1 (P) Quantity Heading Add To Cart (P) Cart Button Row" at bounding box center [816, 292] width 389 height 82
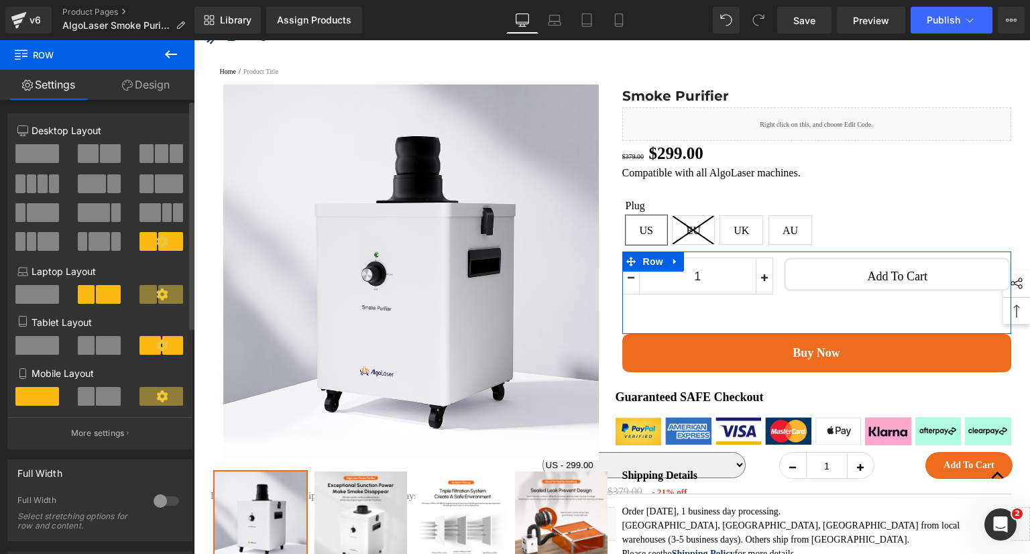
drag, startPoint x: 40, startPoint y: 154, endPoint x: 112, endPoint y: 157, distance: 71.8
click at [166, 156] on div at bounding box center [100, 159] width 186 height 30
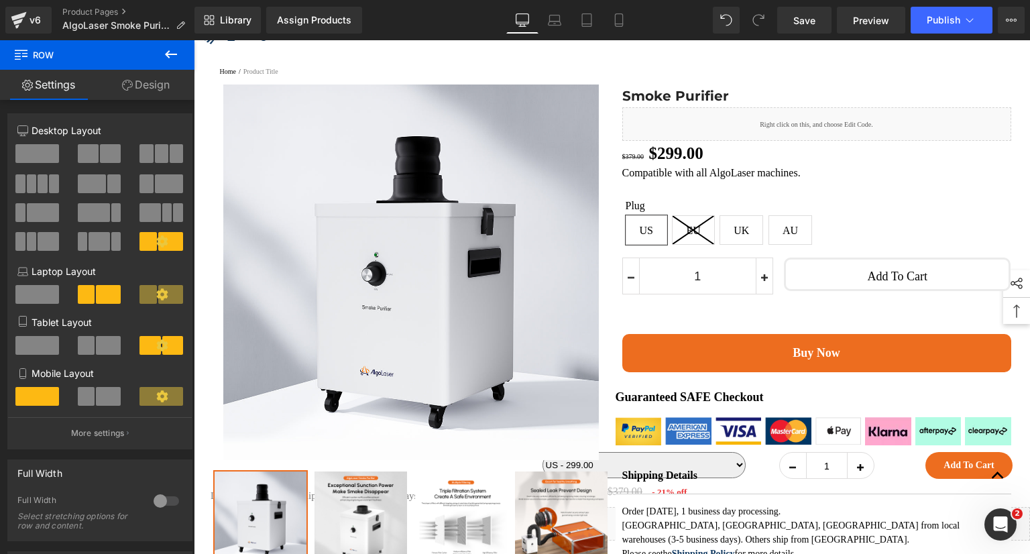
click at [174, 52] on icon at bounding box center [171, 54] width 16 height 16
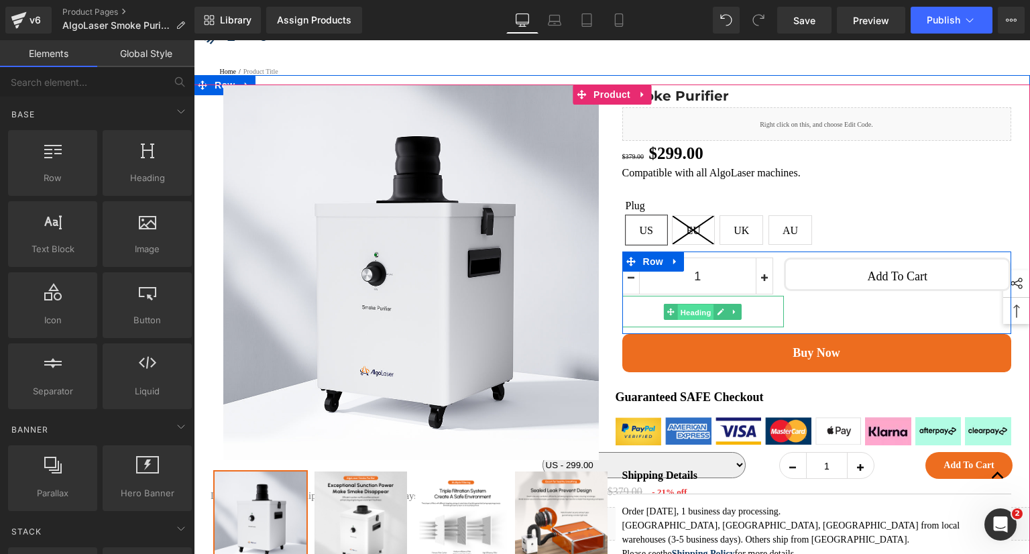
click at [678, 321] on span "Heading" at bounding box center [696, 312] width 36 height 16
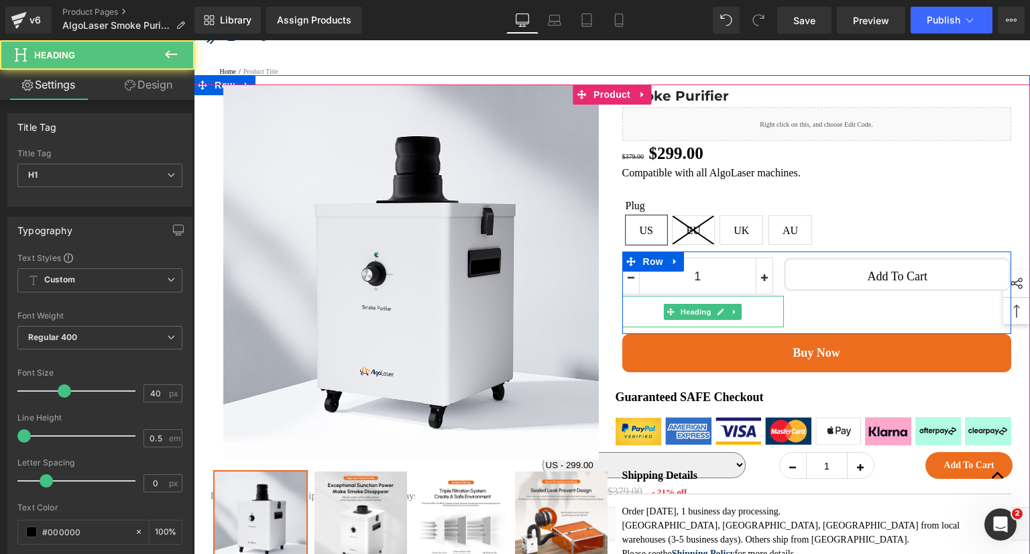
click at [638, 327] on h1 at bounding box center [703, 312] width 162 height 32
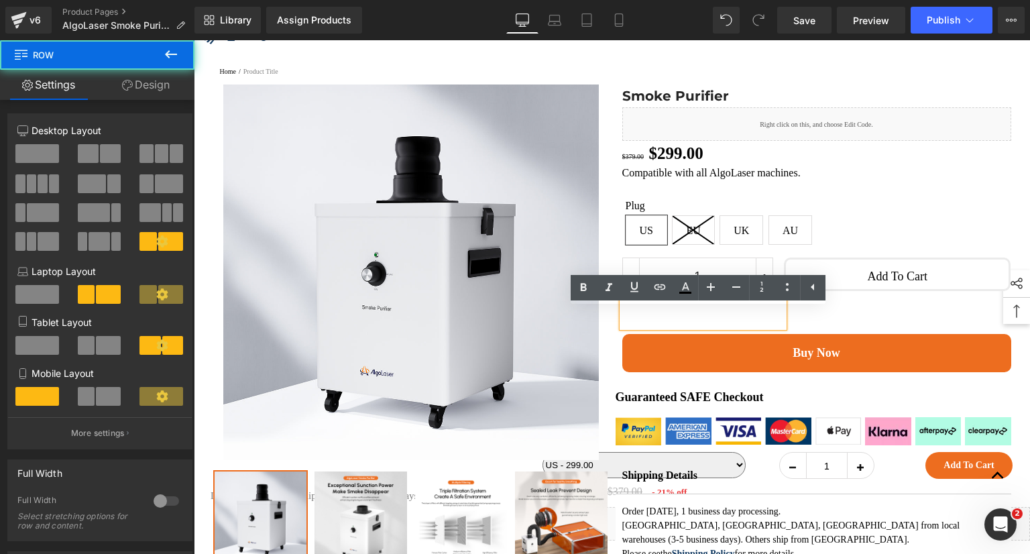
click at [952, 331] on div "1 (P) Quantity Heading Add To Cart (P) Cart Button Row" at bounding box center [816, 292] width 389 height 82
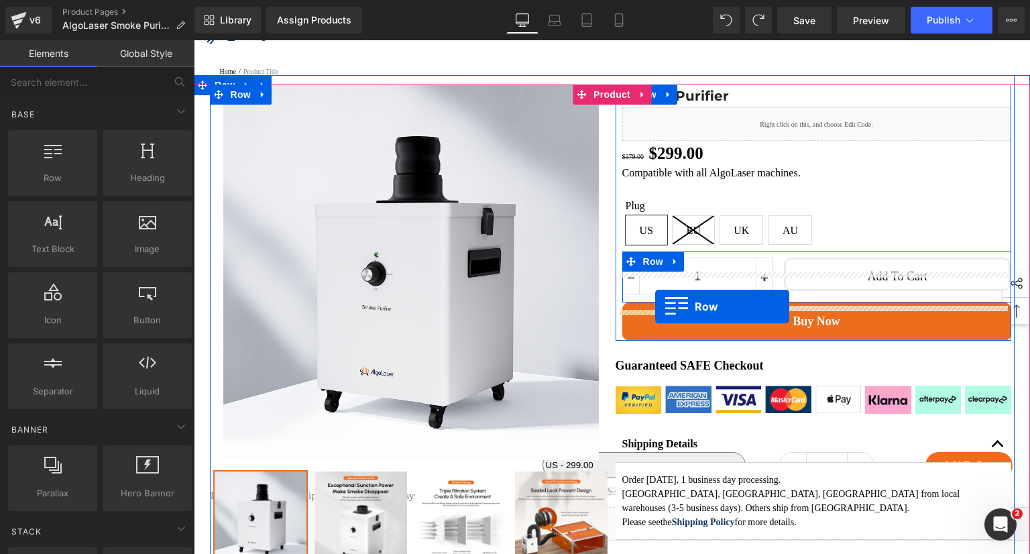
drag, startPoint x: 258, startPoint y: 218, endPoint x: 655, endPoint y: 306, distance: 407.4
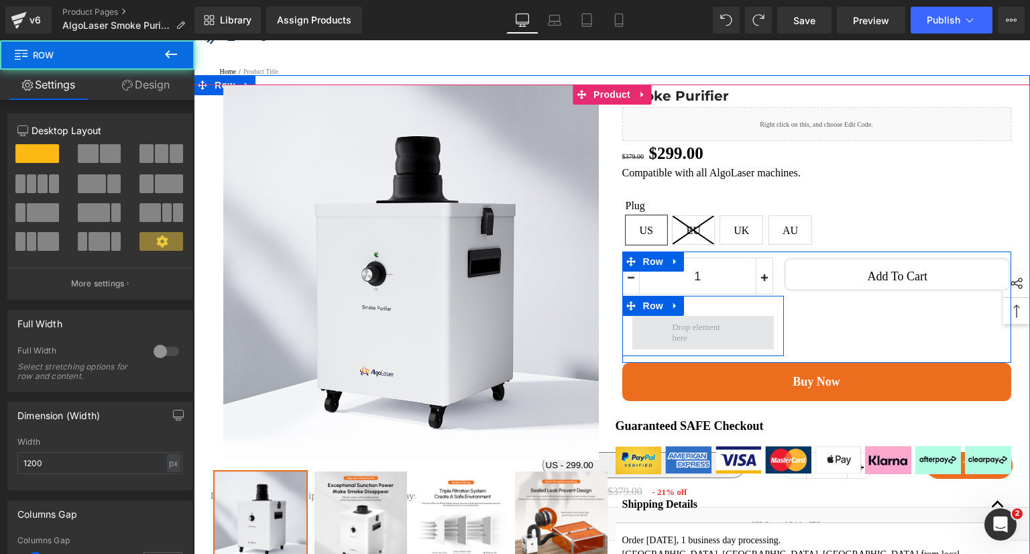
click at [761, 339] on span at bounding box center [703, 333] width 142 height 34
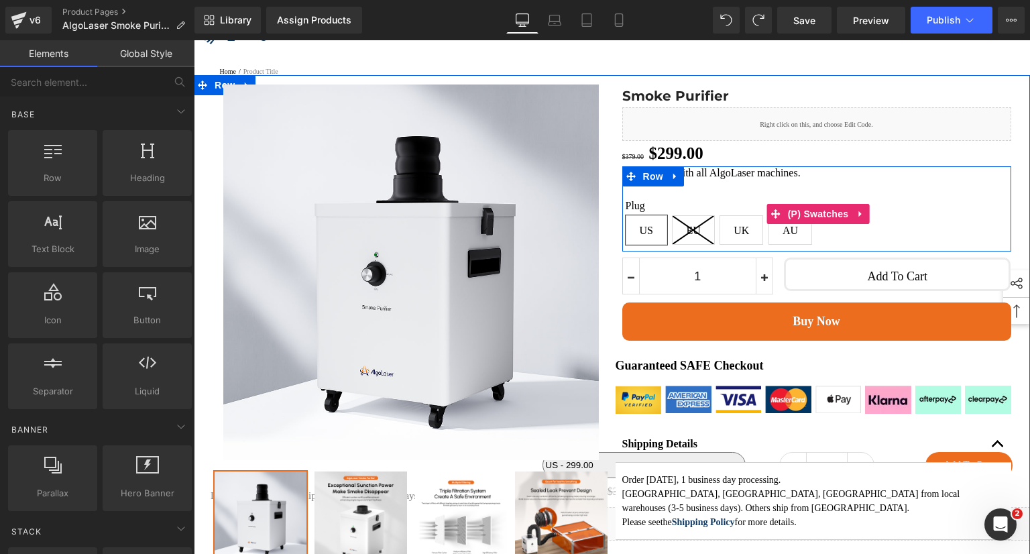
click at [833, 248] on div "Plug [GEOGRAPHIC_DATA] EU [GEOGRAPHIC_DATA] AU" at bounding box center [819, 223] width 386 height 49
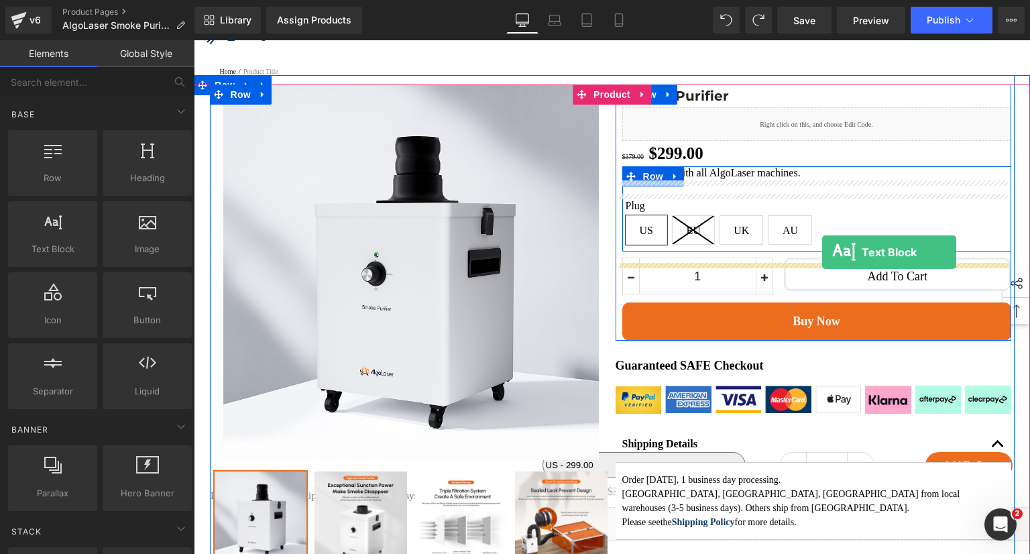
drag, startPoint x: 369, startPoint y: 203, endPoint x: 822, endPoint y: 252, distance: 456.0
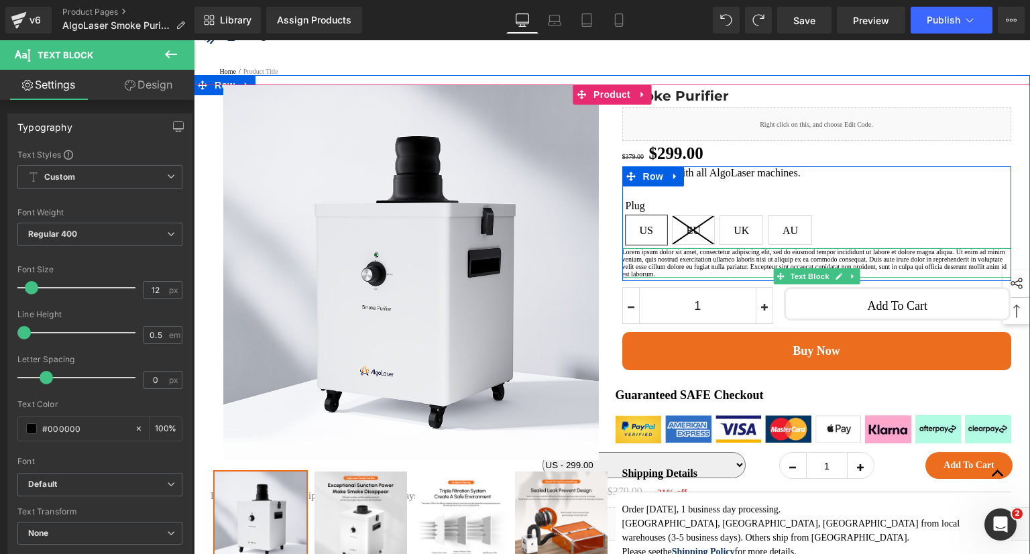
click at [732, 278] on div "Lorem ipsum dolor sit amet, consectetur adipiscing elit, sed do eiusmod tempor …" at bounding box center [816, 263] width 389 height 30
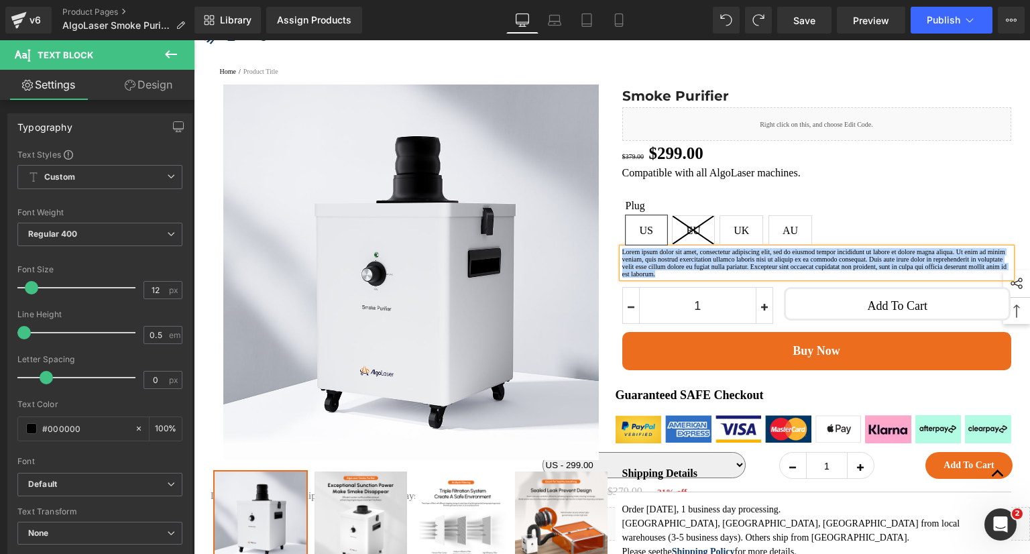
drag, startPoint x: 705, startPoint y: 314, endPoint x: 616, endPoint y: 269, distance: 99.9
click at [616, 269] on div "Smoke Purifier (P) Title Liquid $379.00 $299.00 (P) Price Row Compatible with a…" at bounding box center [814, 227] width 396 height 286
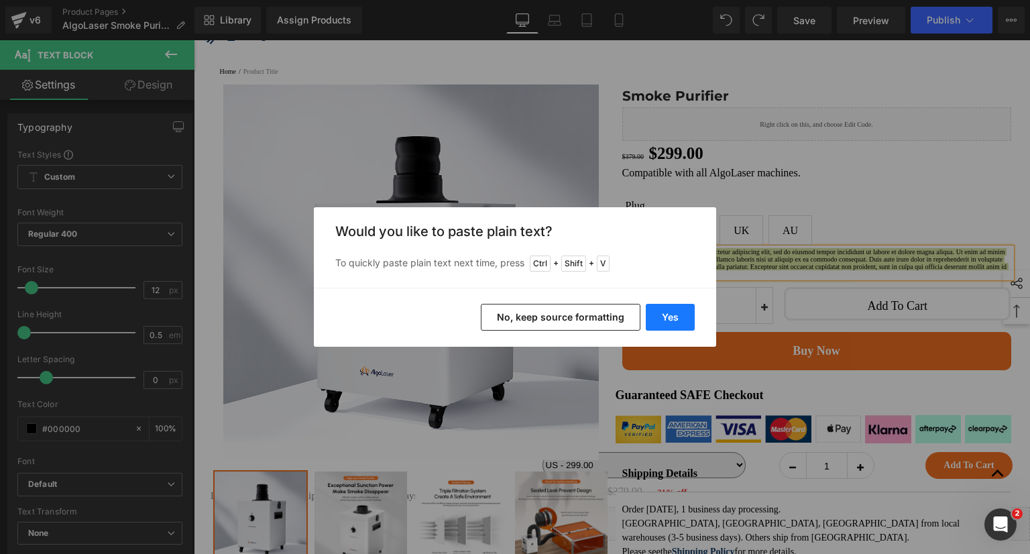
click at [660, 317] on button "Yes" at bounding box center [670, 317] width 49 height 27
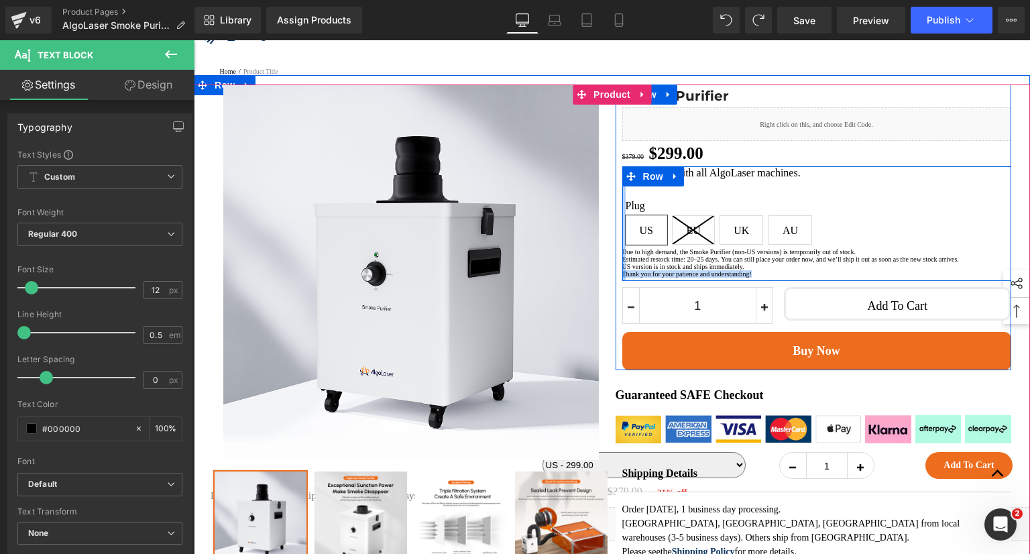
drag, startPoint x: 803, startPoint y: 313, endPoint x: 617, endPoint y: 317, distance: 185.8
click at [622, 281] on div "Compatible with all AlgoLaser machines. Text Block Plug [GEOGRAPHIC_DATA] EU [G…" at bounding box center [816, 223] width 389 height 115
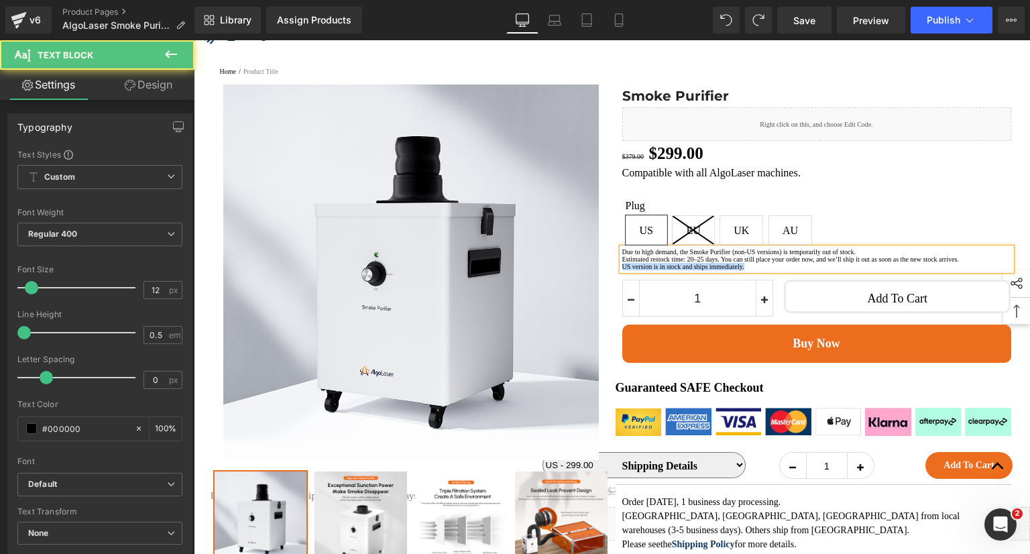
drag, startPoint x: 801, startPoint y: 304, endPoint x: 617, endPoint y: 306, distance: 184.4
click at [622, 270] on p "US version is in stock and ships immediately." at bounding box center [816, 266] width 389 height 7
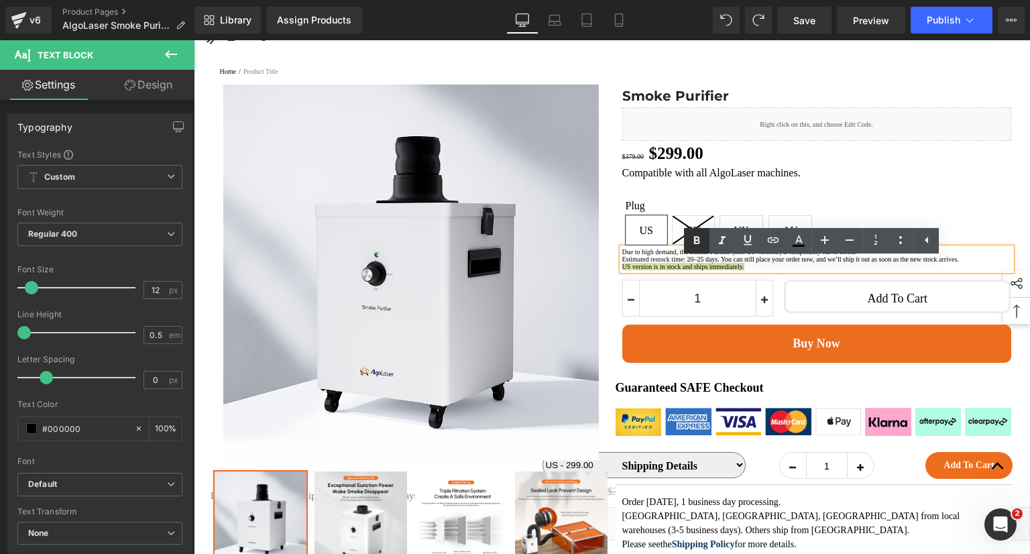
click at [698, 240] on icon at bounding box center [697, 241] width 6 height 8
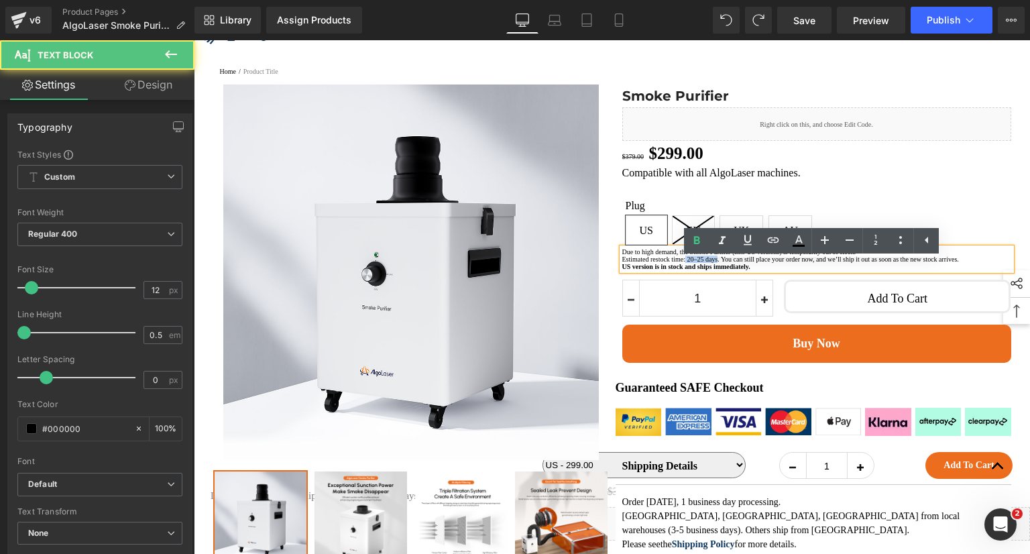
drag, startPoint x: 705, startPoint y: 280, endPoint x: 748, endPoint y: 282, distance: 43.6
click at [748, 263] on p "Estimated restock time: 20–25 days. You can still place your order now, and we’…" at bounding box center [816, 258] width 389 height 7
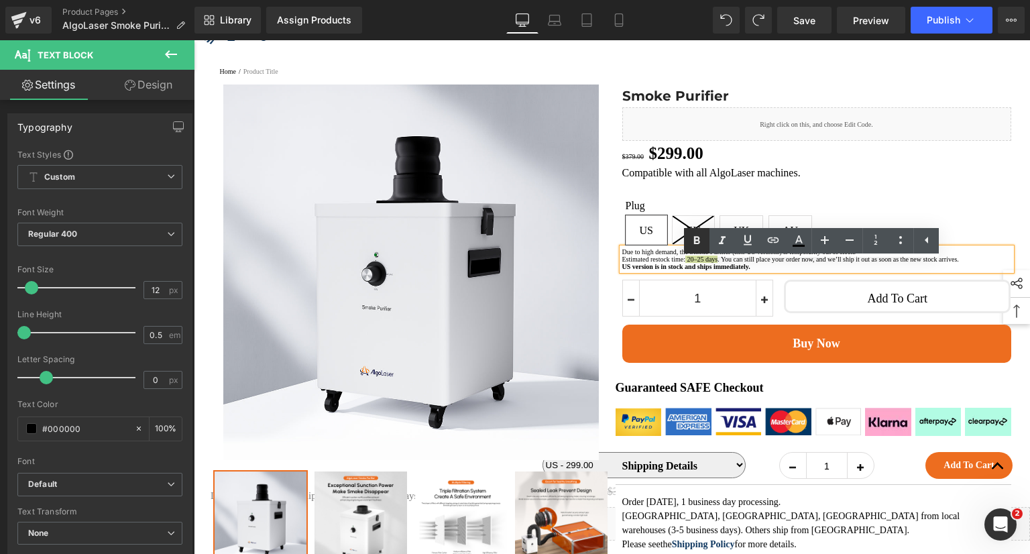
drag, startPoint x: 697, startPoint y: 240, endPoint x: 575, endPoint y: 238, distance: 122.1
click at [697, 240] on icon at bounding box center [697, 241] width 6 height 8
click at [812, 270] on p "US version is in stock and ships immediately." at bounding box center [816, 266] width 389 height 7
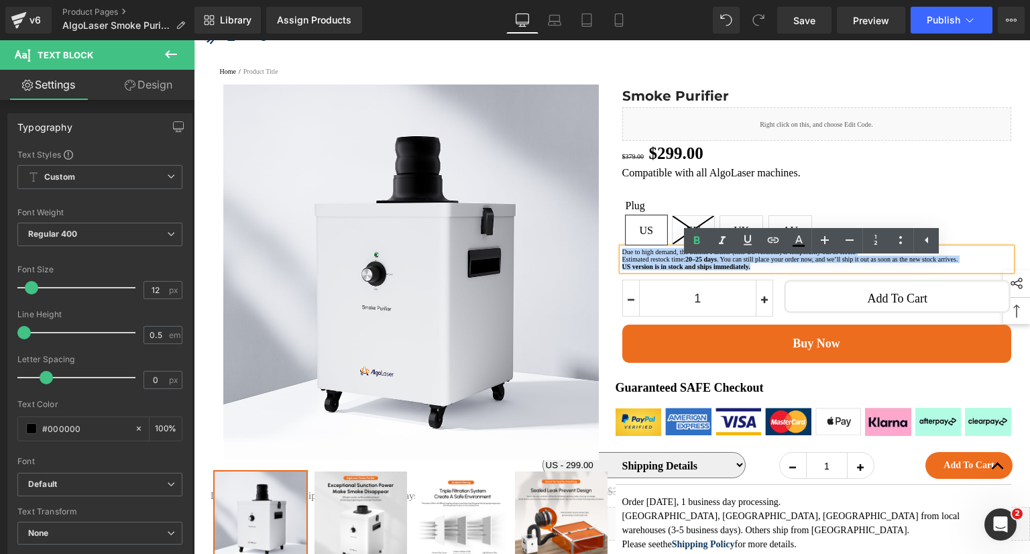
drag, startPoint x: 813, startPoint y: 303, endPoint x: 604, endPoint y: 266, distance: 213.1
click at [616, 272] on div "Smoke Purifier (P) Title Liquid $379.00 $299.00 (P) Price Row Compatible with a…" at bounding box center [814, 223] width 396 height 278
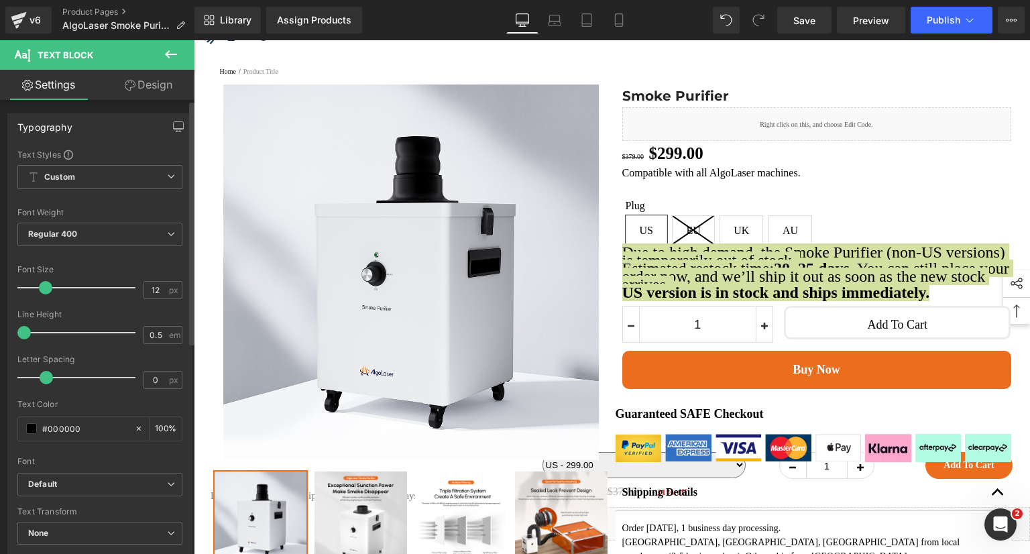
drag, startPoint x: 32, startPoint y: 286, endPoint x: 46, endPoint y: 286, distance: 13.4
click at [46, 286] on span at bounding box center [45, 287] width 13 height 13
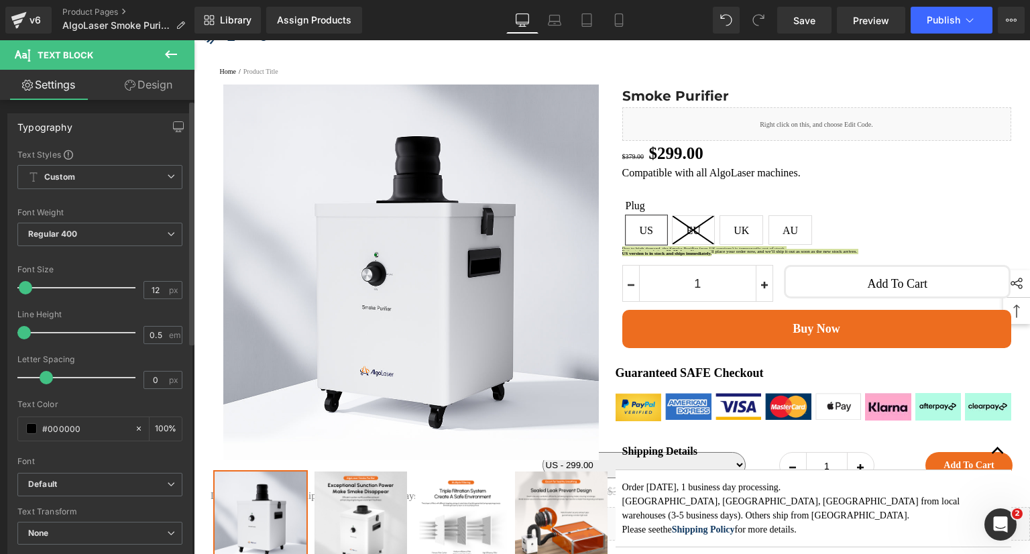
drag, startPoint x: 46, startPoint y: 286, endPoint x: 26, endPoint y: 287, distance: 19.5
click at [26, 287] on span at bounding box center [25, 287] width 13 height 13
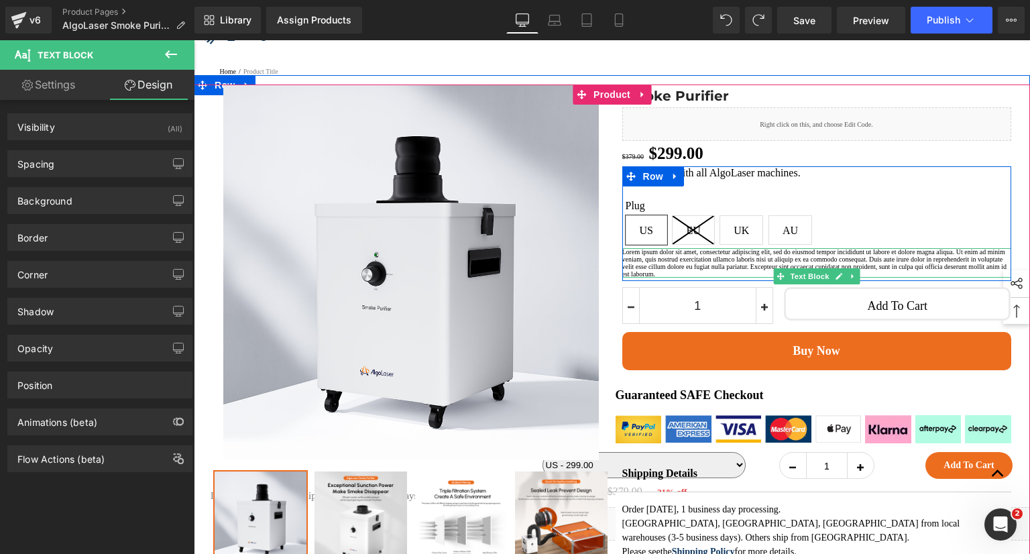
click at [717, 278] on p "Lorem ipsum dolor sit amet, consectetur adipiscing elit, sed do eiusmod tempor …" at bounding box center [816, 263] width 389 height 30
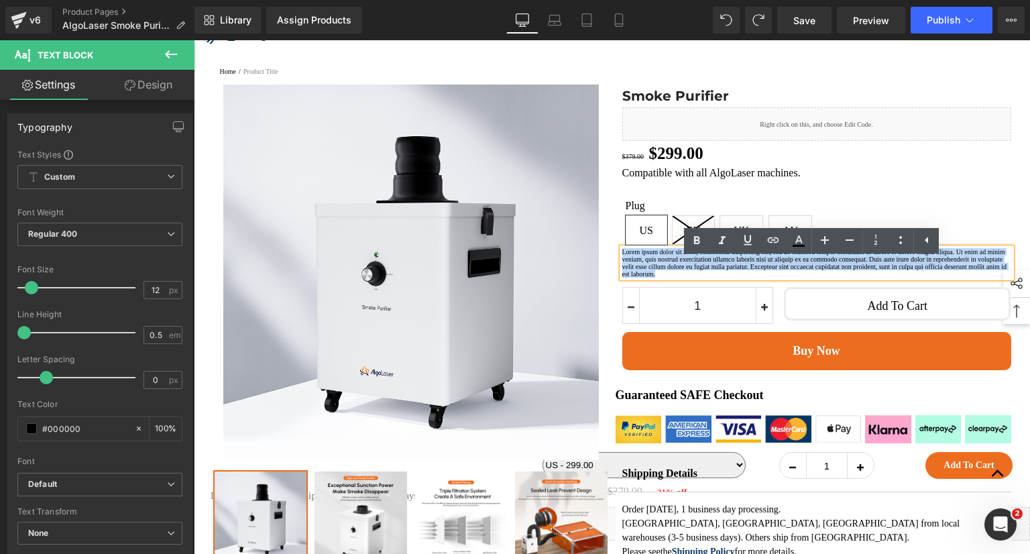
drag, startPoint x: 688, startPoint y: 298, endPoint x: 615, endPoint y: 270, distance: 78.6
click at [616, 270] on div "Smoke Purifier (P) Title Liquid $379.00 $299.00 (P) Price Row Compatible with a…" at bounding box center [814, 227] width 396 height 286
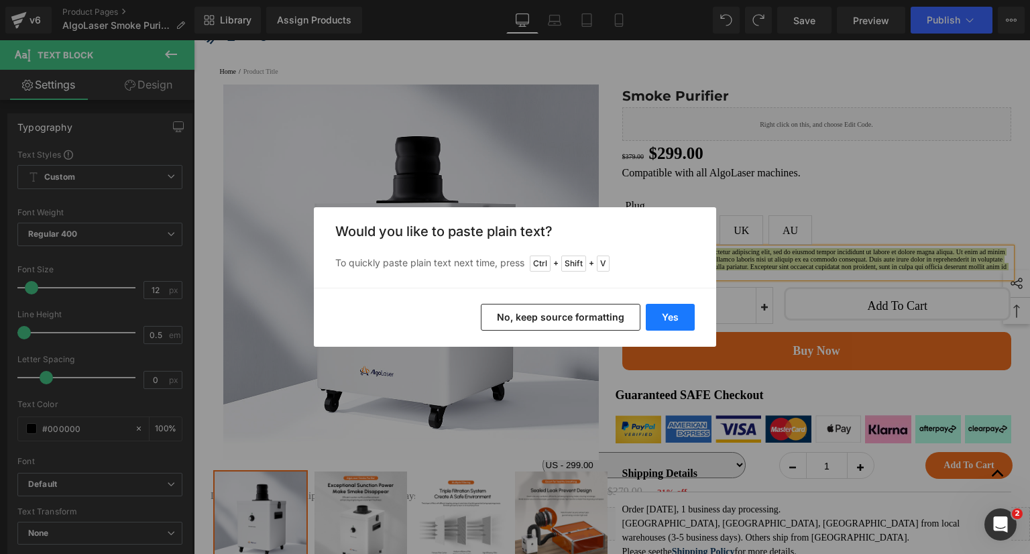
drag, startPoint x: 651, startPoint y: 300, endPoint x: 656, endPoint y: 306, distance: 7.6
click at [652, 301] on div "Yes No, keep source formatting" at bounding box center [515, 317] width 402 height 59
click at [657, 306] on button "Yes" at bounding box center [670, 317] width 49 height 27
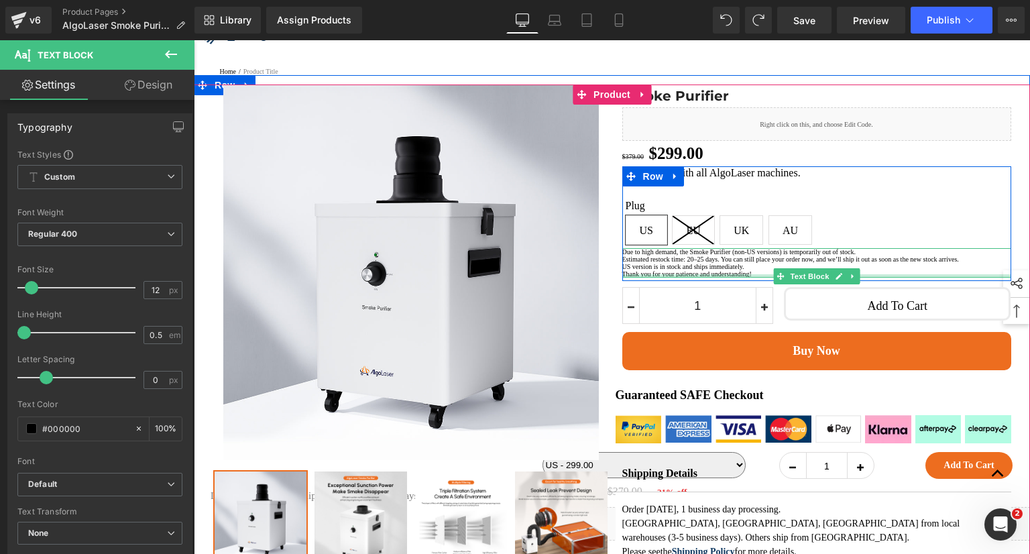
click at [842, 278] on div at bounding box center [816, 275] width 389 height 3
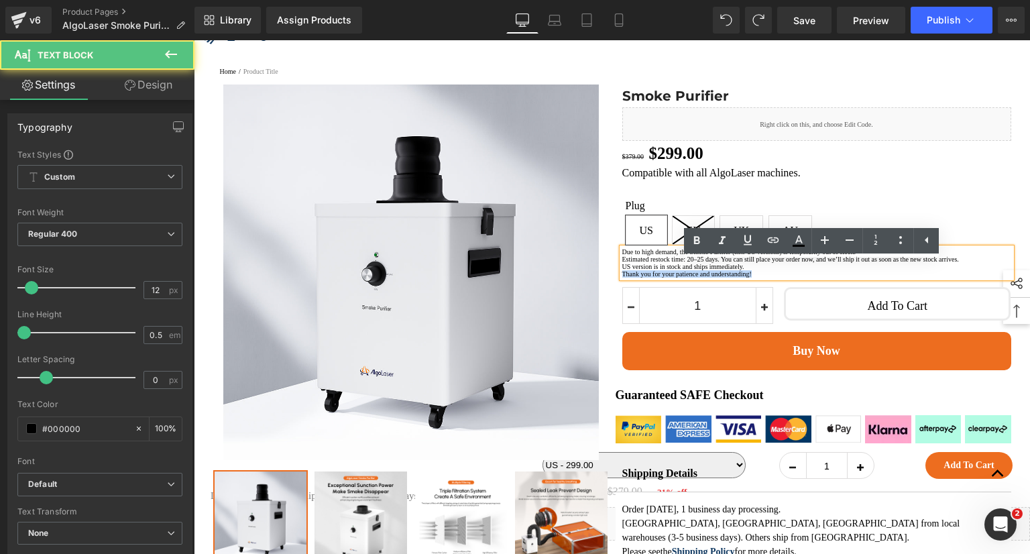
drag, startPoint x: 819, startPoint y: 314, endPoint x: 617, endPoint y: 319, distance: 201.9
click at [622, 281] on div "Compatible with all AlgoLaser machines. Text Block Plug [GEOGRAPHIC_DATA] EU [G…" at bounding box center [816, 223] width 389 height 115
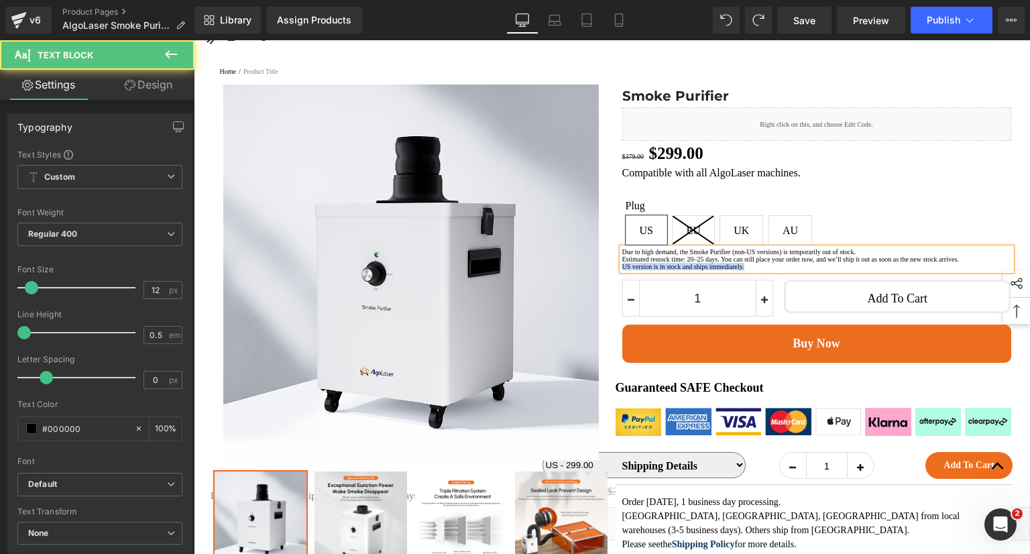
drag, startPoint x: 796, startPoint y: 301, endPoint x: 617, endPoint y: 299, distance: 179.1
click at [622, 270] on p "US version is in stock and ships immediately." at bounding box center [816, 266] width 389 height 7
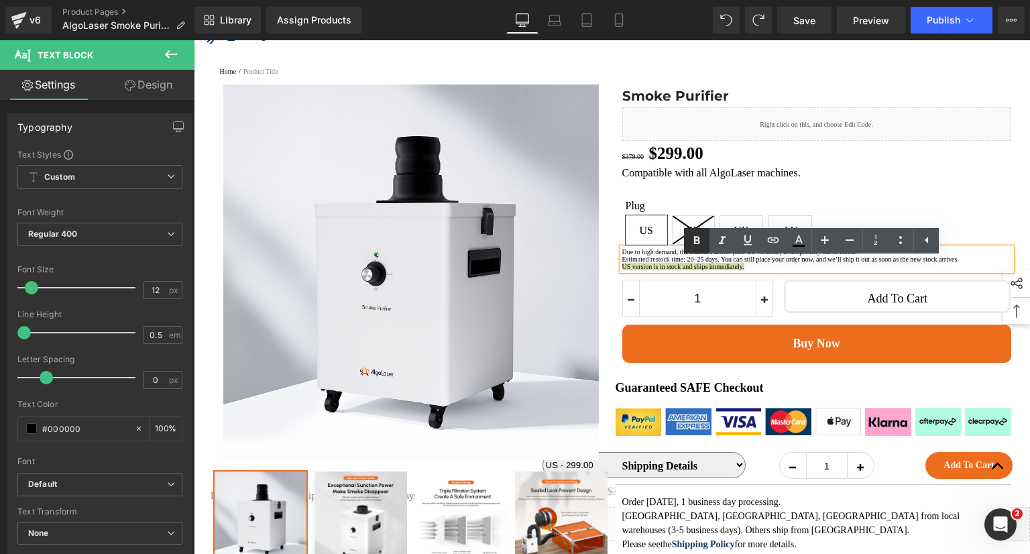
click at [695, 242] on icon at bounding box center [697, 241] width 6 height 8
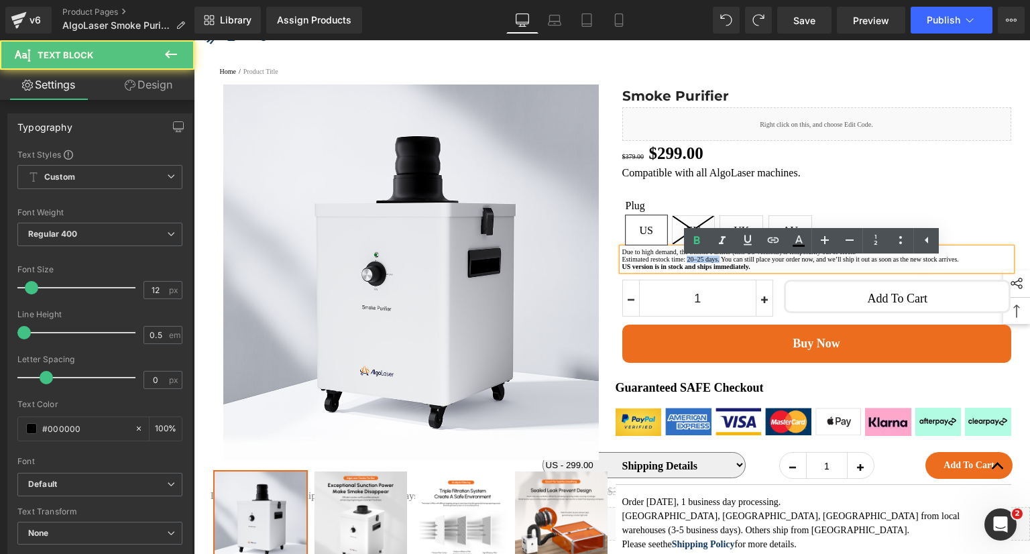
drag, startPoint x: 707, startPoint y: 278, endPoint x: 750, endPoint y: 274, distance: 43.7
click at [750, 263] on p "Estimated restock time: 20–25 days. You can still place your order now, and we’…" at bounding box center [816, 258] width 389 height 7
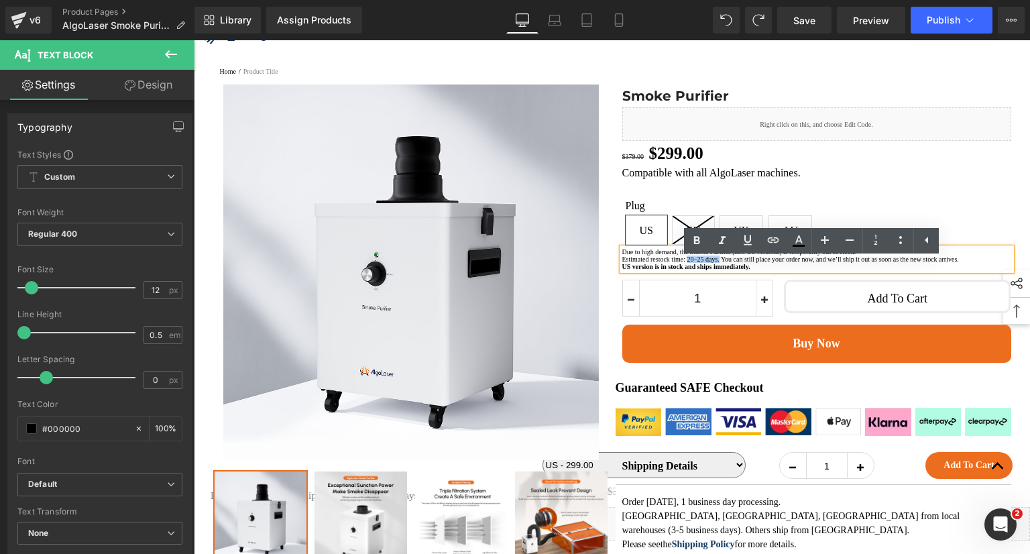
click at [975, 75] on nav "Home / Product Title" at bounding box center [612, 67] width 785 height 15
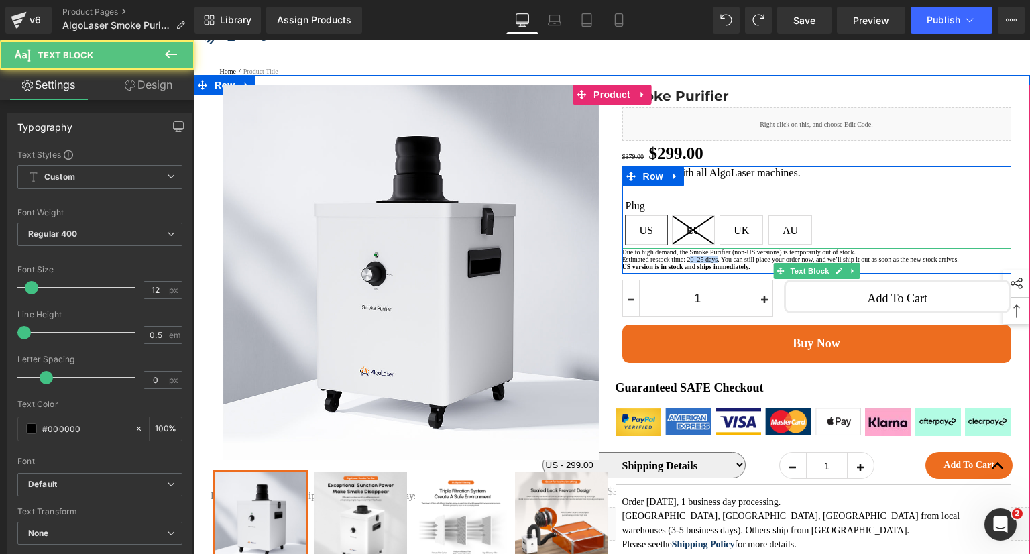
click at [748, 263] on p "Estimated restock time: 20–25 days. You can still place your order now, and we’…" at bounding box center [816, 258] width 389 height 7
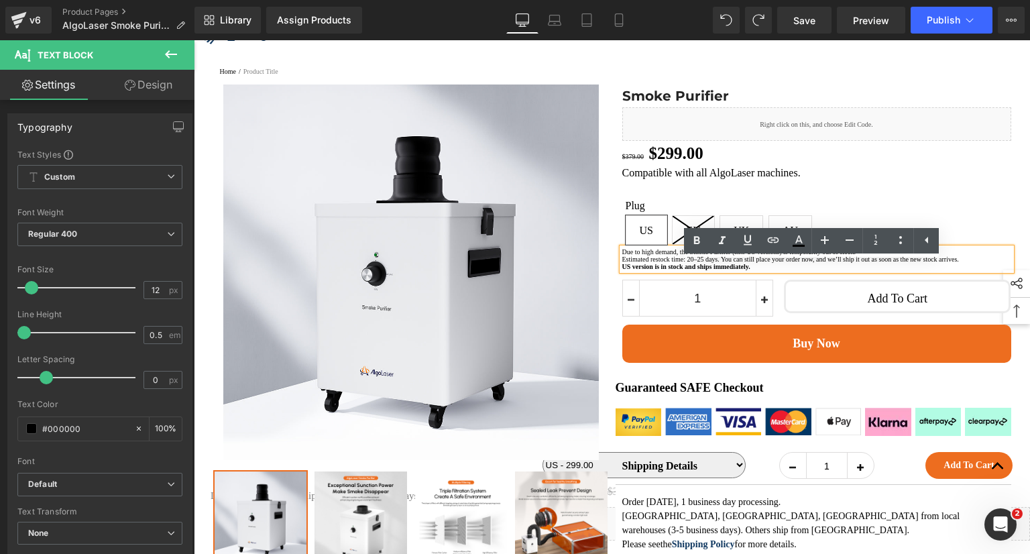
click at [707, 263] on p "Estimated restock time: 20–25 days. You can still place your order now, and we’…" at bounding box center [816, 258] width 389 height 7
drag, startPoint x: 707, startPoint y: 279, endPoint x: 749, endPoint y: 284, distance: 41.8
click at [749, 263] on p "Estimated restock time: 20–25 days. You can still place your order now, and we’…" at bounding box center [816, 258] width 389 height 7
click at [697, 237] on icon at bounding box center [697, 241] width 6 height 8
click at [933, 179] on div "Compatible with all AlgoLaser machines. Text Block" at bounding box center [816, 172] width 389 height 13
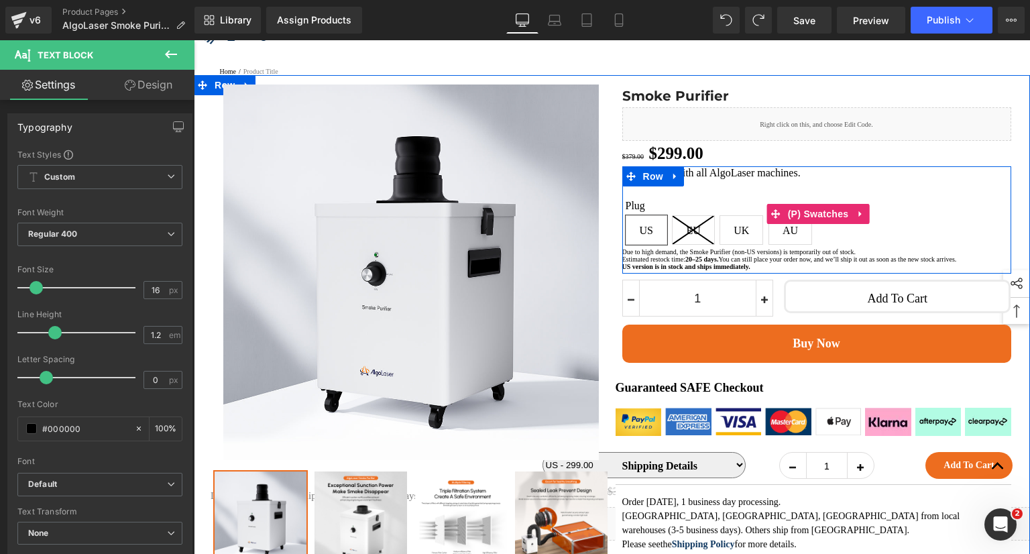
click at [946, 265] on div "Due to high demand, the Smoke Purifier (non-US versions) is temporarily out of …" at bounding box center [816, 259] width 389 height 22
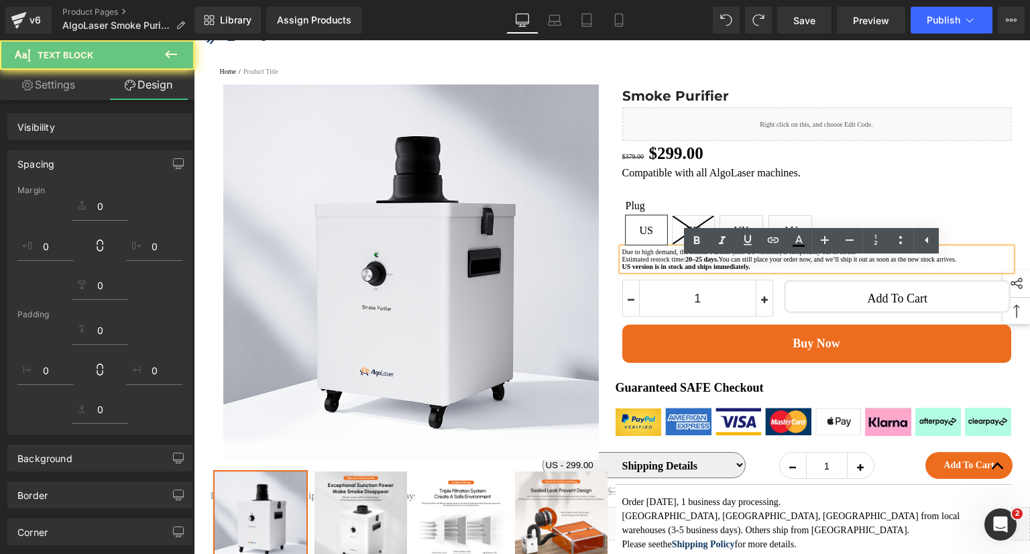
click at [954, 255] on p "Due to high demand, the Smoke Purifier (non-US versions) is temporarily out of …" at bounding box center [816, 251] width 389 height 7
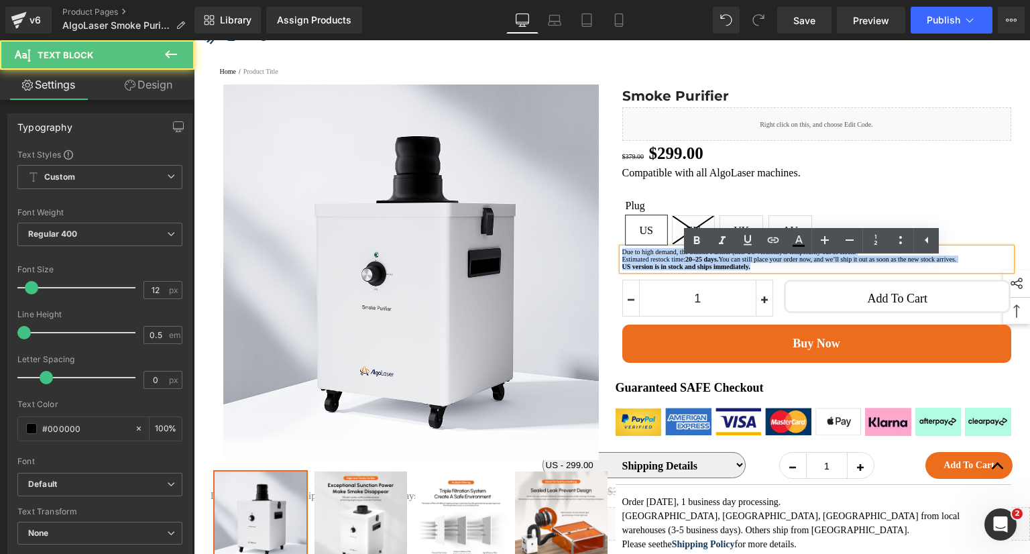
drag, startPoint x: 810, startPoint y: 301, endPoint x: 619, endPoint y: 270, distance: 193.6
click at [622, 270] on div "Due to high demand, the Smoke Purifier (non-US versions) is temporarily out of …" at bounding box center [816, 259] width 389 height 22
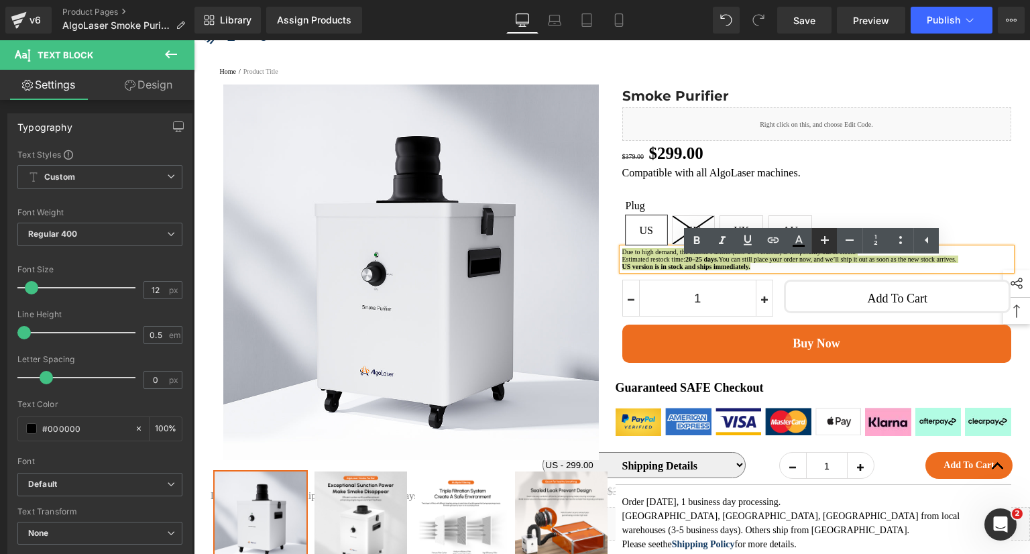
click at [830, 240] on icon at bounding box center [825, 240] width 16 height 16
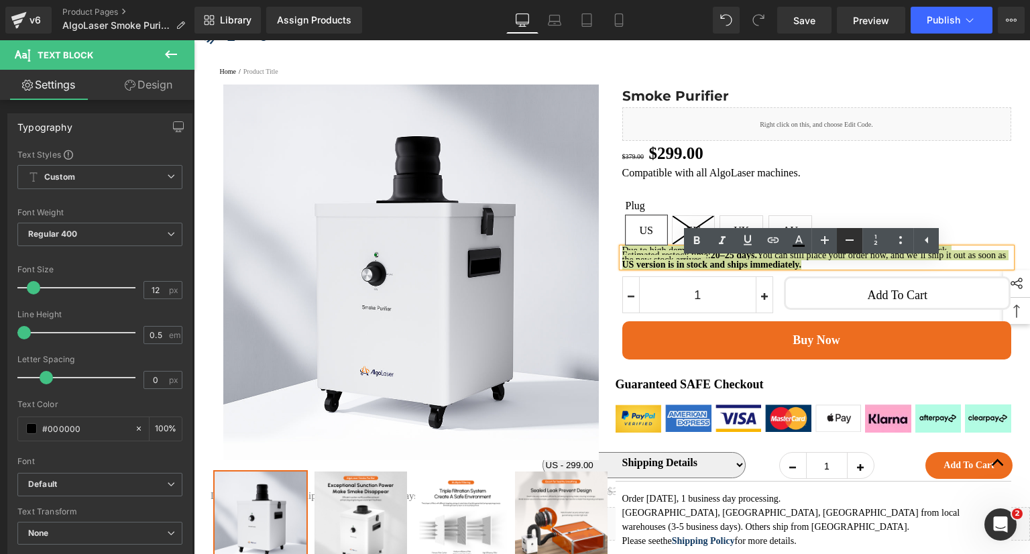
click at [842, 236] on icon at bounding box center [850, 240] width 16 height 16
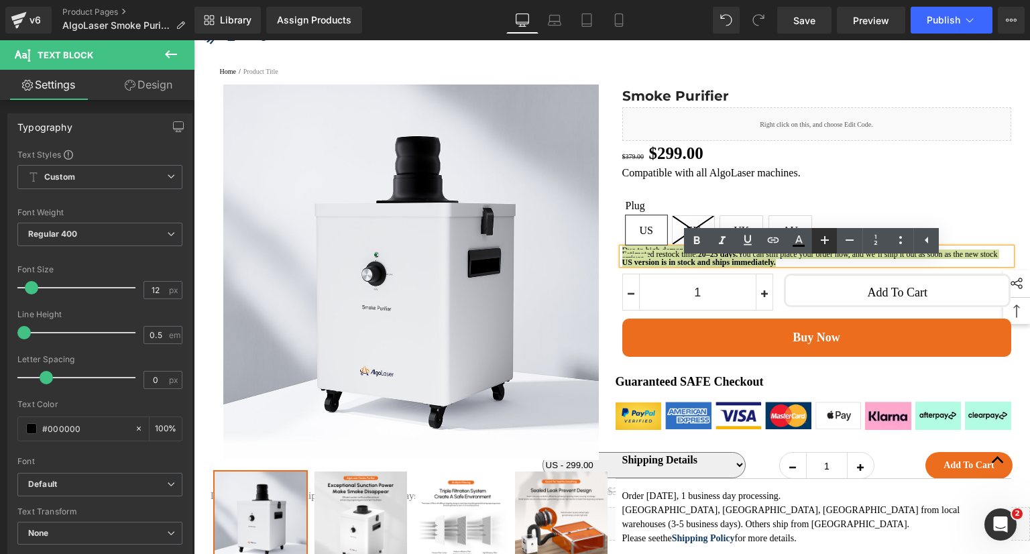
click at [832, 237] on link at bounding box center [823, 240] width 25 height 25
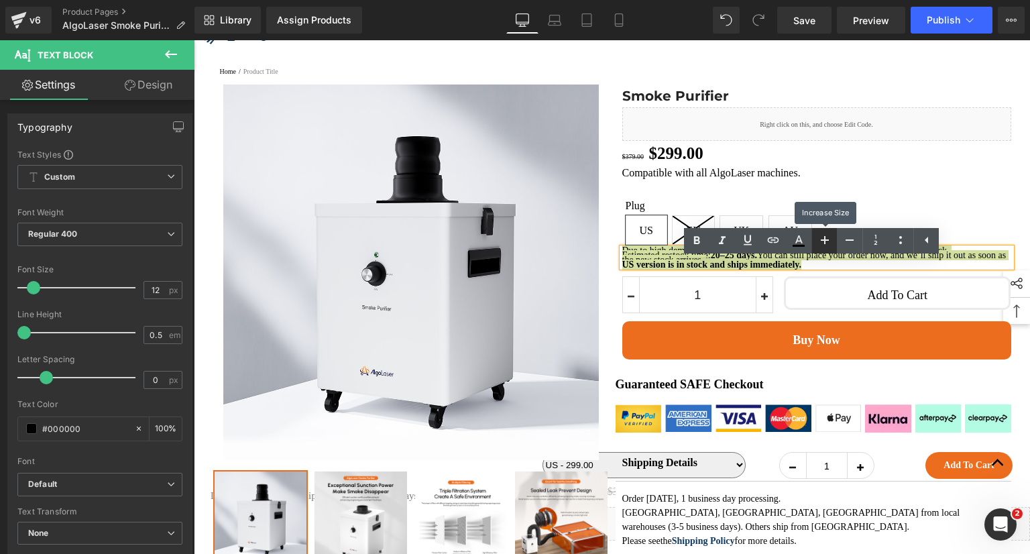
click at [832, 237] on link at bounding box center [823, 240] width 25 height 25
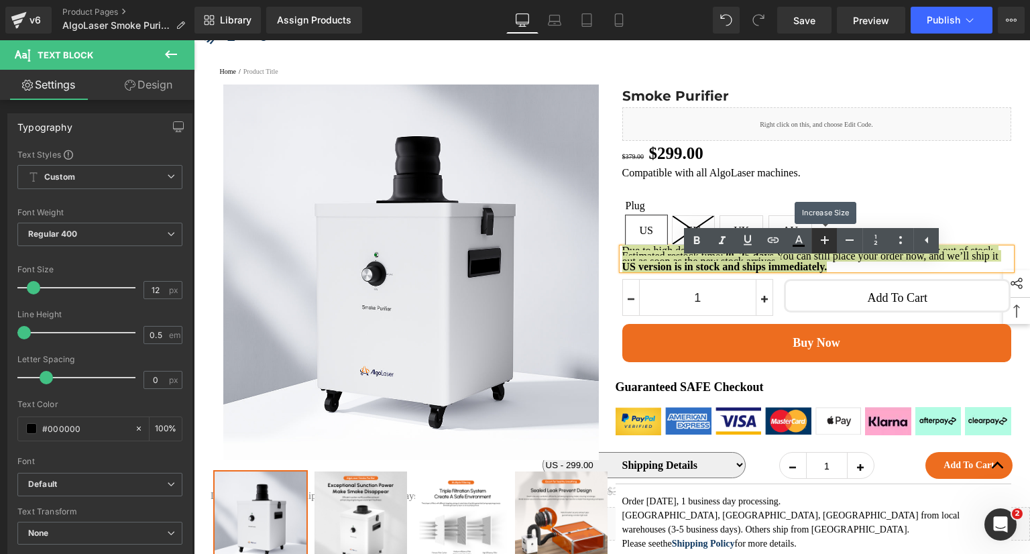
click at [832, 237] on link at bounding box center [823, 240] width 25 height 25
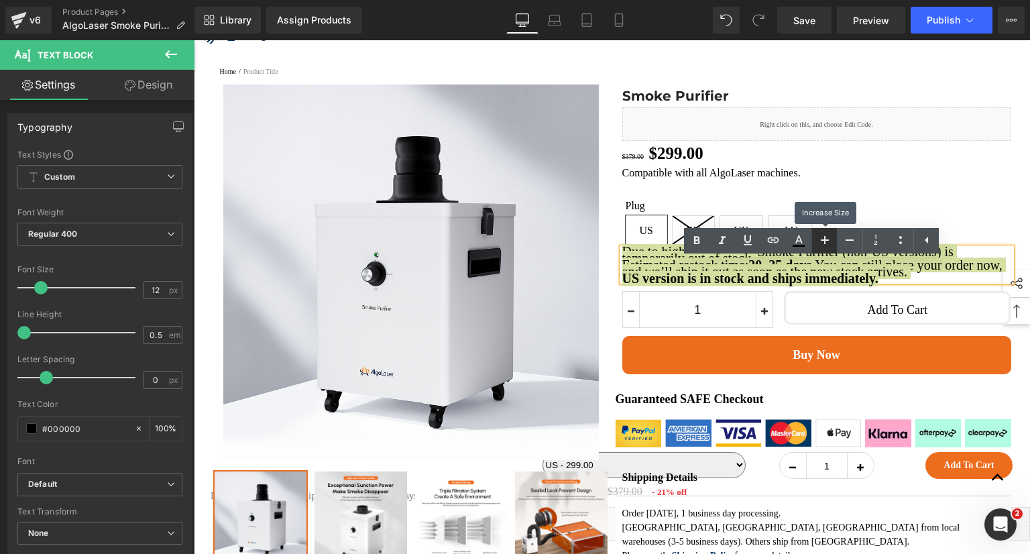
click at [832, 237] on link at bounding box center [823, 240] width 25 height 25
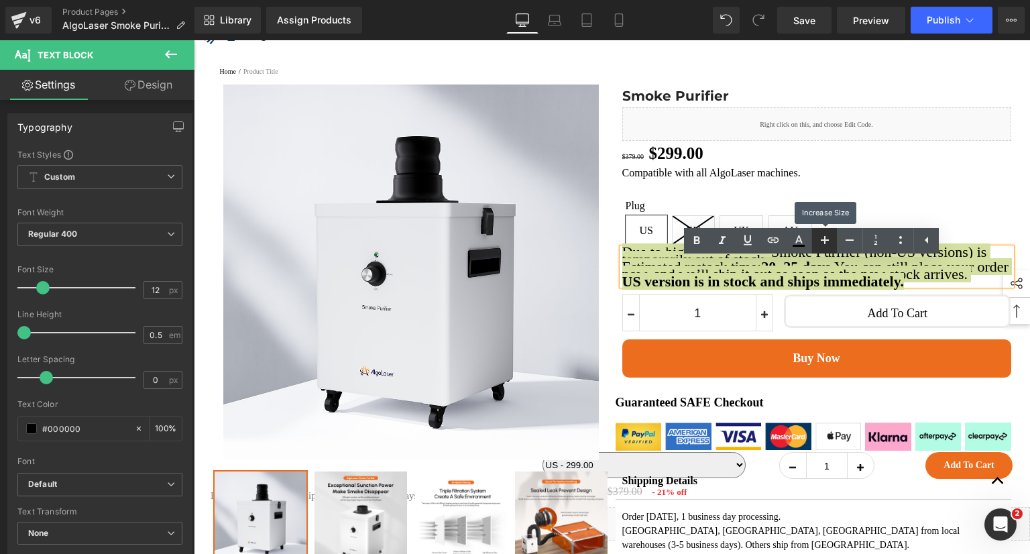
click at [832, 237] on link at bounding box center [823, 240] width 25 height 25
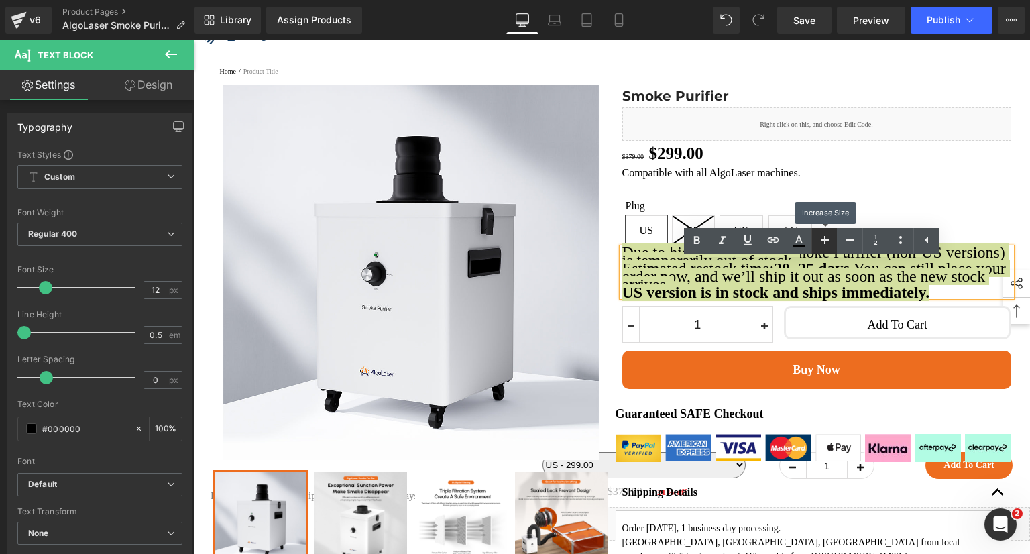
click at [832, 237] on link at bounding box center [823, 240] width 25 height 25
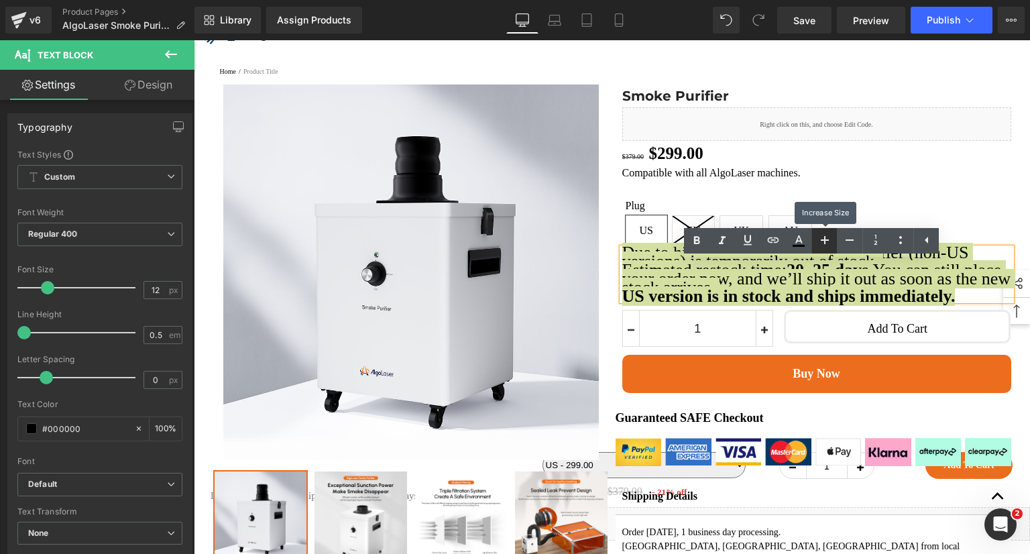
click at [832, 237] on link at bounding box center [823, 240] width 25 height 25
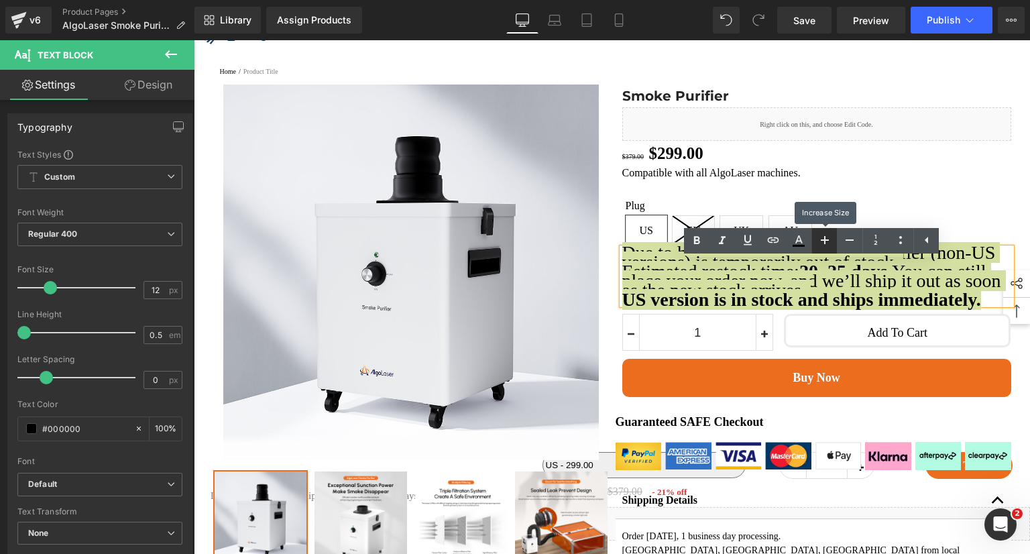
click at [832, 237] on link at bounding box center [823, 240] width 25 height 25
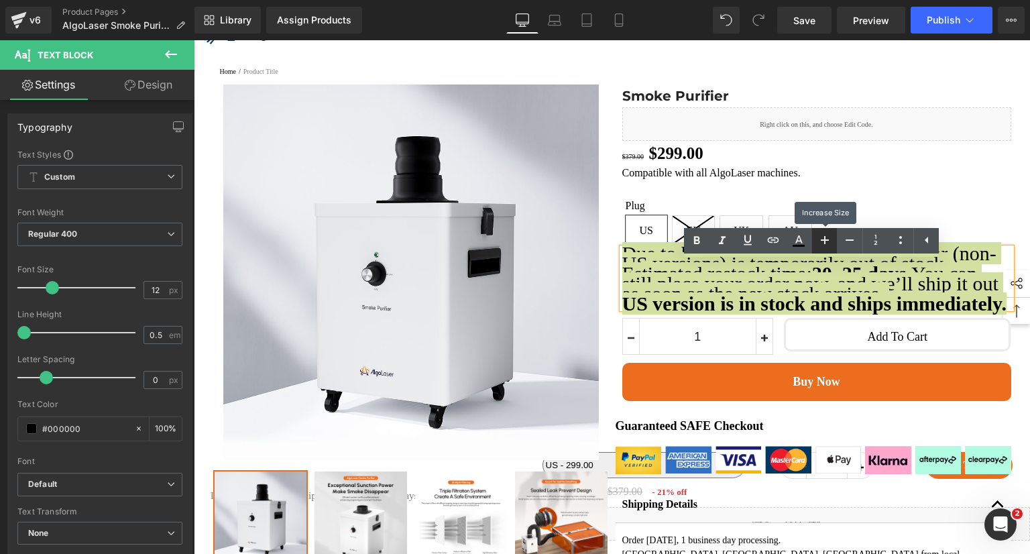
click at [832, 237] on link at bounding box center [823, 240] width 25 height 25
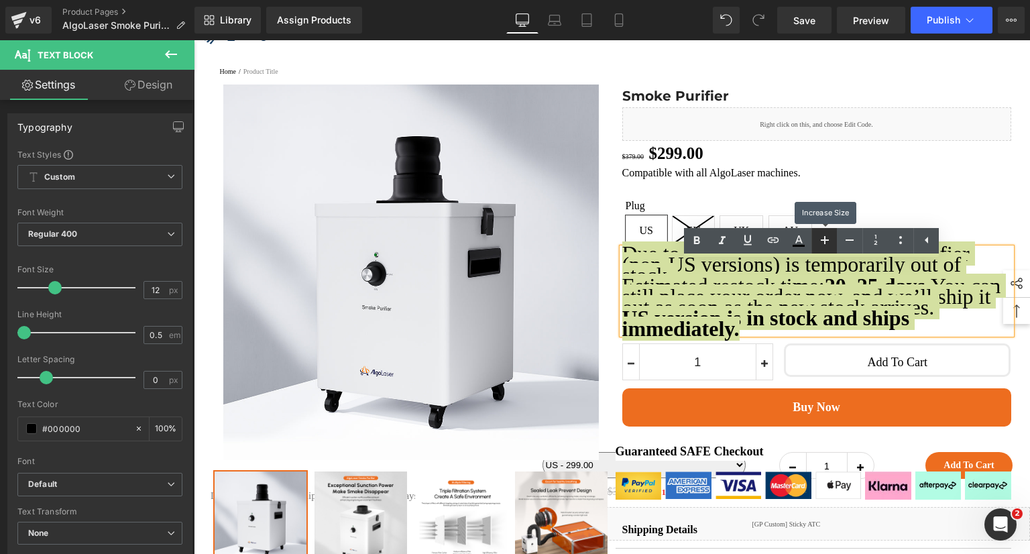
click at [832, 237] on link at bounding box center [823, 240] width 25 height 25
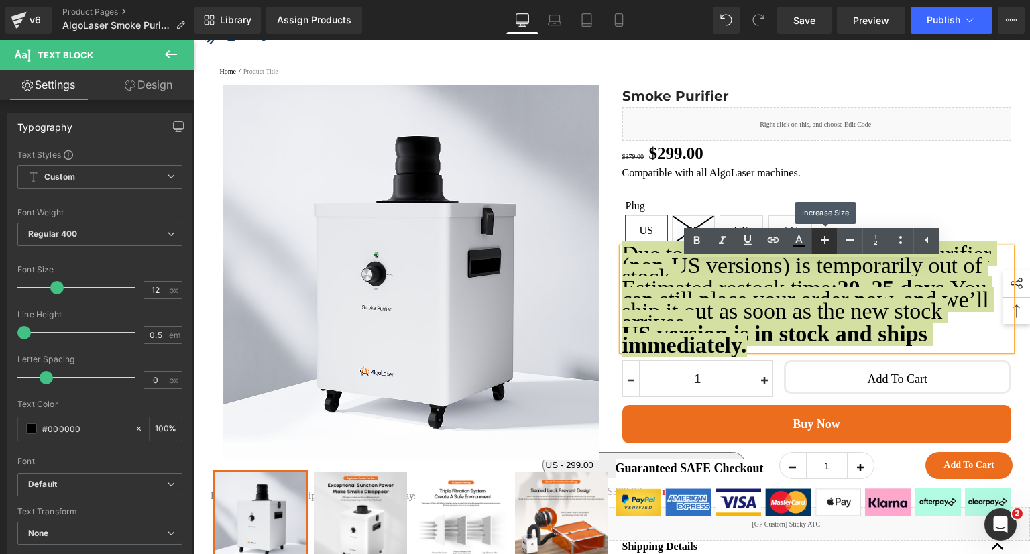
click at [832, 237] on link at bounding box center [823, 240] width 25 height 25
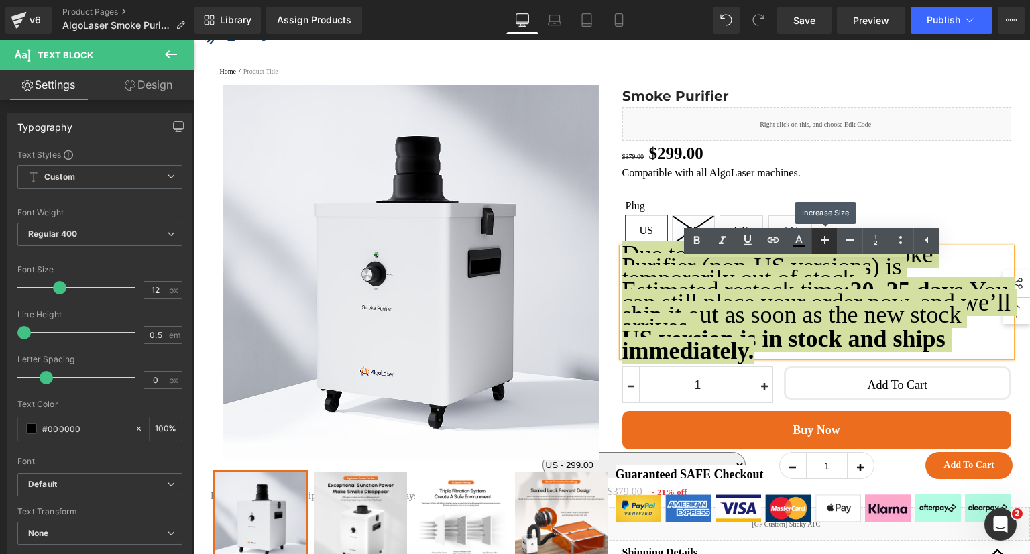
click at [832, 237] on link at bounding box center [823, 240] width 25 height 25
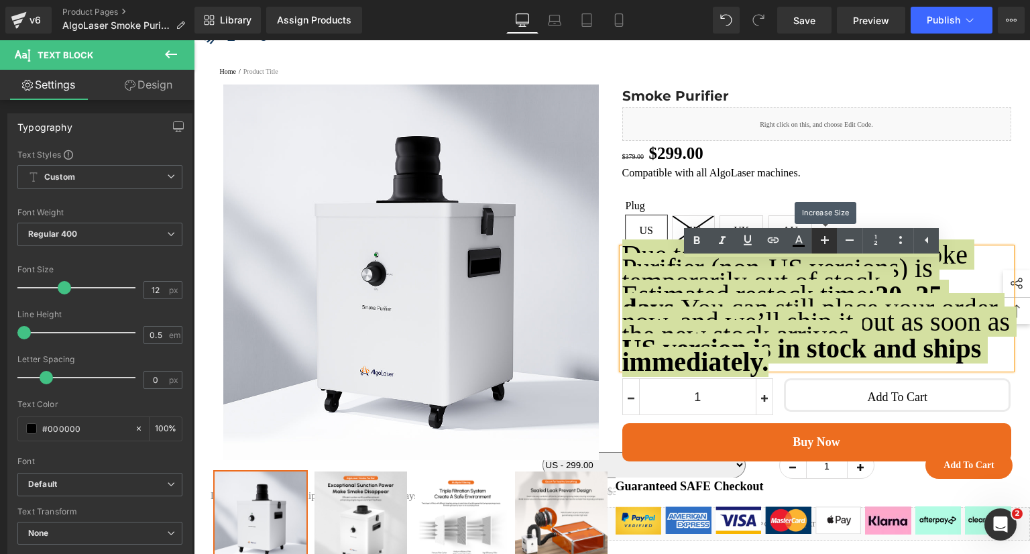
click at [832, 237] on link at bounding box center [823, 240] width 25 height 25
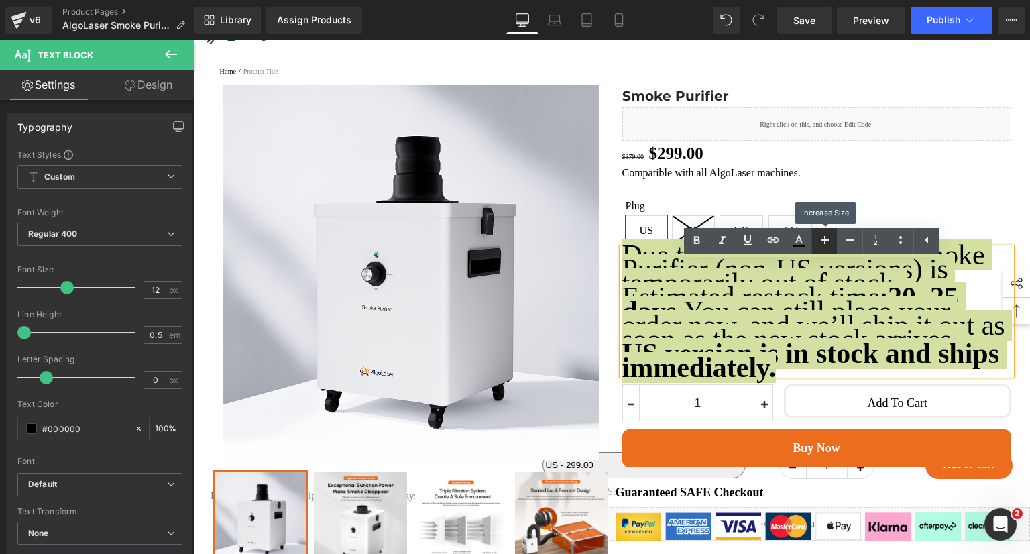
click at [832, 237] on link at bounding box center [823, 240] width 25 height 25
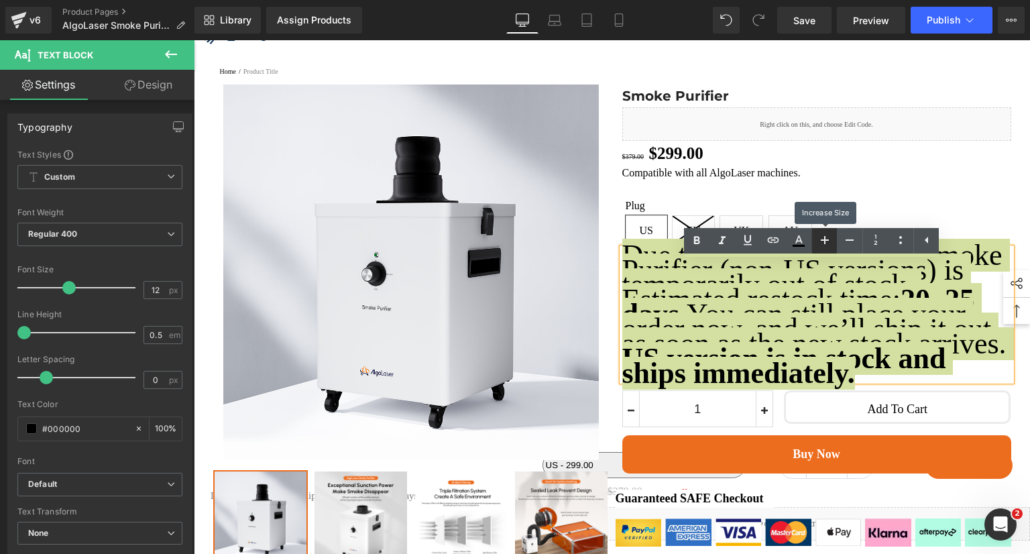
click at [832, 237] on link at bounding box center [823, 240] width 25 height 25
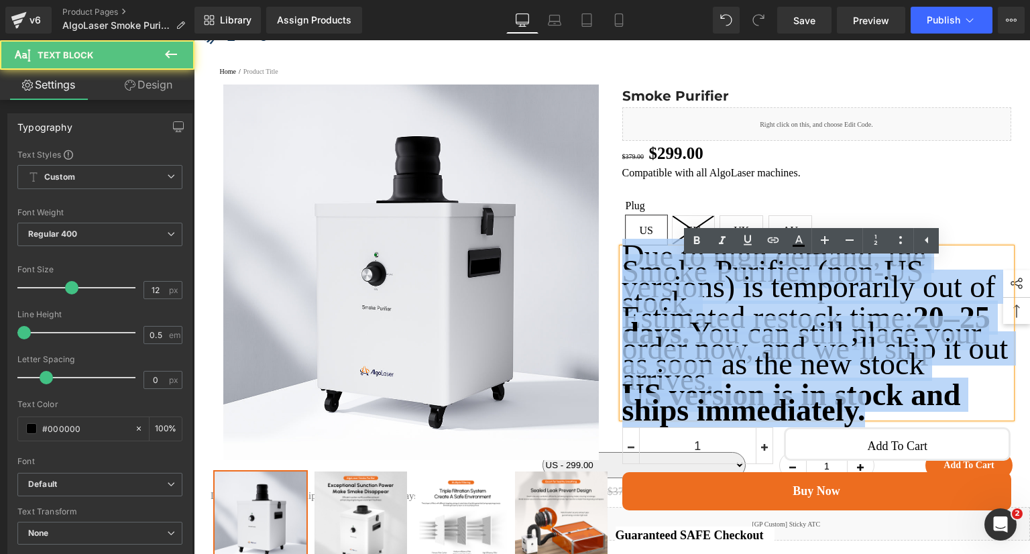
click at [716, 321] on p "Estimated restock time: 20–25 days. You can still place your order now, and we’…" at bounding box center [816, 348] width 389 height 77
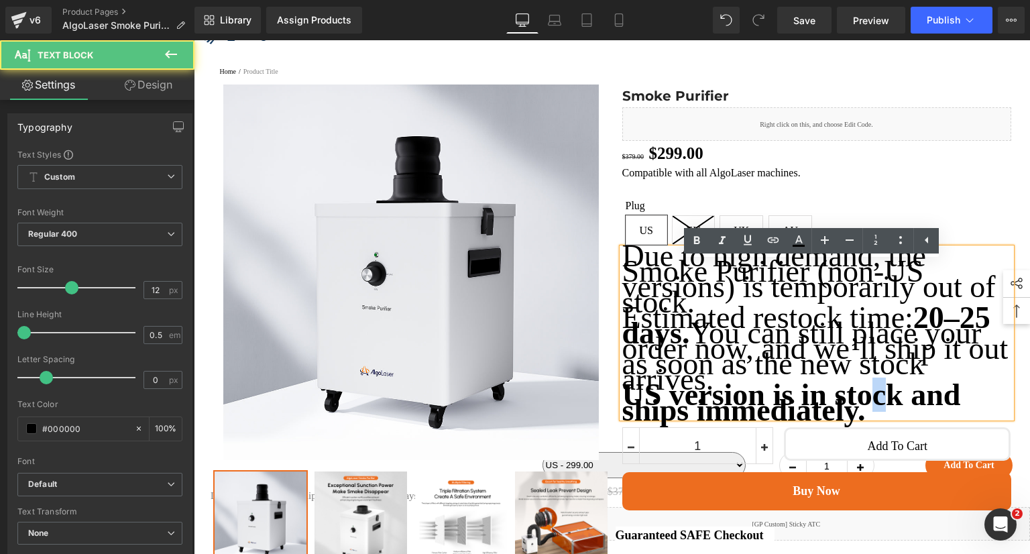
drag, startPoint x: 916, startPoint y: 431, endPoint x: 893, endPoint y: 431, distance: 22.8
click at [893, 427] on strong "US version is in stock and ships immediately." at bounding box center [791, 403] width 339 height 50
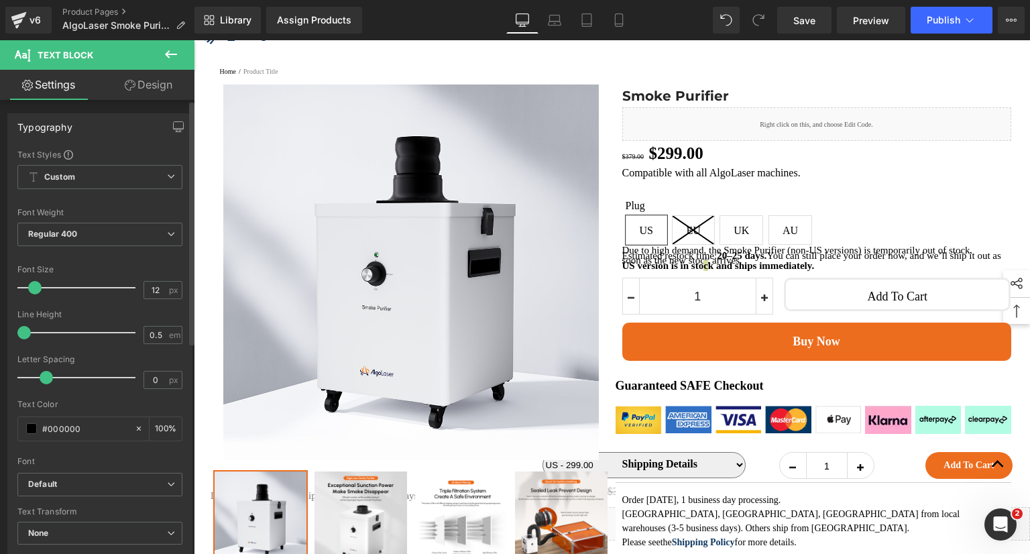
drag, startPoint x: 67, startPoint y: 286, endPoint x: 34, endPoint y: 290, distance: 33.7
click at [34, 290] on span at bounding box center [34, 287] width 13 height 13
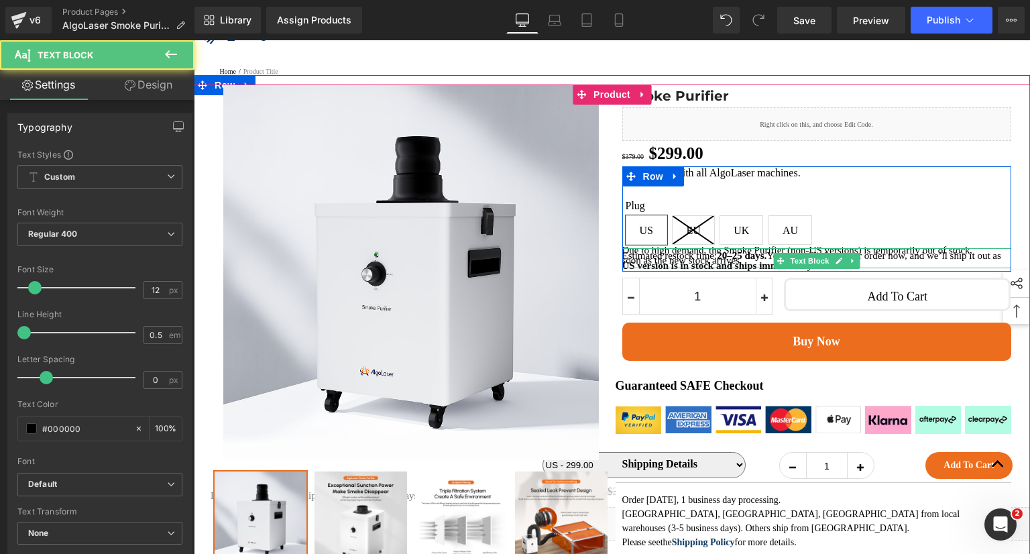
click at [882, 264] on p "Estimated restock time: 20–25 days. You can still place your order now, and we’…" at bounding box center [816, 258] width 389 height 10
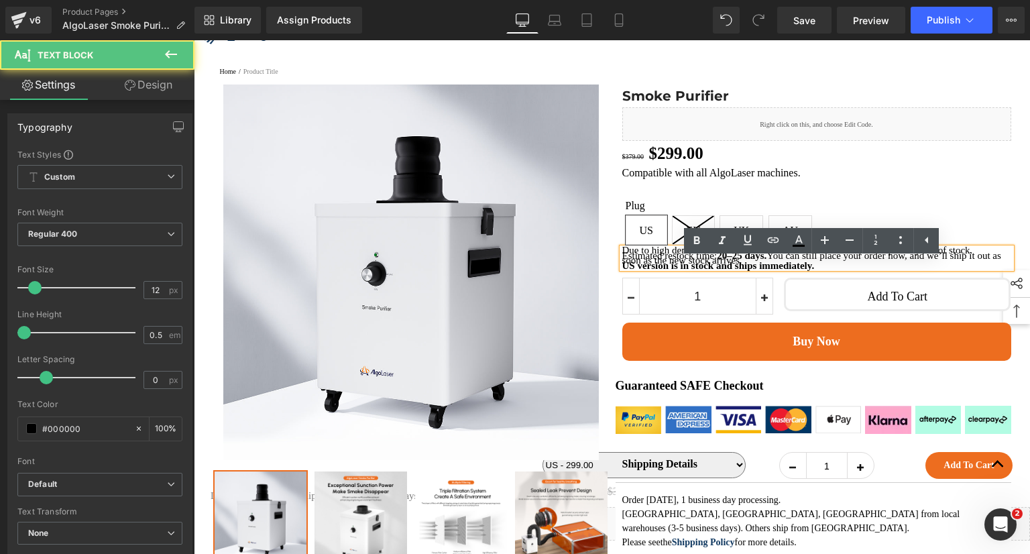
click at [856, 269] on p "US version is in stock and ships immediately." at bounding box center [816, 266] width 389 height 5
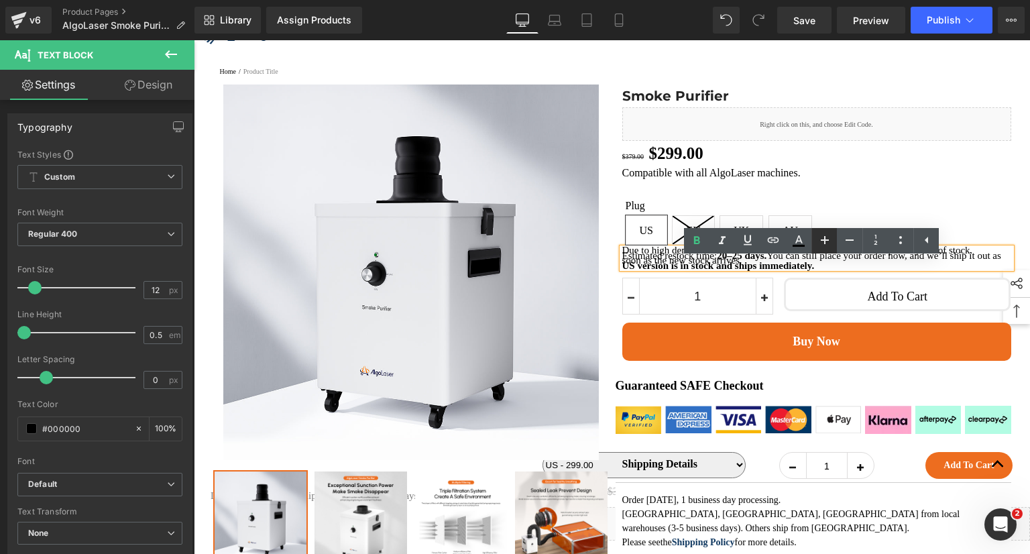
click at [831, 247] on icon at bounding box center [825, 240] width 16 height 16
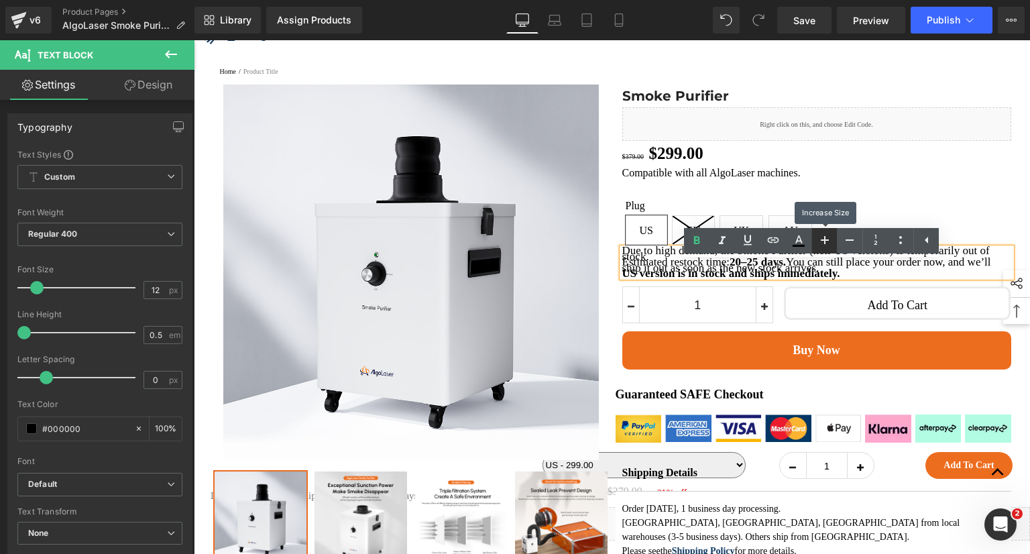
click at [831, 247] on icon at bounding box center [825, 240] width 16 height 16
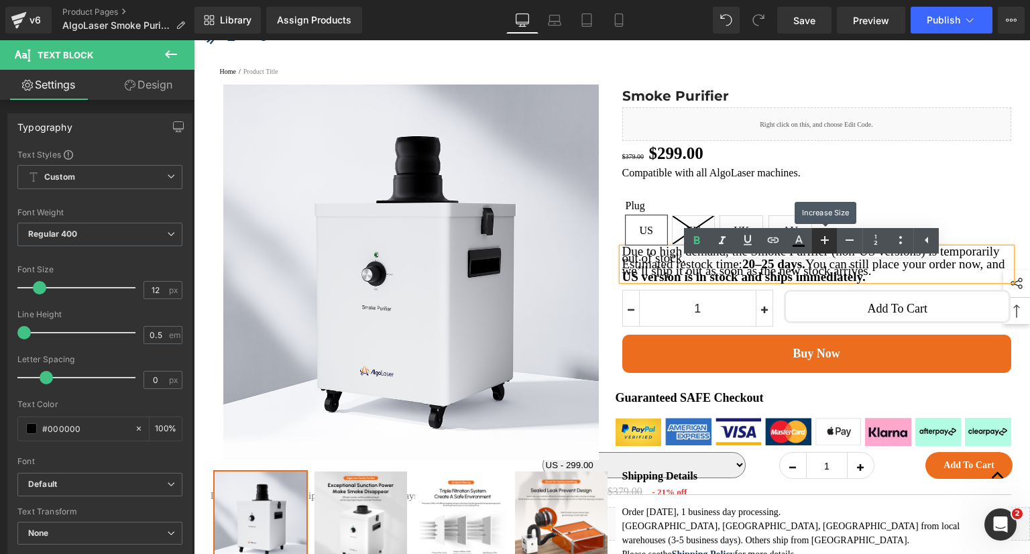
click at [831, 247] on icon at bounding box center [825, 240] width 16 height 16
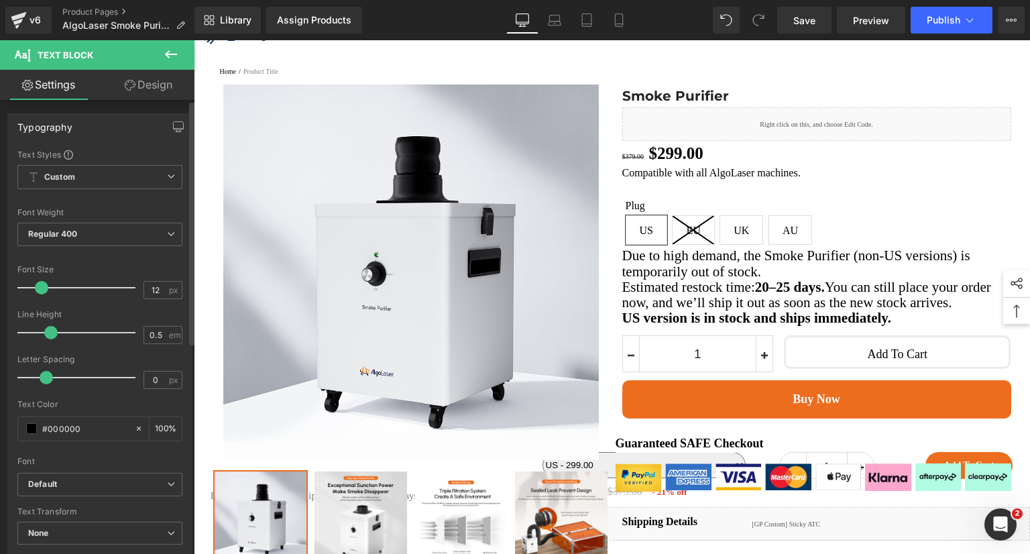
drag, startPoint x: 27, startPoint y: 331, endPoint x: 50, endPoint y: 331, distance: 22.8
click at [50, 331] on span at bounding box center [50, 332] width 13 height 13
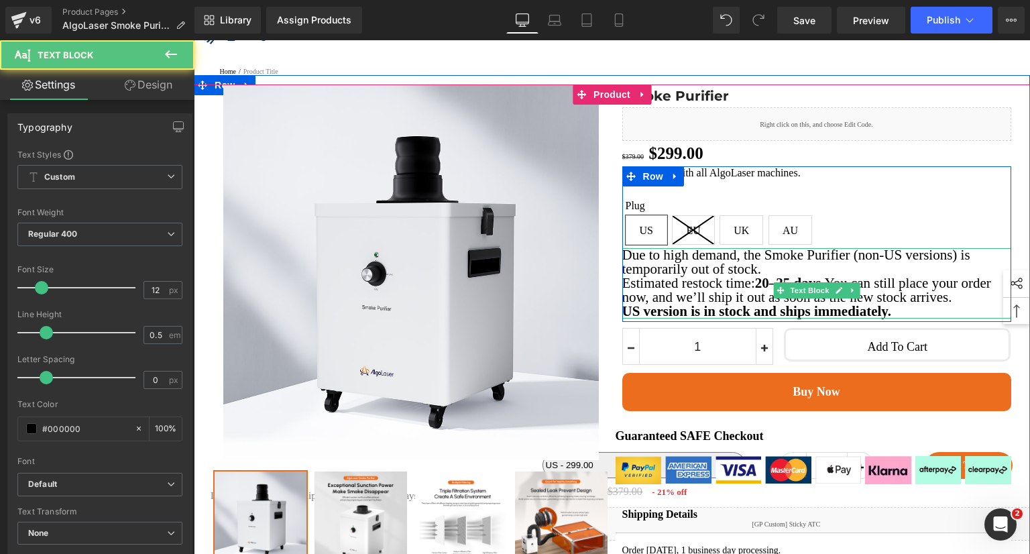
click at [830, 276] on p "Due to high demand, the Smoke Purifier (non-US versions) is temporarily out of …" at bounding box center [816, 262] width 389 height 28
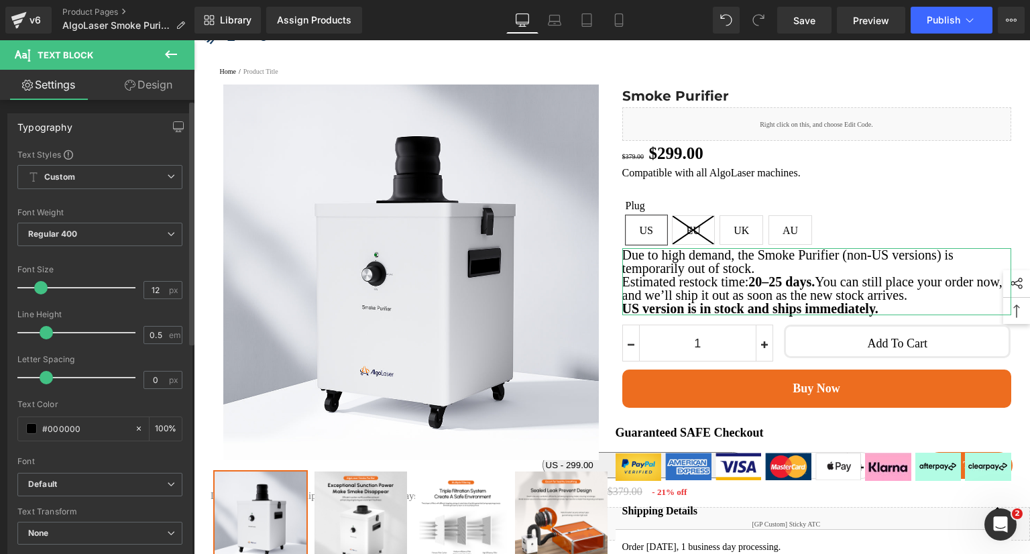
click at [40, 288] on span at bounding box center [40, 287] width 13 height 13
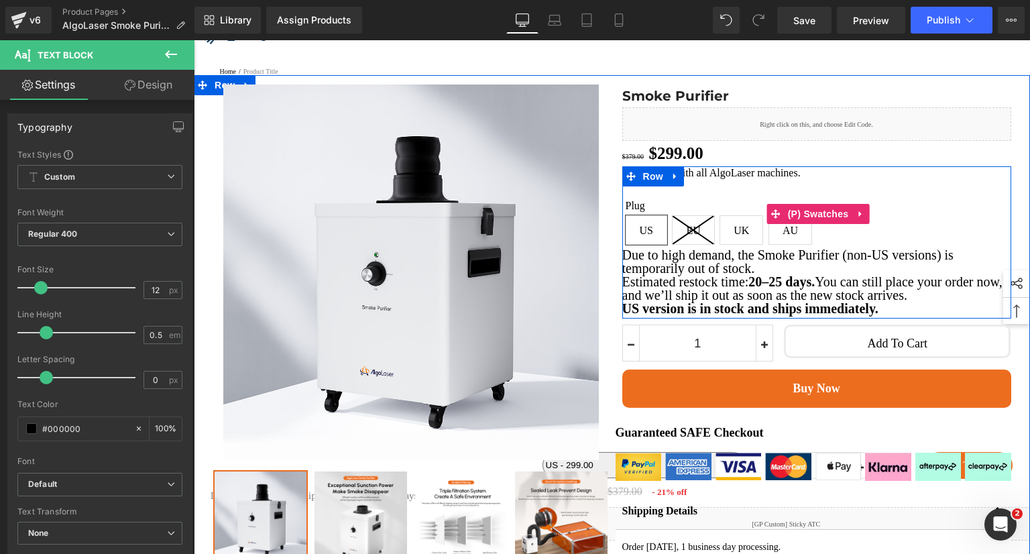
click at [935, 229] on div "Plug [GEOGRAPHIC_DATA] EU [GEOGRAPHIC_DATA] AU" at bounding box center [819, 223] width 386 height 49
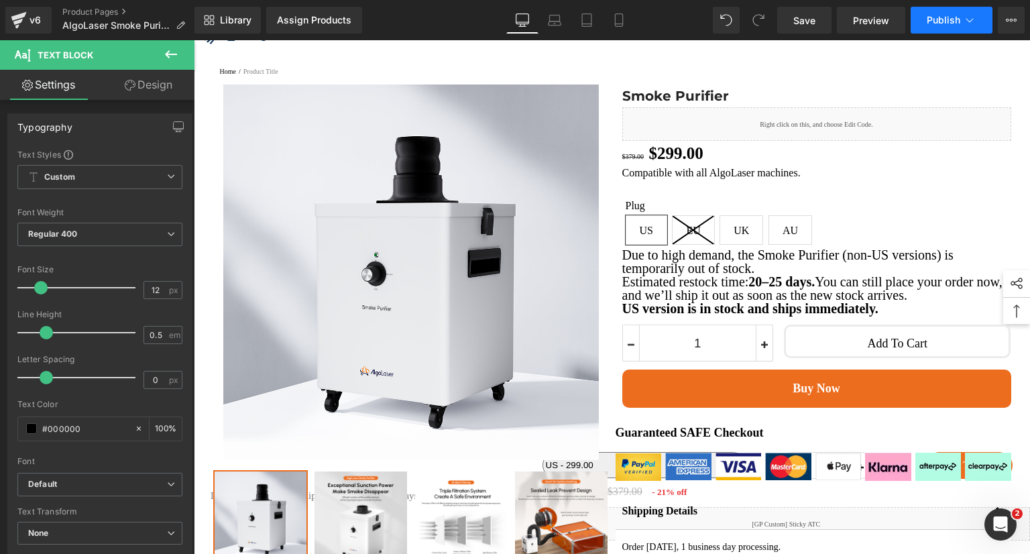
click at [940, 9] on button "Publish" at bounding box center [952, 20] width 82 height 27
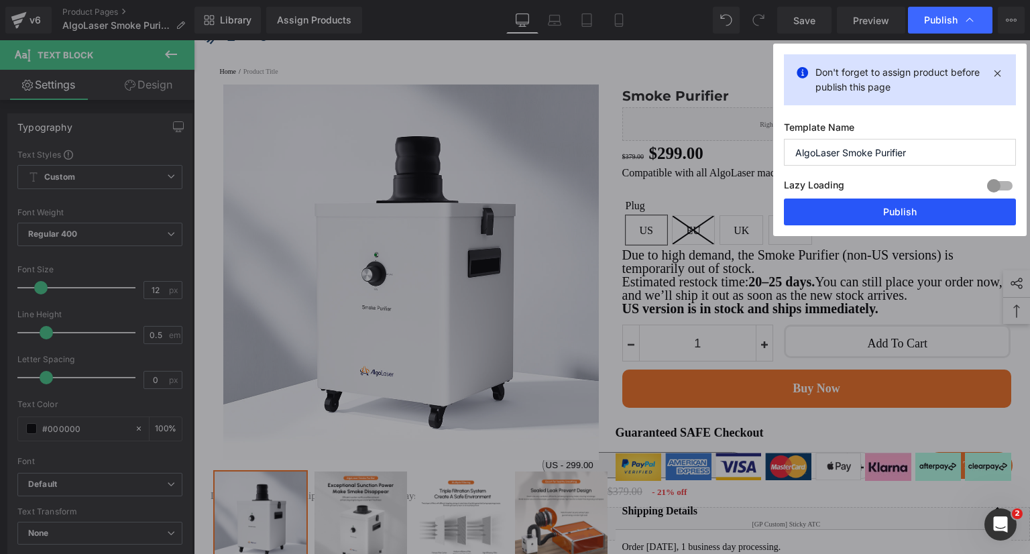
click at [913, 211] on button "Publish" at bounding box center [900, 211] width 232 height 27
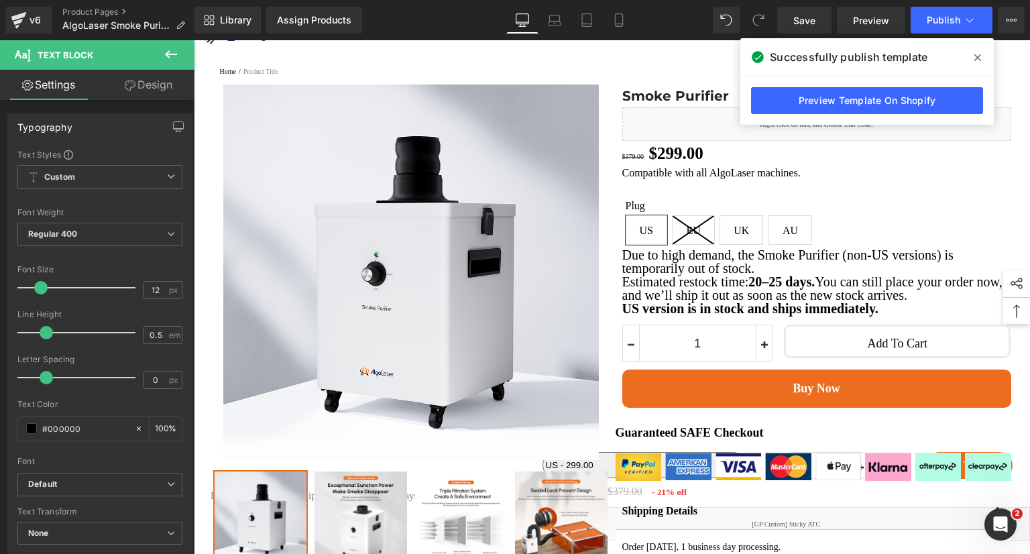
click at [978, 60] on icon at bounding box center [977, 57] width 7 height 11
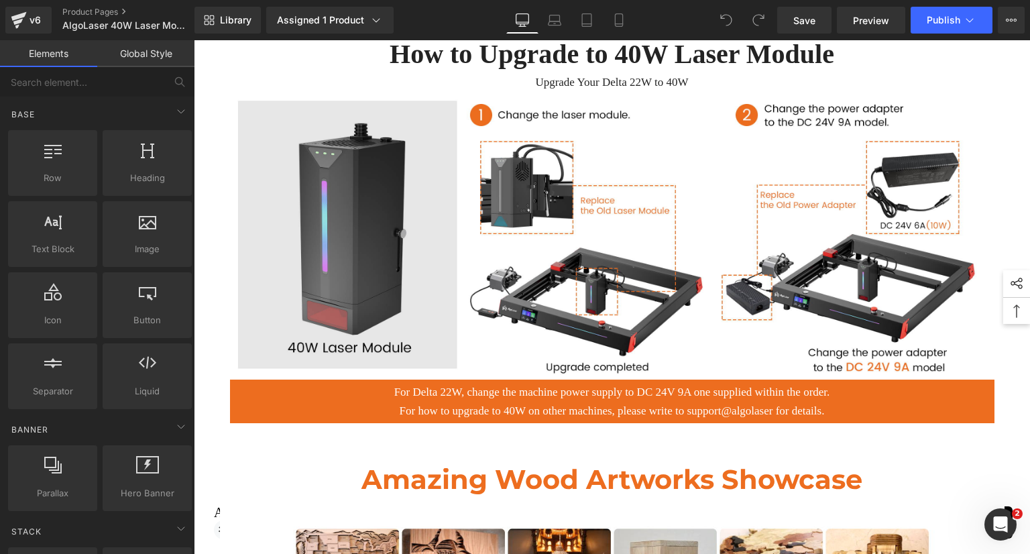
scroll to position [2213, 0]
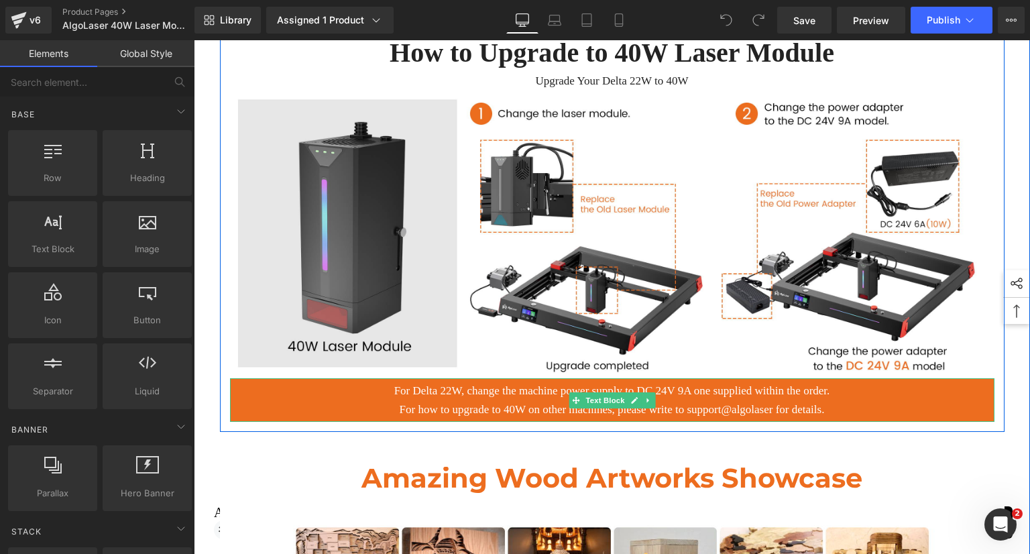
click at [671, 400] on p "For Delta 22W, change the machine power supply to DC 24V 9A one supplied within…" at bounding box center [612, 391] width 744 height 18
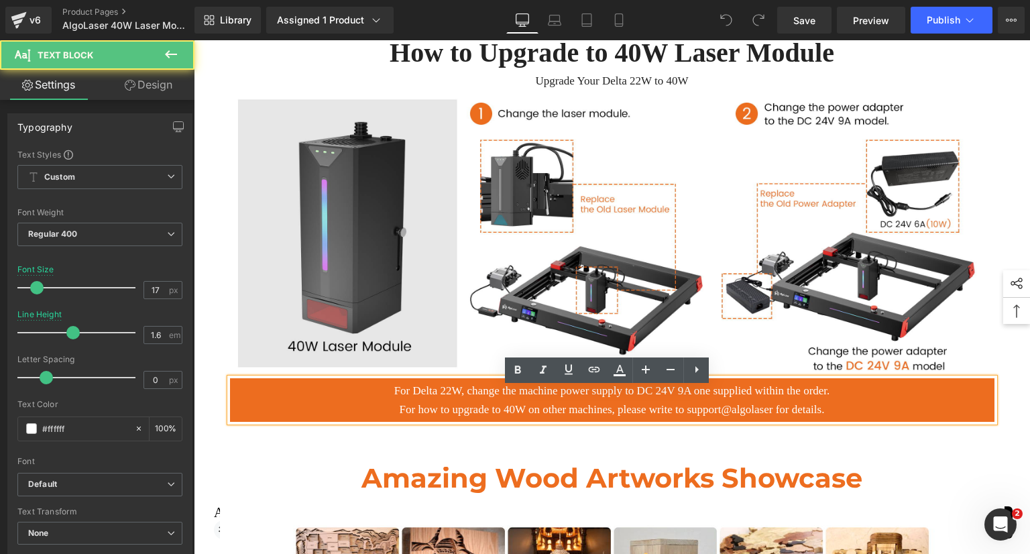
click at [690, 400] on p "For Delta 22W, change the machine power supply to DC 24V 9A one supplied within…" at bounding box center [612, 391] width 744 height 18
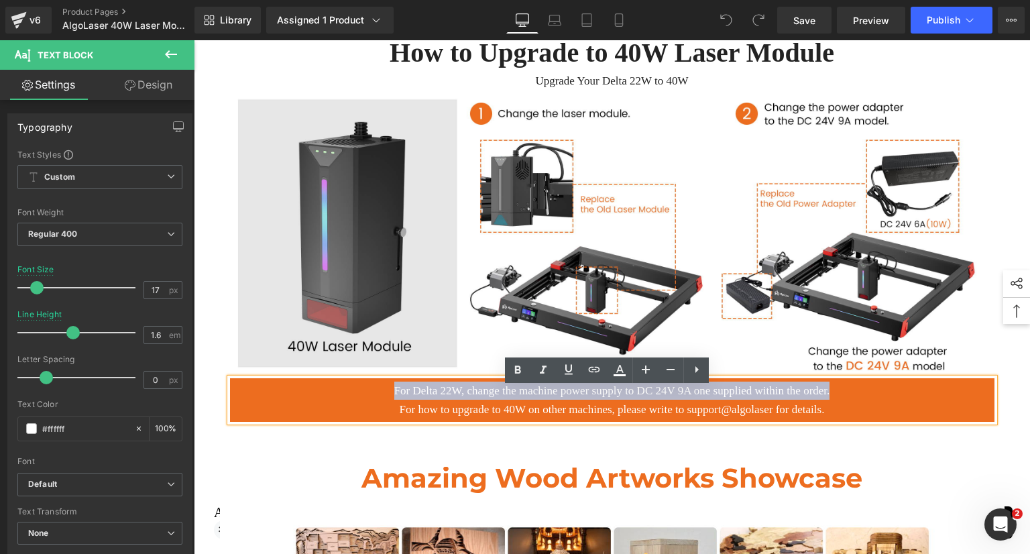
drag, startPoint x: 364, startPoint y: 400, endPoint x: 850, endPoint y: 400, distance: 486.2
click at [850, 400] on p "For Delta 22W, change the machine power supply to DC 24V 9A one supplied within…" at bounding box center [612, 391] width 744 height 18
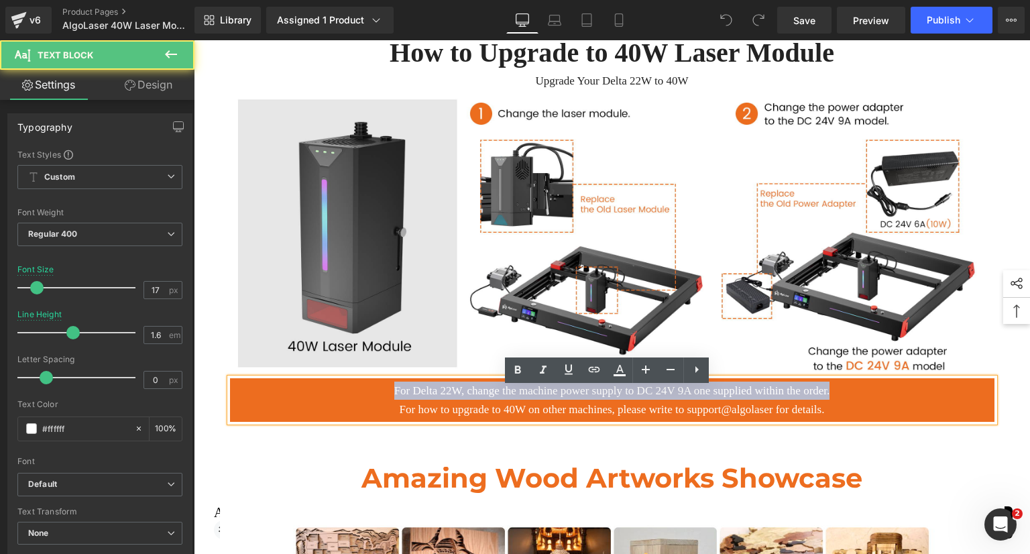
click at [690, 400] on p "For Delta 22W, change the machine power supply to DC 24V 9A one supplied within…" at bounding box center [612, 391] width 744 height 18
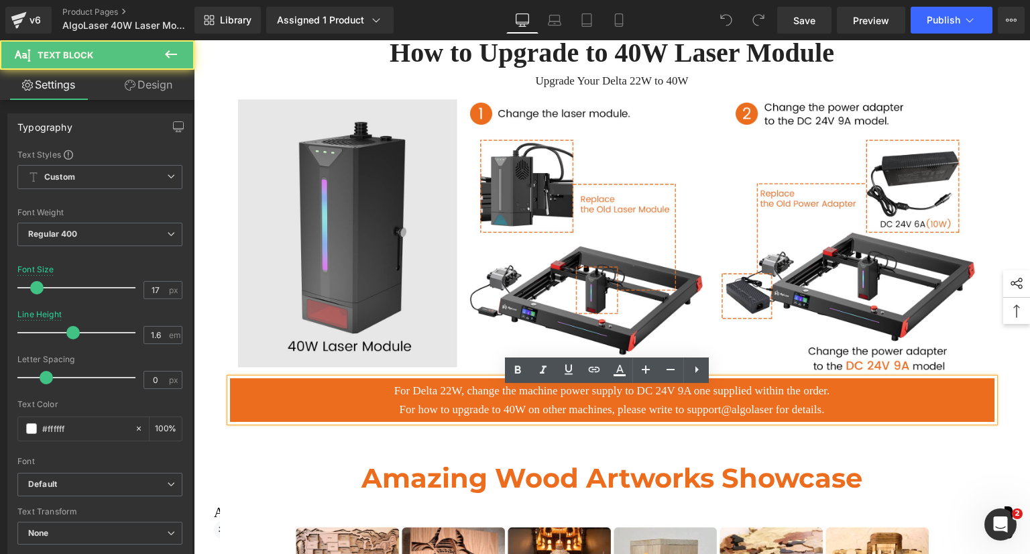
click at [685, 398] on p "For Delta 22W, change the machine power supply to DC 24V 9A one supplied within…" at bounding box center [612, 391] width 744 height 18
drag, startPoint x: 362, startPoint y: 395, endPoint x: 494, endPoint y: 395, distance: 131.4
click at [494, 395] on p "For Delta 22W, change the machine power supply to DC 24V 9A one supplied within…" at bounding box center [612, 391] width 744 height 18
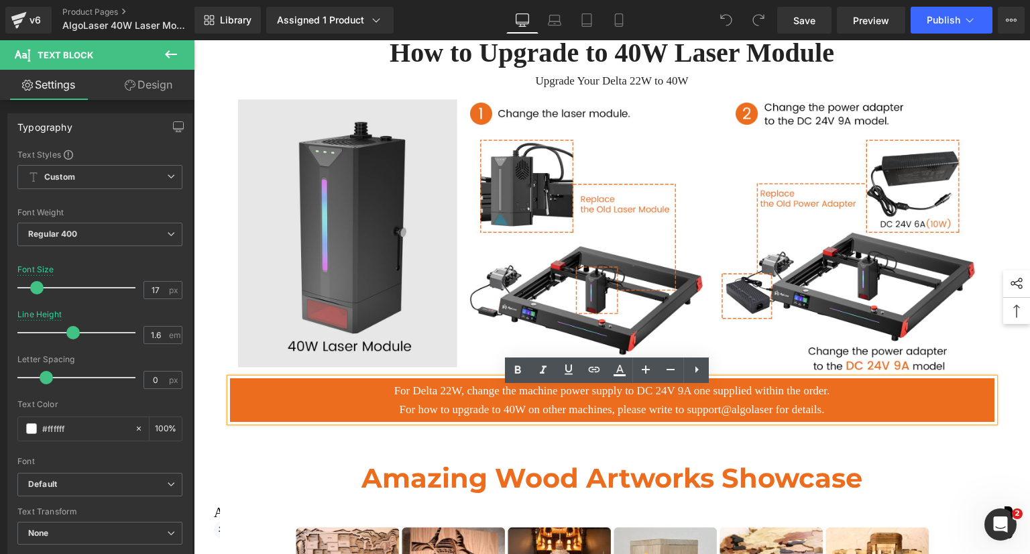
click at [622, 399] on p "For Delta 22W, change the machine power supply to DC 24V 9A one supplied within…" at bounding box center [612, 391] width 744 height 18
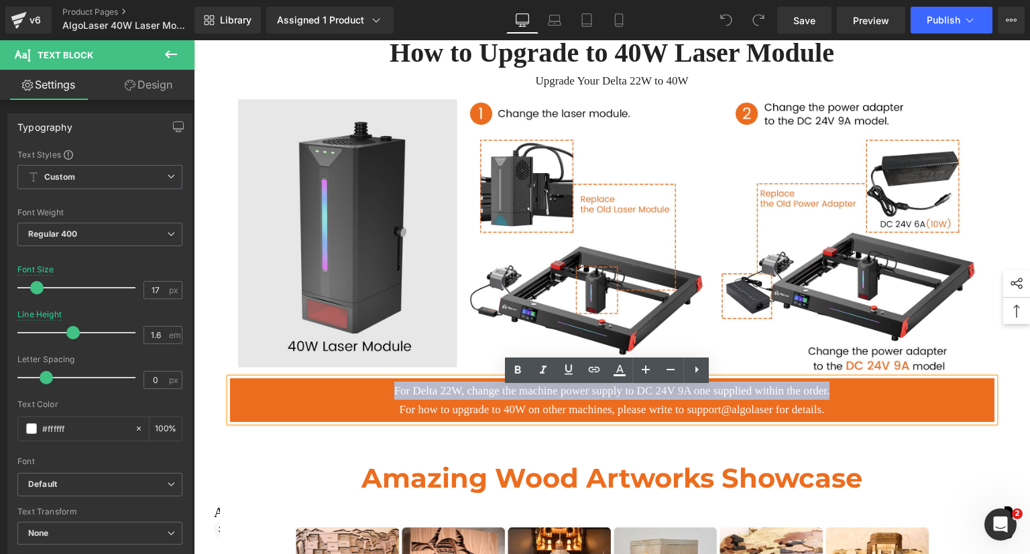
drag, startPoint x: 360, startPoint y: 405, endPoint x: 853, endPoint y: 406, distance: 492.9
click at [853, 400] on p "For Delta 22W, change the machine power supply to DC 24V 9A one supplied within…" at bounding box center [612, 391] width 744 height 18
copy p "For Delta 22W, change the machine power supply to DC 24V 9A one supplied within…"
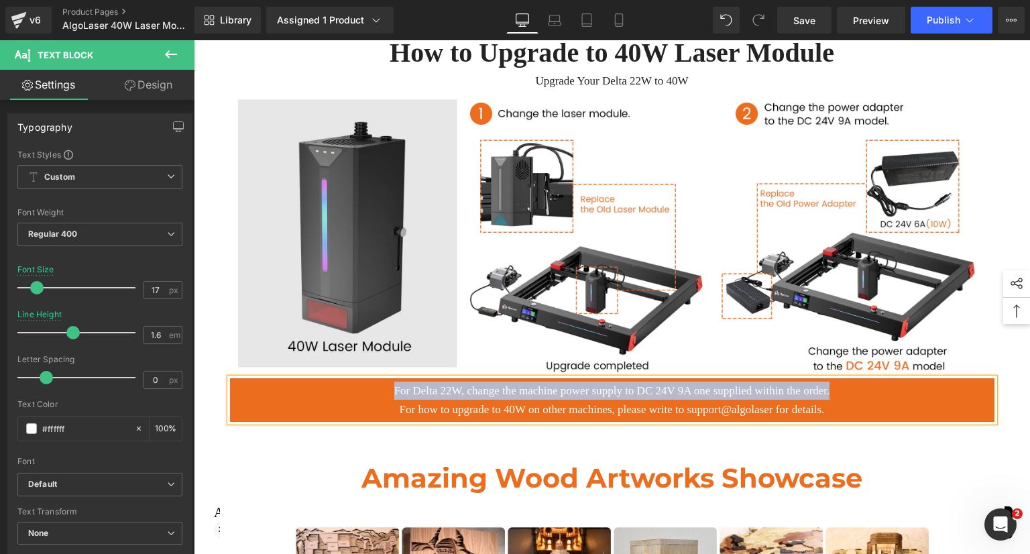
paste div
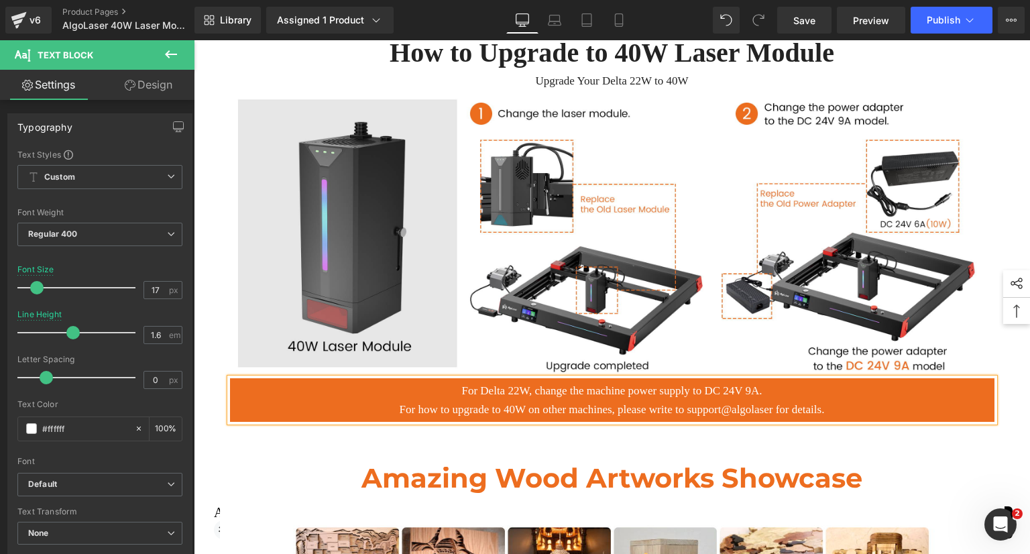
click at [883, 418] on p "For how to upgrade to 40W on other machines, please write to support@algolaser …" at bounding box center [612, 409] width 744 height 18
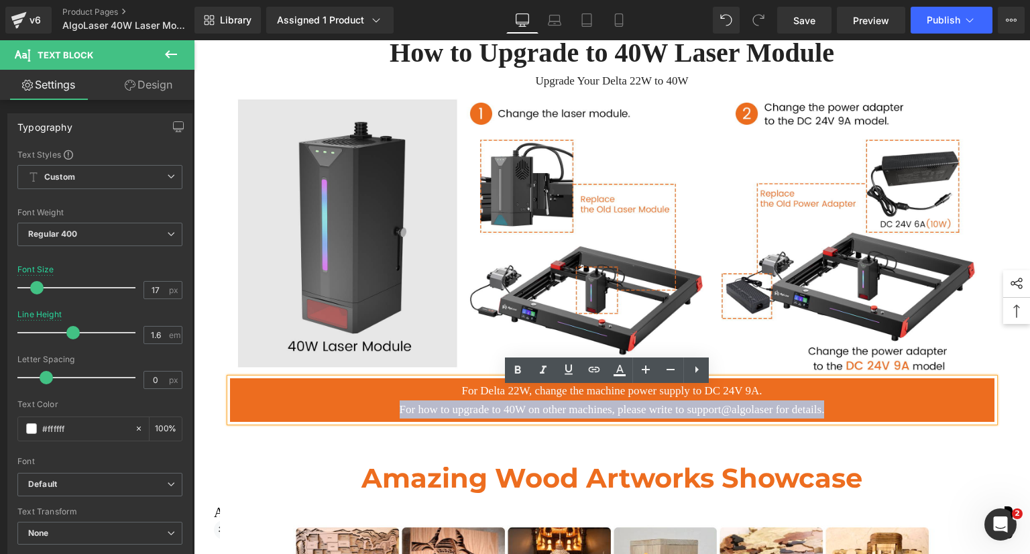
drag, startPoint x: 364, startPoint y: 417, endPoint x: 877, endPoint y: 414, distance: 513.0
click at [877, 414] on p "For how to upgrade to 40W on other machines, please write to support@algolaser …" at bounding box center [612, 409] width 744 height 18
copy p "For how to upgrade to 40W on other machines, please write to support@algolaser …"
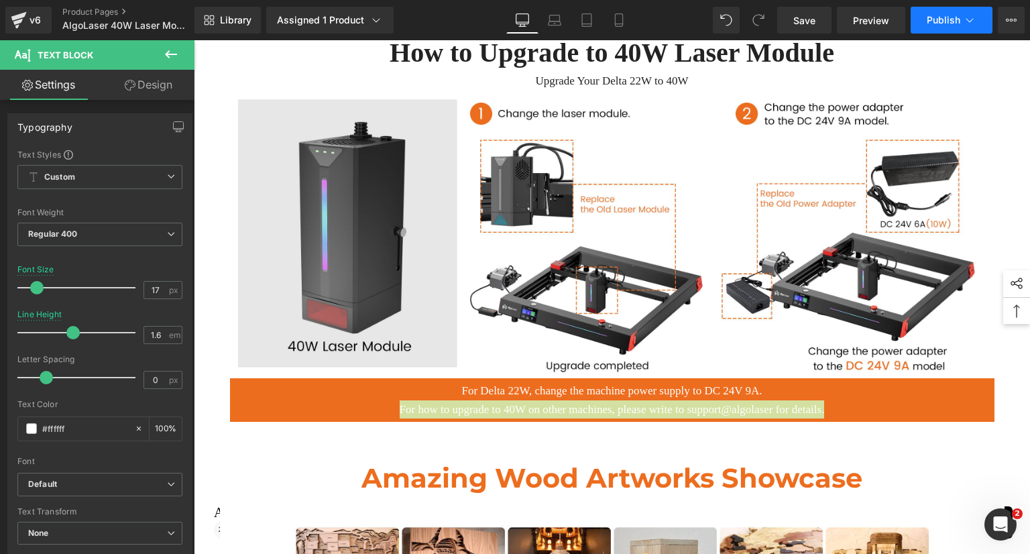
click at [929, 27] on button "Publish" at bounding box center [952, 20] width 82 height 27
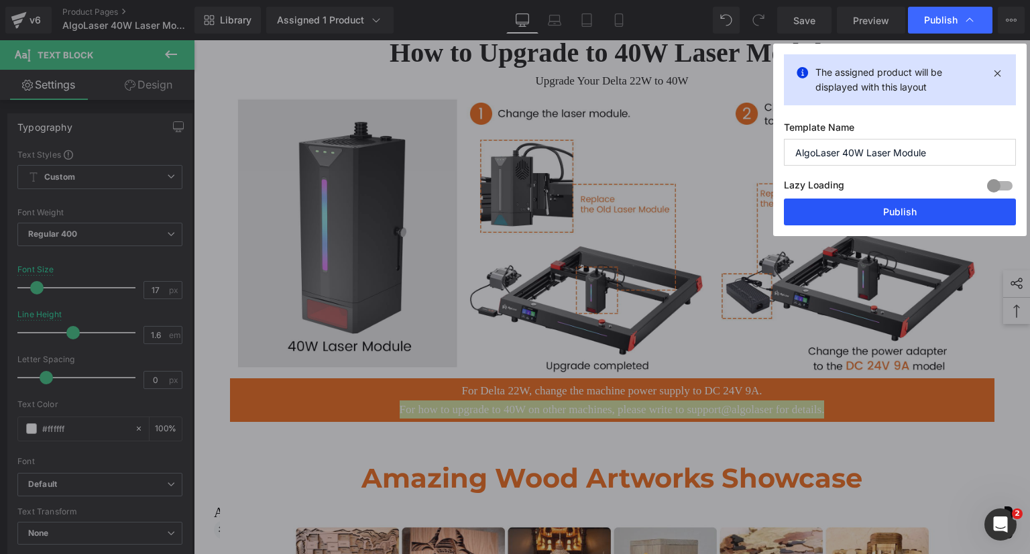
click at [915, 207] on button "Publish" at bounding box center [900, 211] width 232 height 27
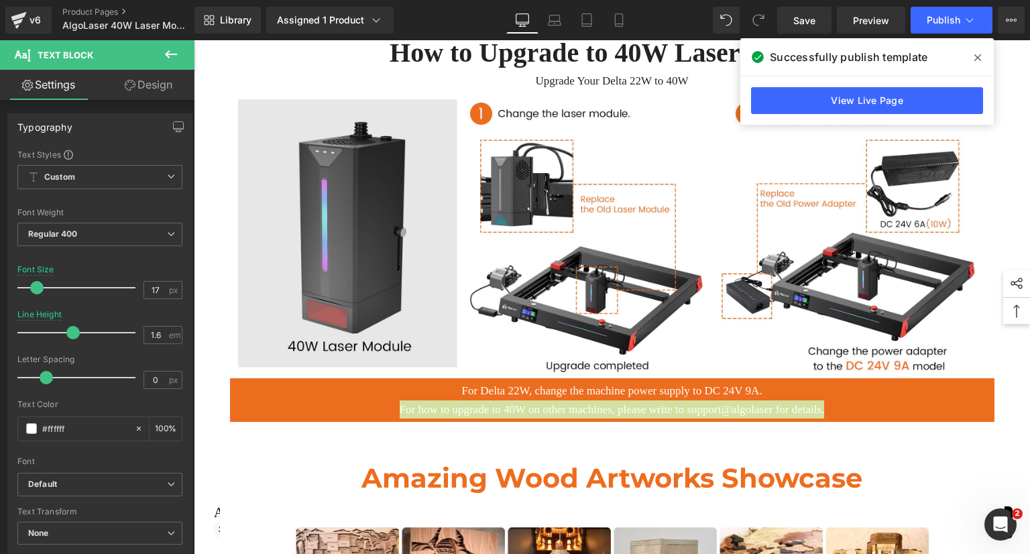
click at [974, 58] on icon at bounding box center [977, 57] width 7 height 11
